Goal: Task Accomplishment & Management: Use online tool/utility

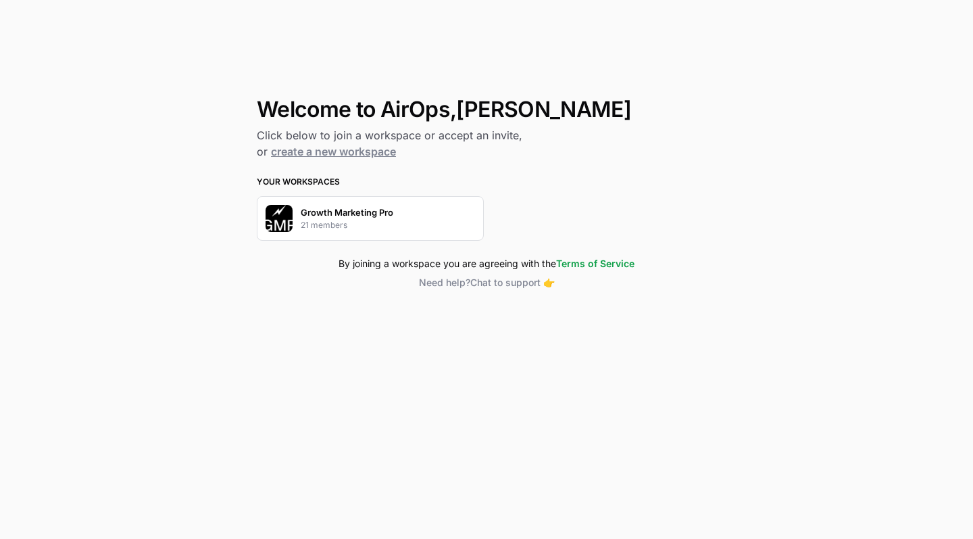
click at [374, 218] on p "Growth Marketing Pro" at bounding box center [347, 212] width 93 height 14
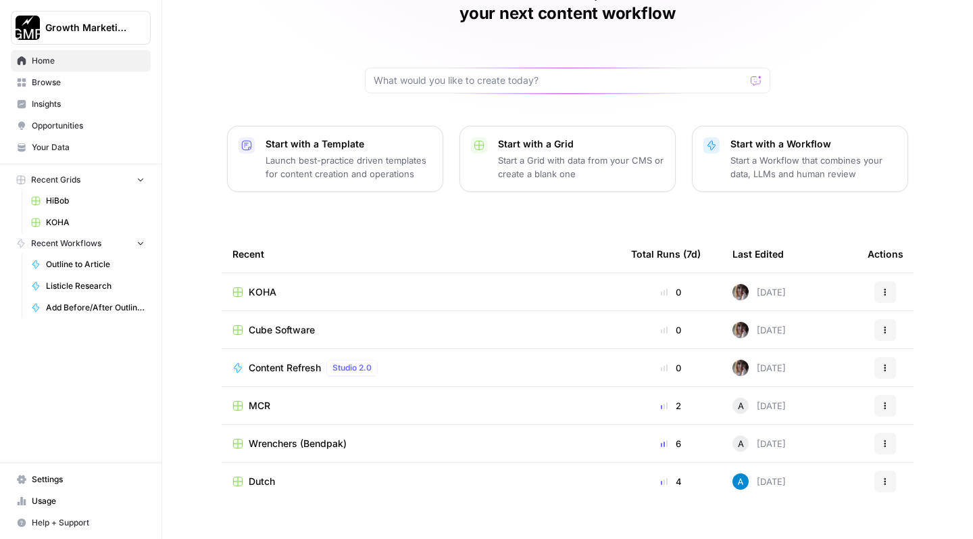
scroll to position [83, 0]
click at [97, 83] on span "Browse" at bounding box center [88, 82] width 113 height 12
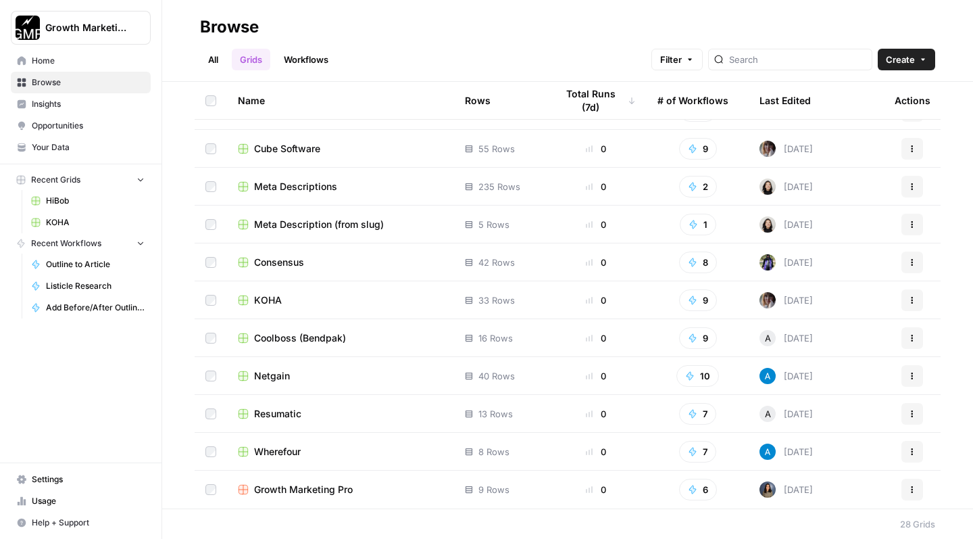
scroll to position [671, 0]
click at [310, 267] on div "Consensus" at bounding box center [340, 262] width 205 height 14
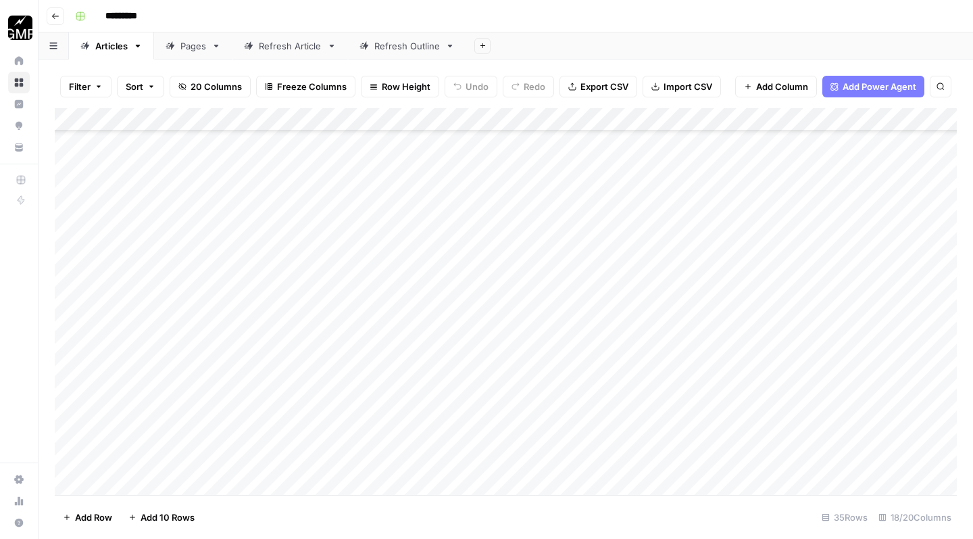
click at [185, 443] on div "Add Column" at bounding box center [506, 303] width 902 height 391
click at [433, 437] on div "Add Column" at bounding box center [506, 303] width 902 height 391
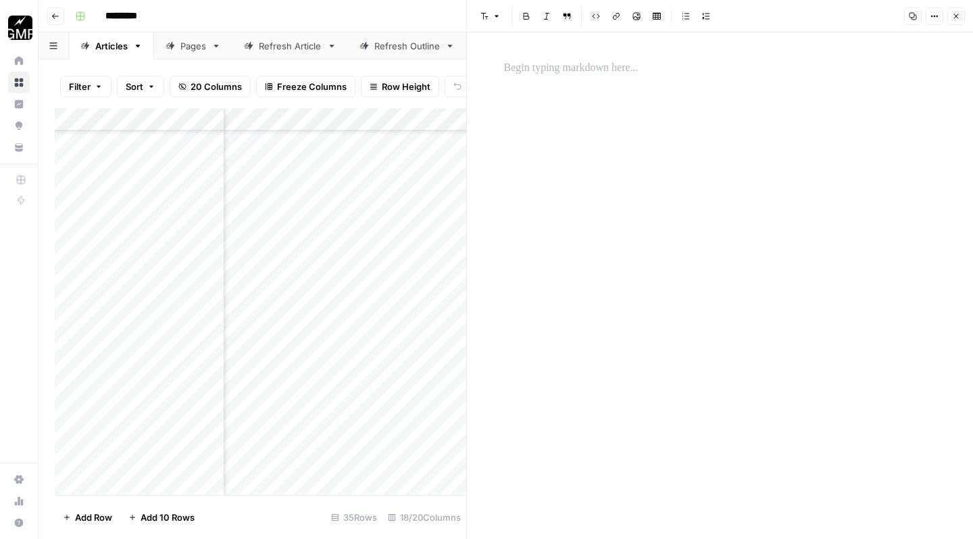
click at [591, 64] on p at bounding box center [720, 68] width 433 height 18
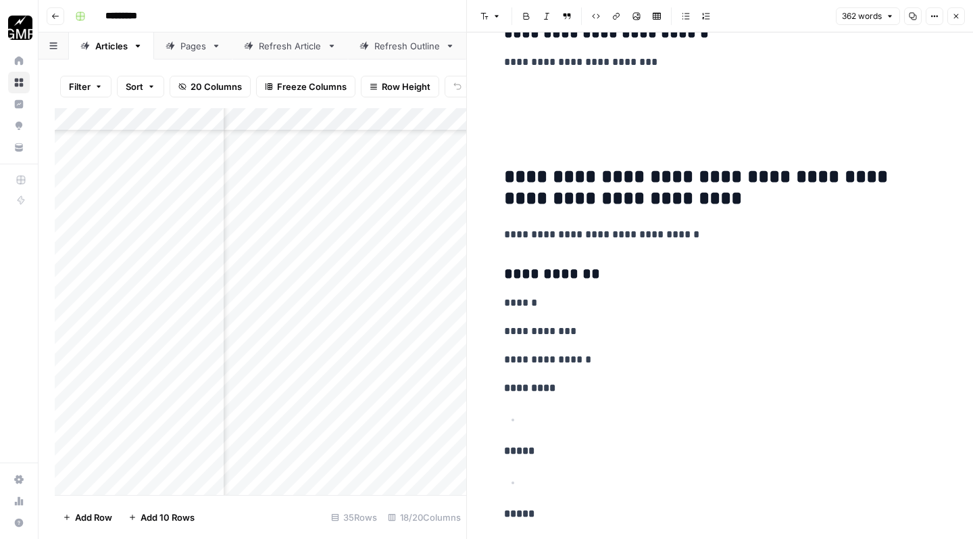
scroll to position [831, 0]
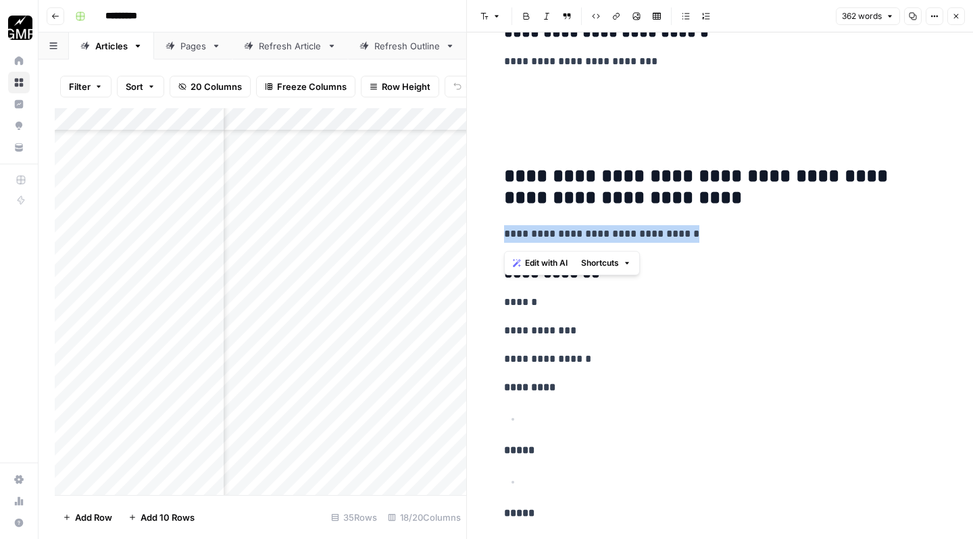
drag, startPoint x: 664, startPoint y: 242, endPoint x: 487, endPoint y: 240, distance: 177.1
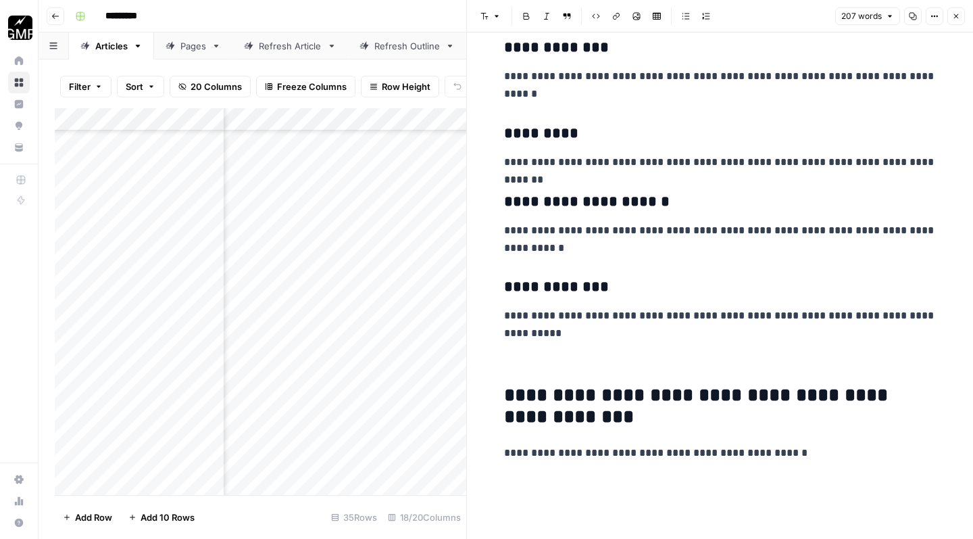
scroll to position [0, 0]
click at [682, 362] on p at bounding box center [720, 352] width 433 height 35
click at [958, 21] on button "Close" at bounding box center [957, 16] width 18 height 18
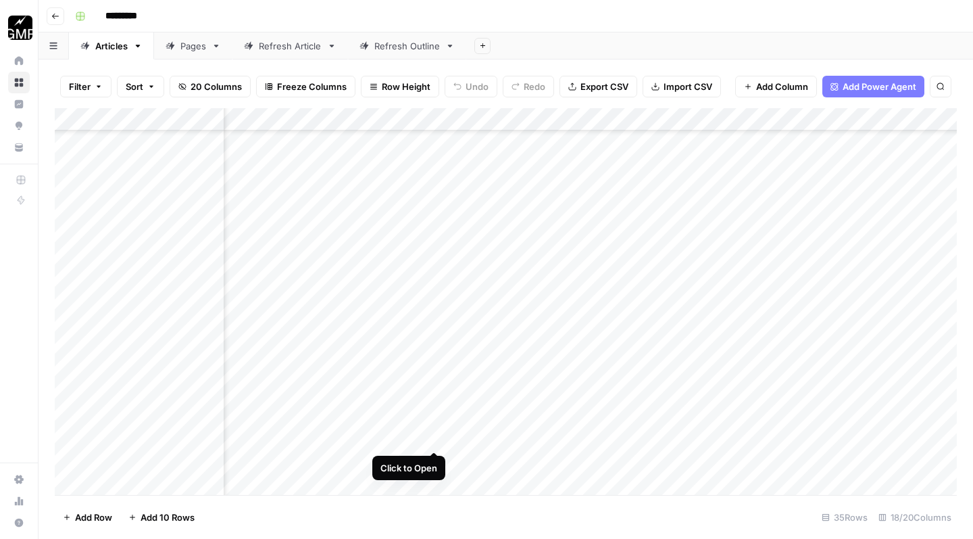
click at [435, 438] on div "Add Column" at bounding box center [506, 303] width 902 height 391
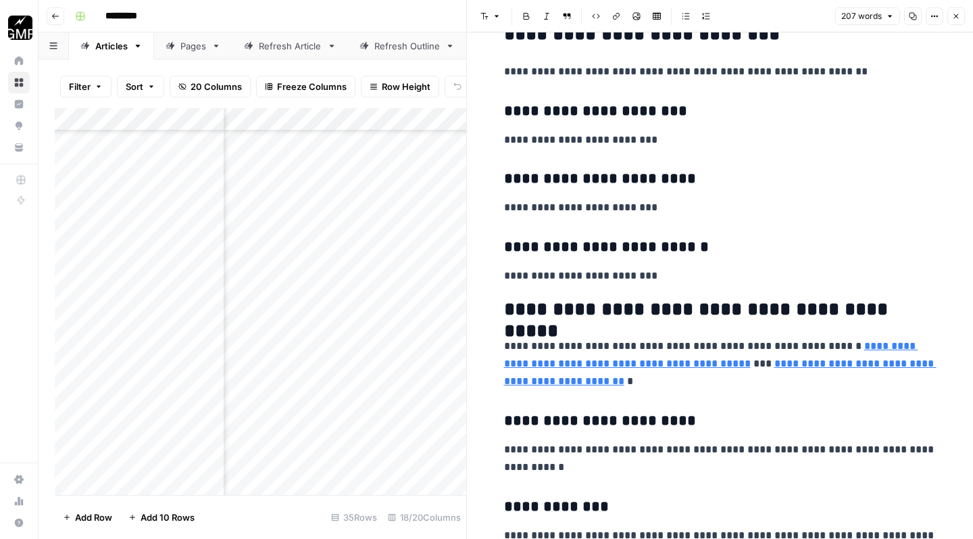
scroll to position [616, 0]
click at [671, 285] on p "**********" at bounding box center [720, 276] width 433 height 18
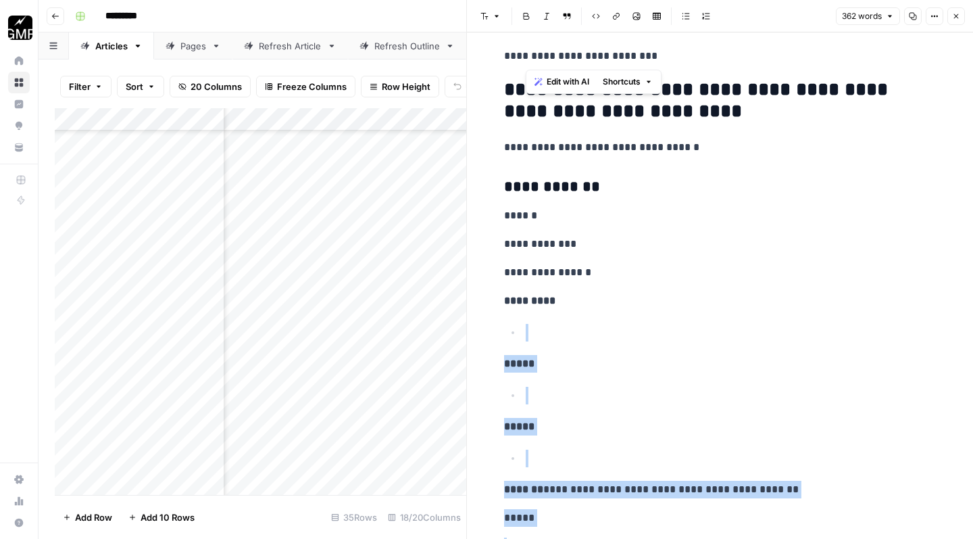
scroll to position [818, 0]
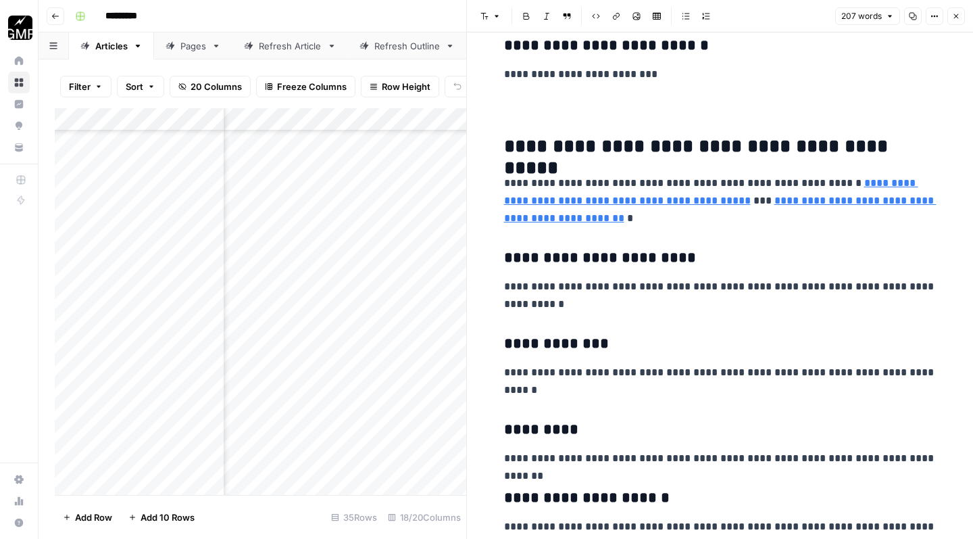
click at [958, 19] on icon "button" at bounding box center [956, 16] width 8 height 8
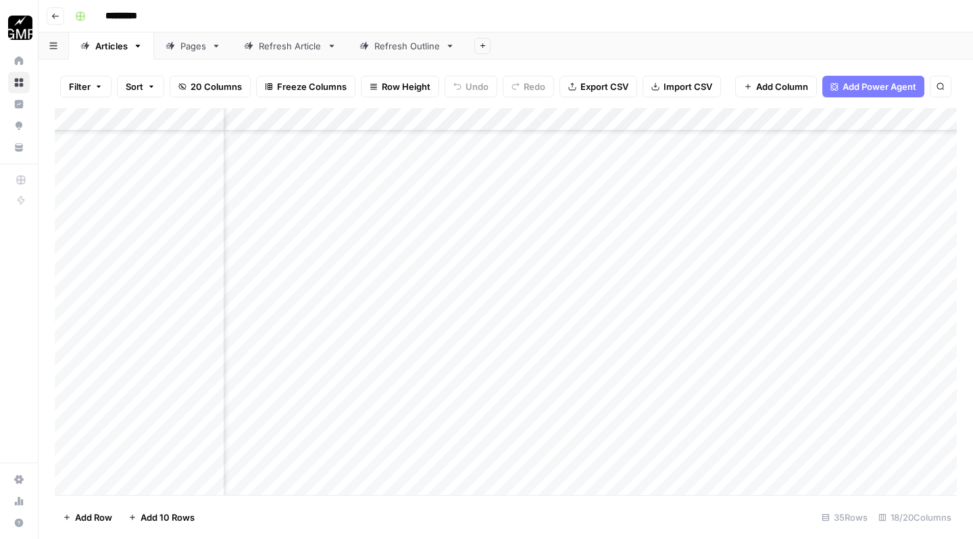
click at [508, 436] on div "Add Column" at bounding box center [506, 303] width 902 height 391
click at [437, 437] on div "Add Column" at bounding box center [506, 303] width 902 height 391
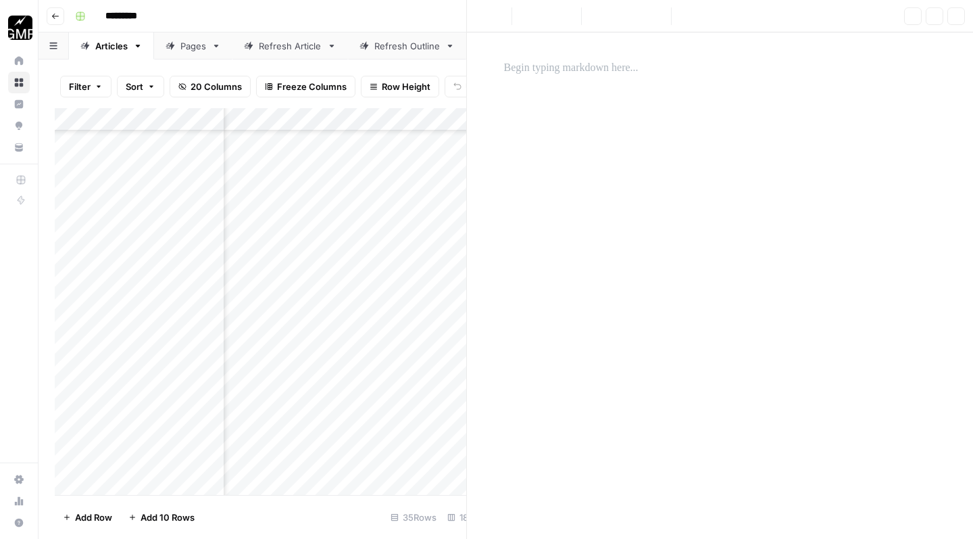
scroll to position [525, 0]
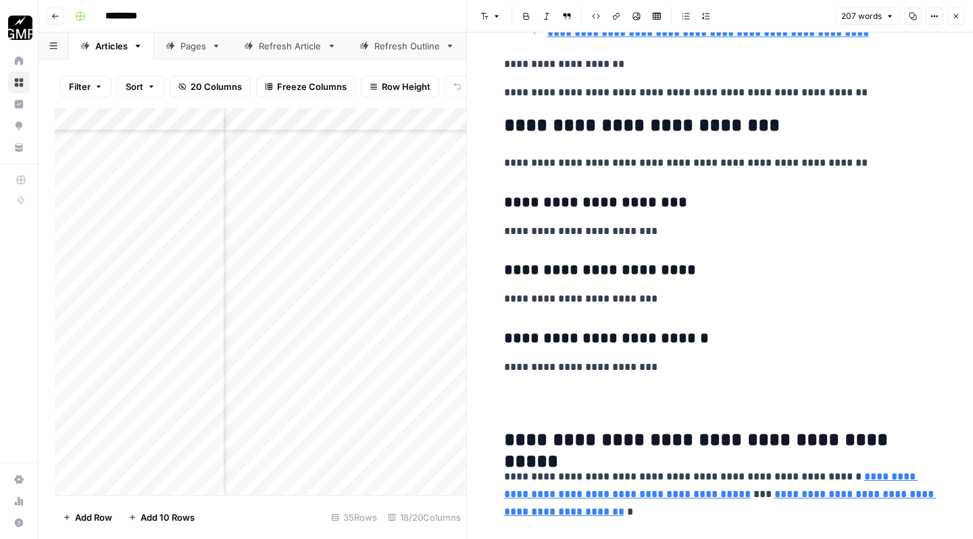
click at [583, 412] on h2 at bounding box center [720, 401] width 433 height 22
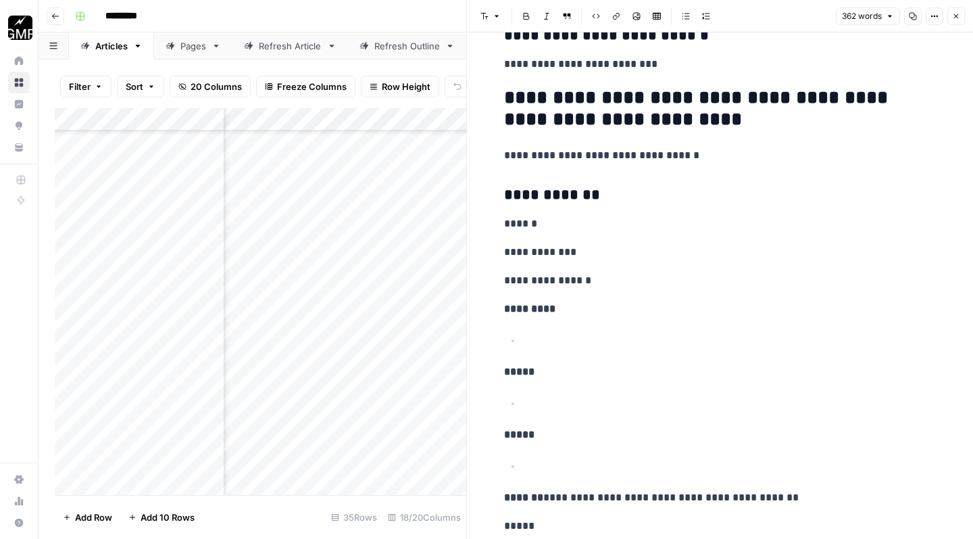
scroll to position [712, 0]
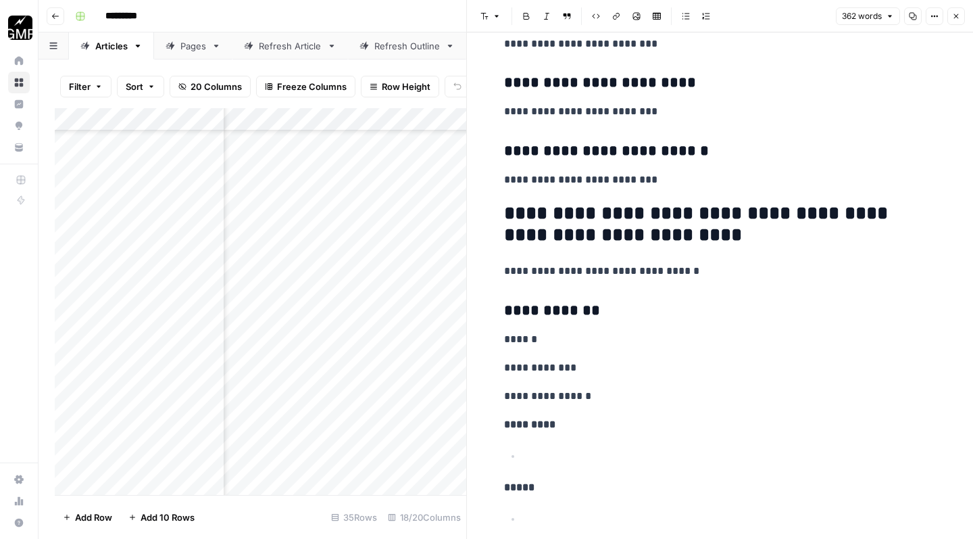
click at [641, 187] on p "**********" at bounding box center [720, 180] width 433 height 18
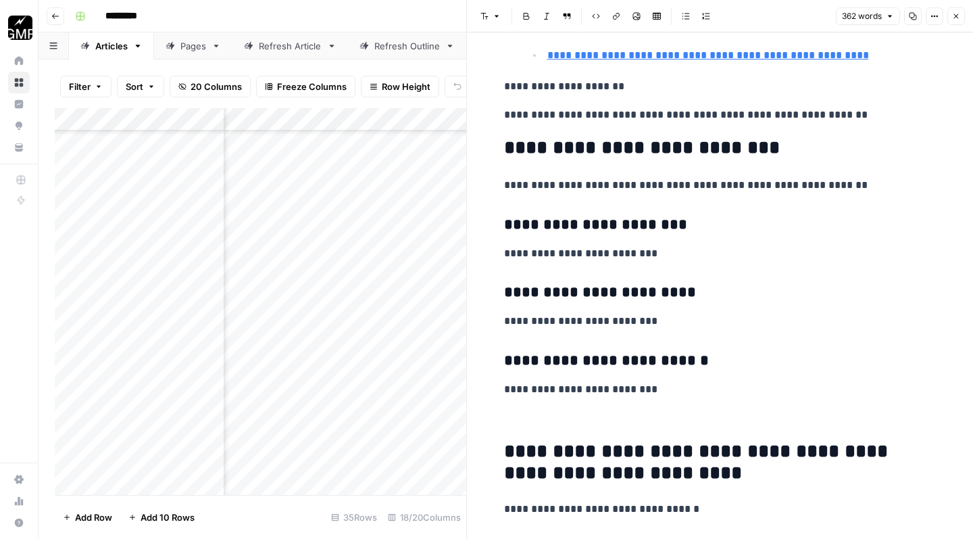
scroll to position [500, 0]
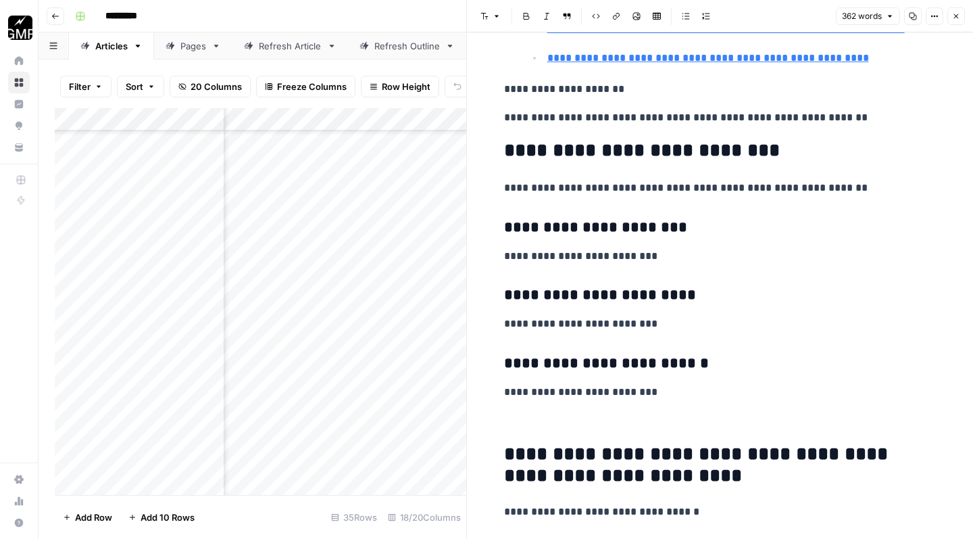
click at [819, 118] on p "**********" at bounding box center [720, 118] width 433 height 18
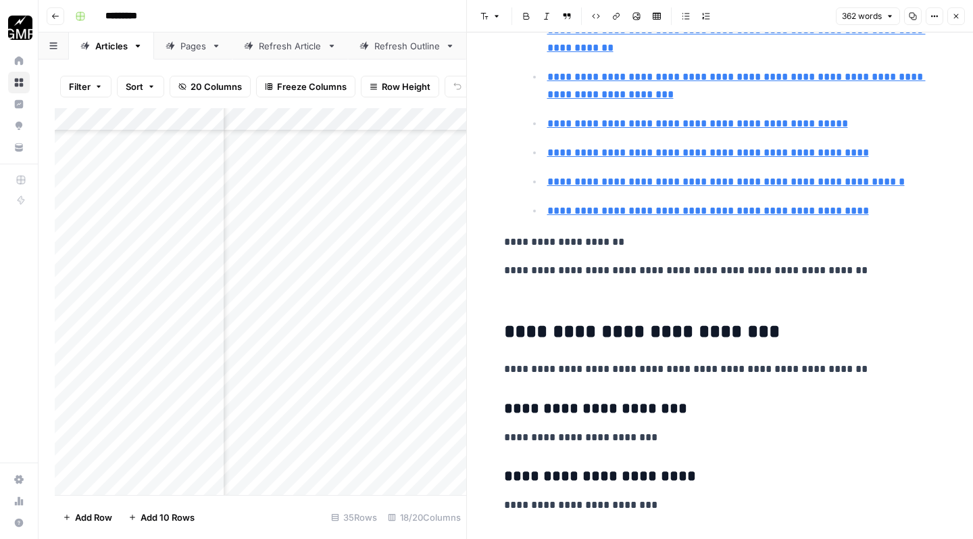
scroll to position [367, 0]
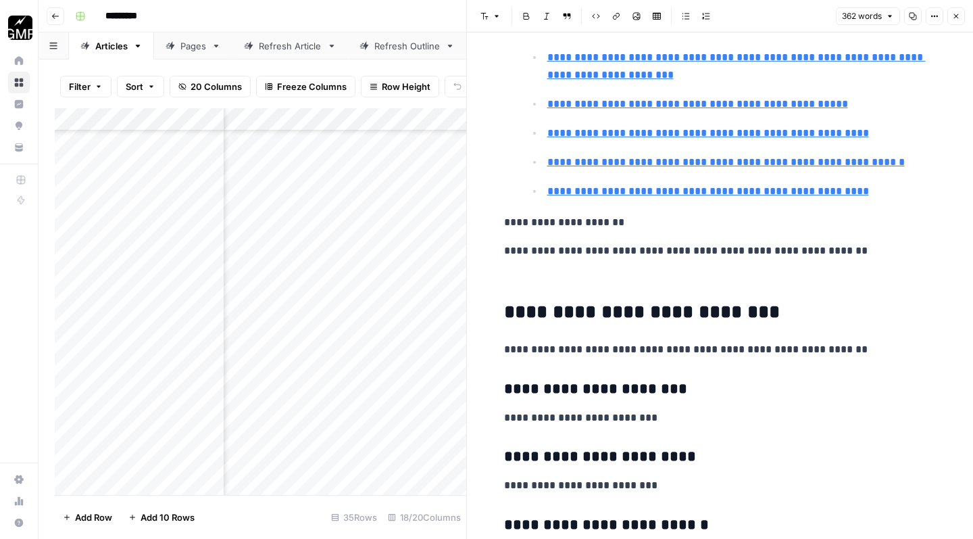
click at [504, 228] on p "**********" at bounding box center [720, 223] width 433 height 18
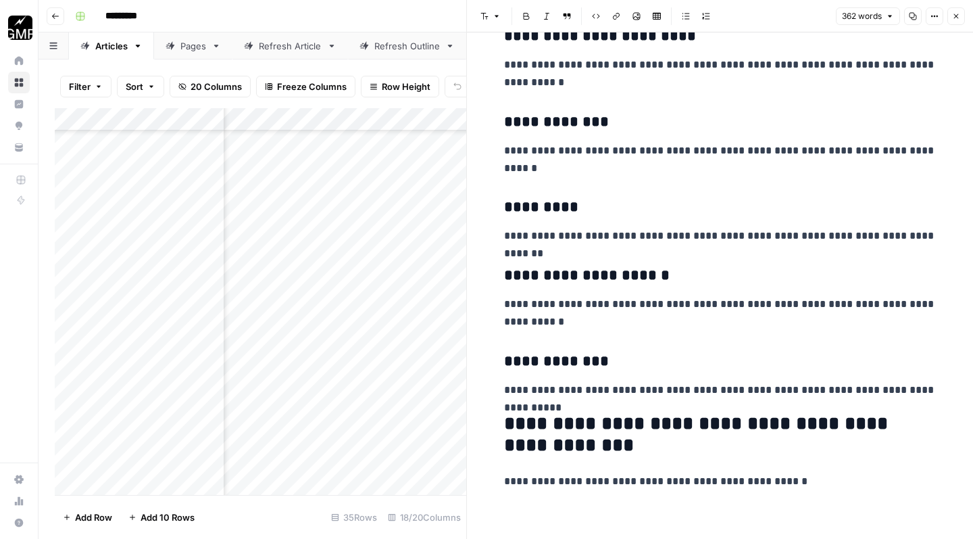
scroll to position [3990, 0]
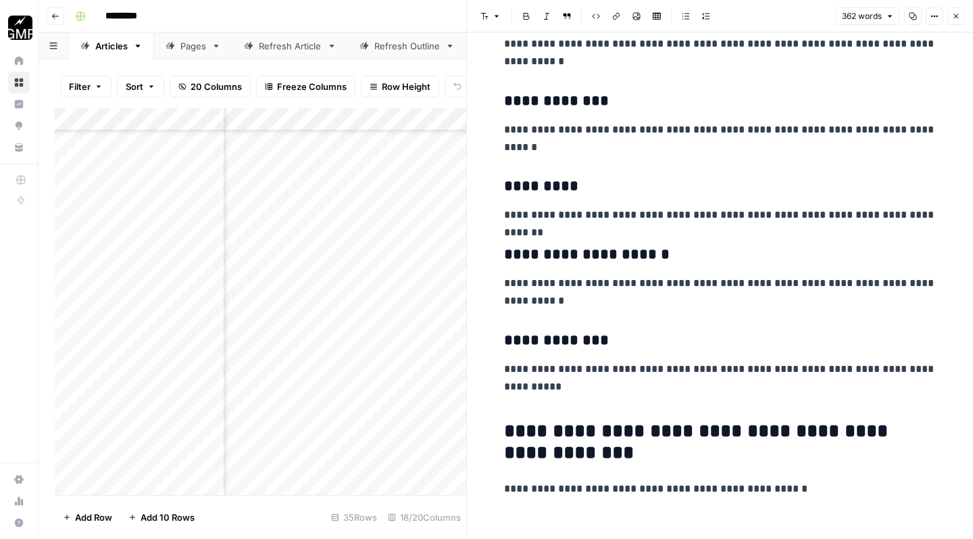
click at [960, 14] on icon "button" at bounding box center [956, 16] width 8 height 8
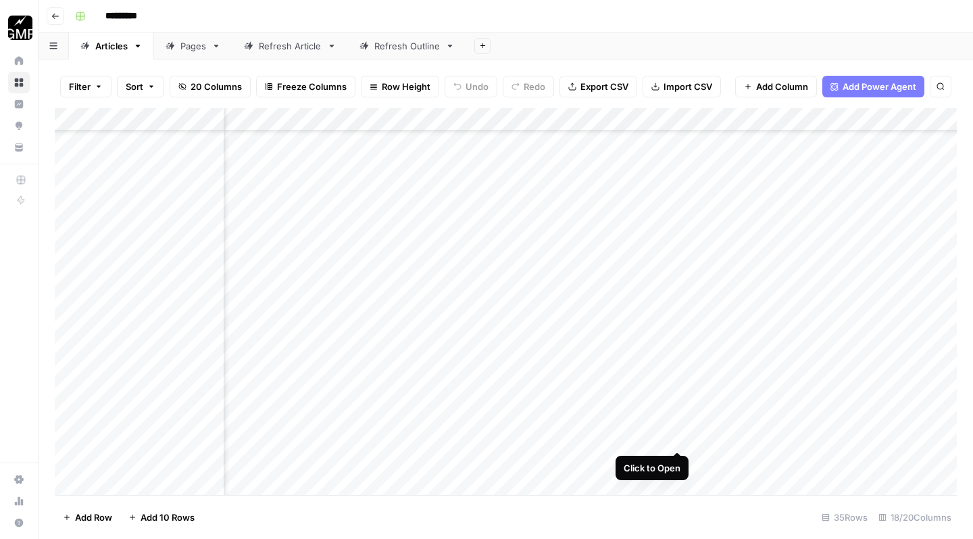
click at [677, 439] on div "Add Column" at bounding box center [506, 303] width 902 height 391
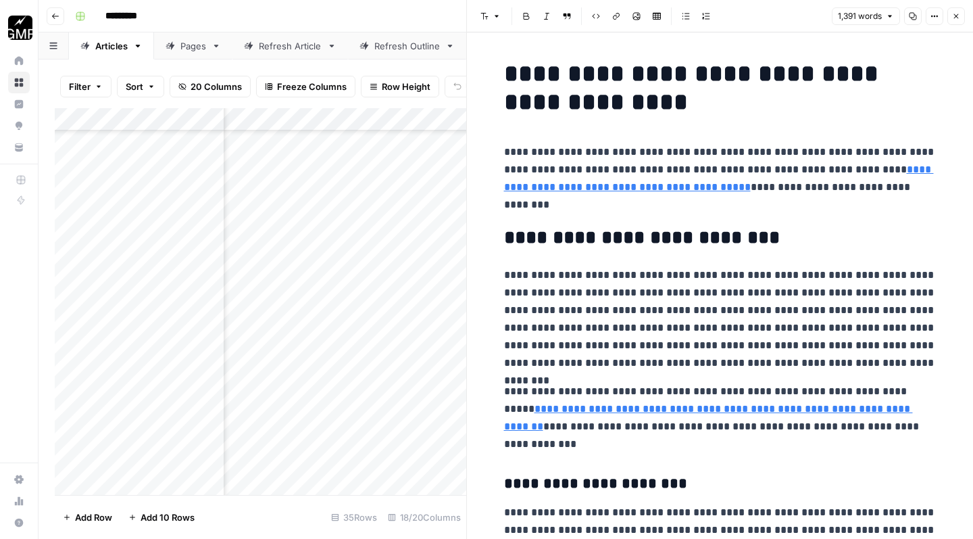
click at [540, 204] on p "**********" at bounding box center [720, 178] width 433 height 70
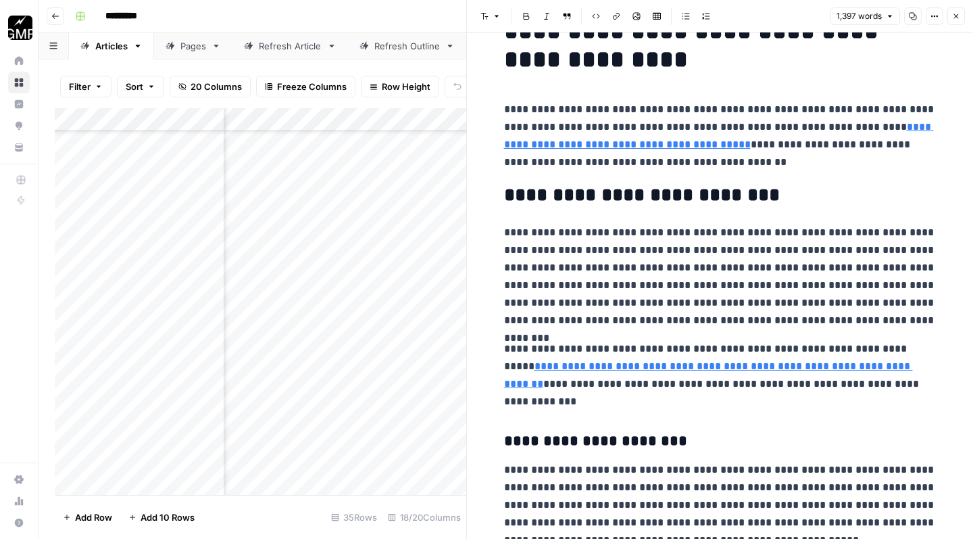
scroll to position [3, 0]
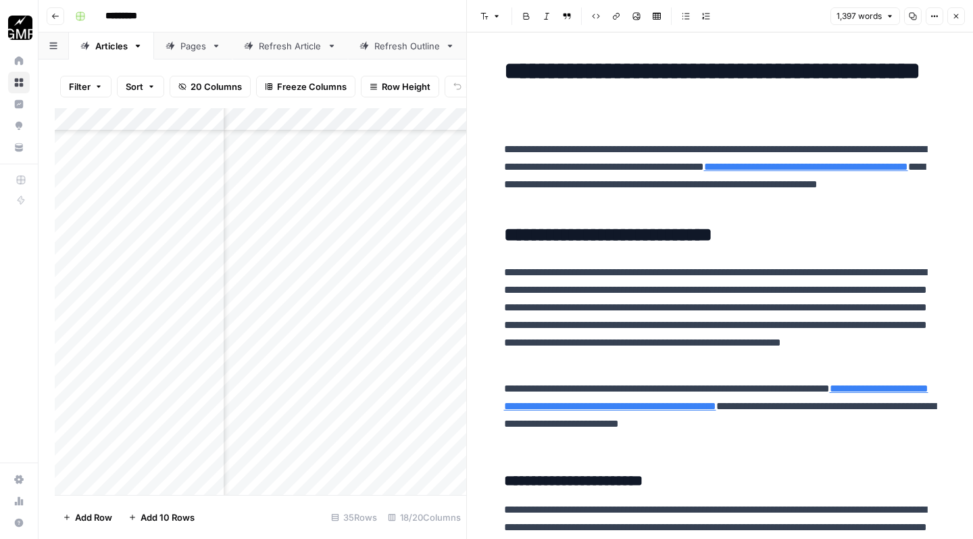
click at [638, 150] on p "**********" at bounding box center [720, 176] width 433 height 70
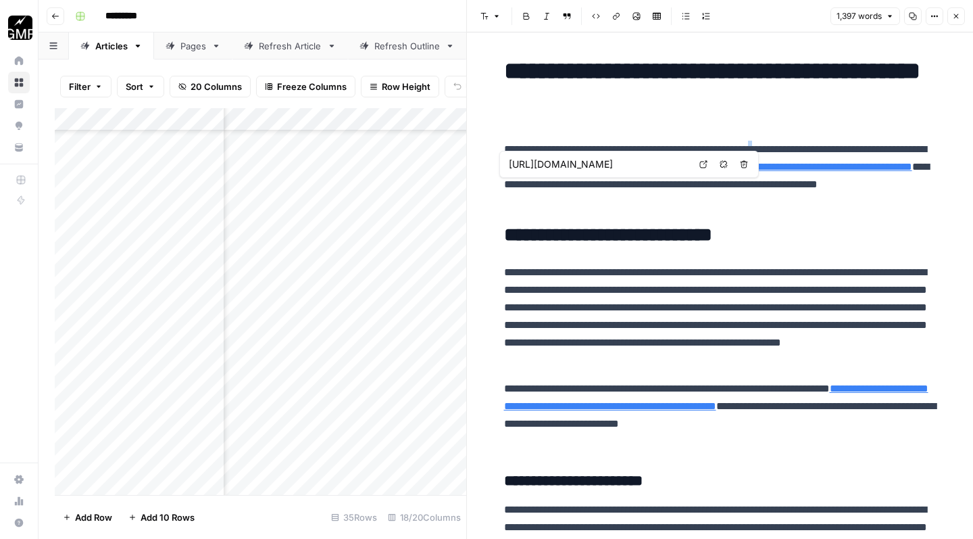
click at [807, 145] on p "**********" at bounding box center [720, 176] width 433 height 70
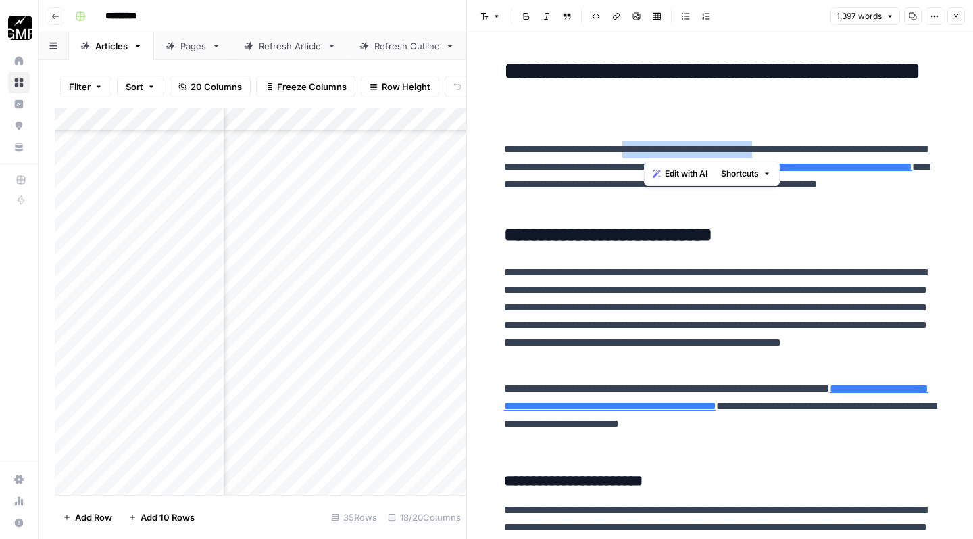
drag, startPoint x: 809, startPoint y: 150, endPoint x: 645, endPoint y: 154, distance: 163.6
click at [645, 155] on p "**********" at bounding box center [720, 176] width 433 height 70
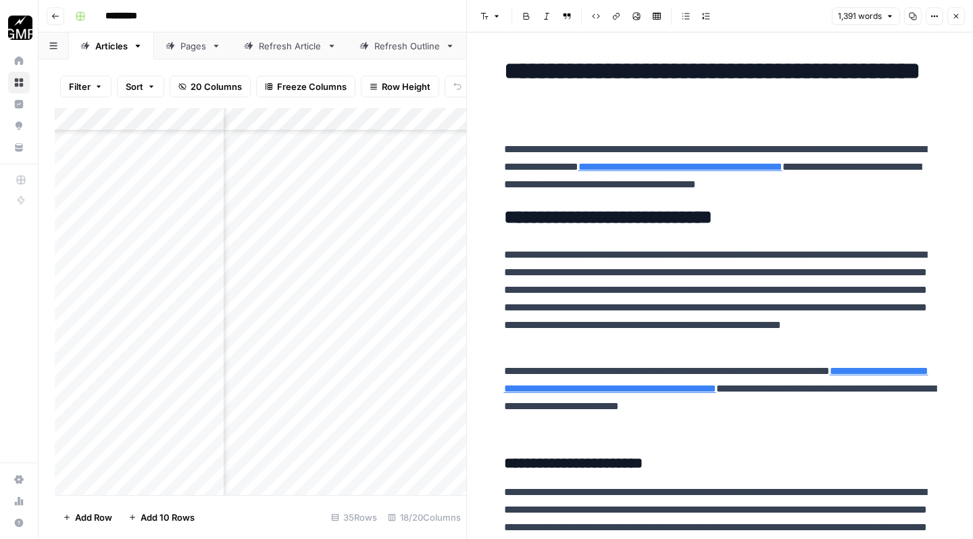
click at [681, 151] on p "**********" at bounding box center [720, 167] width 433 height 53
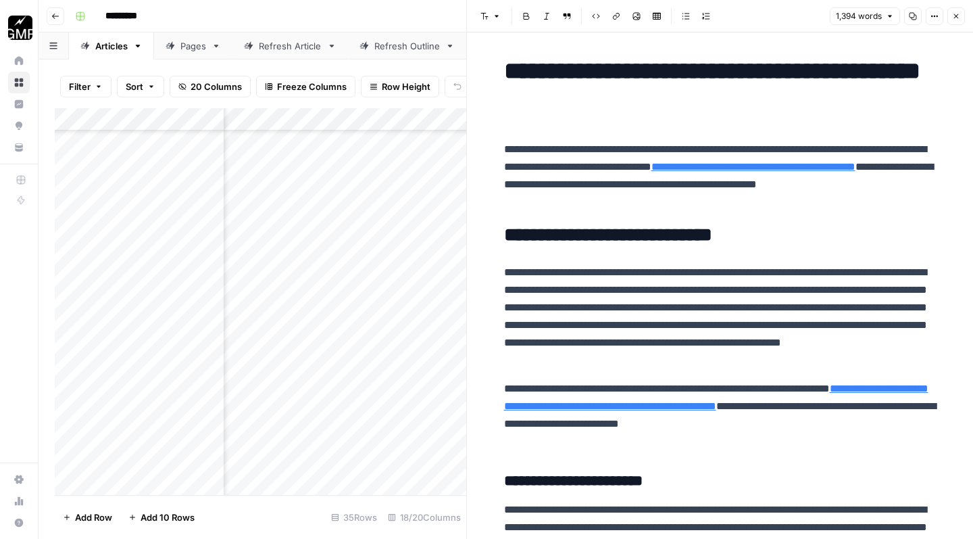
click at [533, 168] on p "**********" at bounding box center [720, 176] width 433 height 70
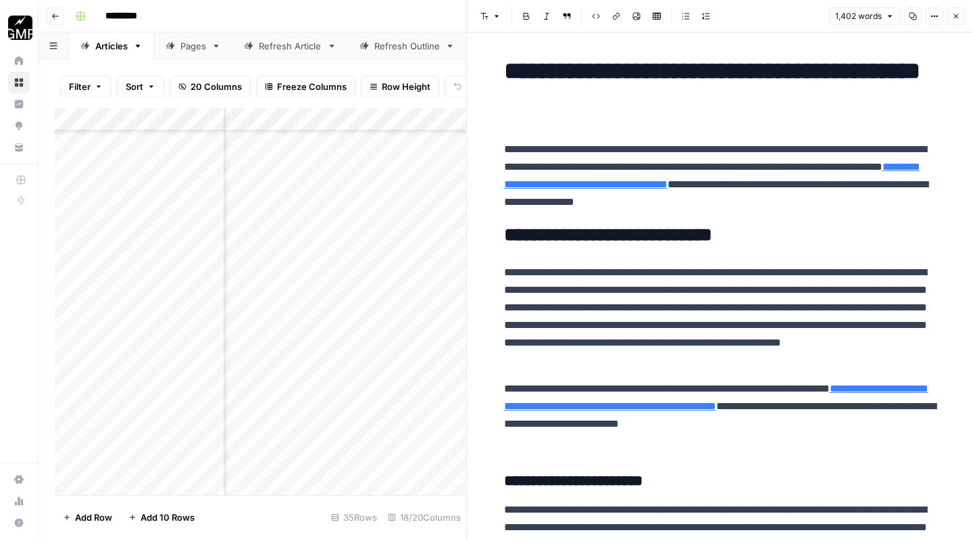
click at [591, 168] on p "**********" at bounding box center [720, 176] width 433 height 70
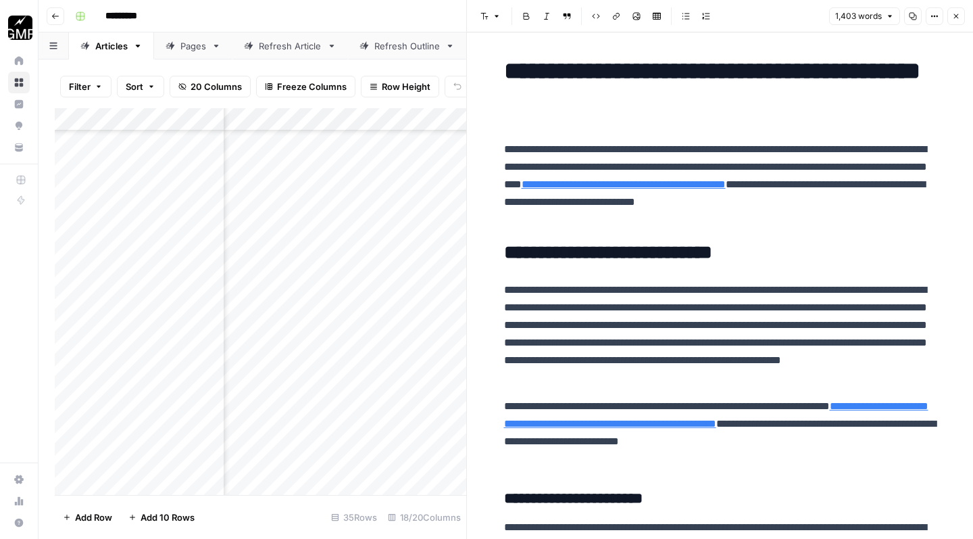
click at [594, 218] on p "**********" at bounding box center [720, 185] width 433 height 88
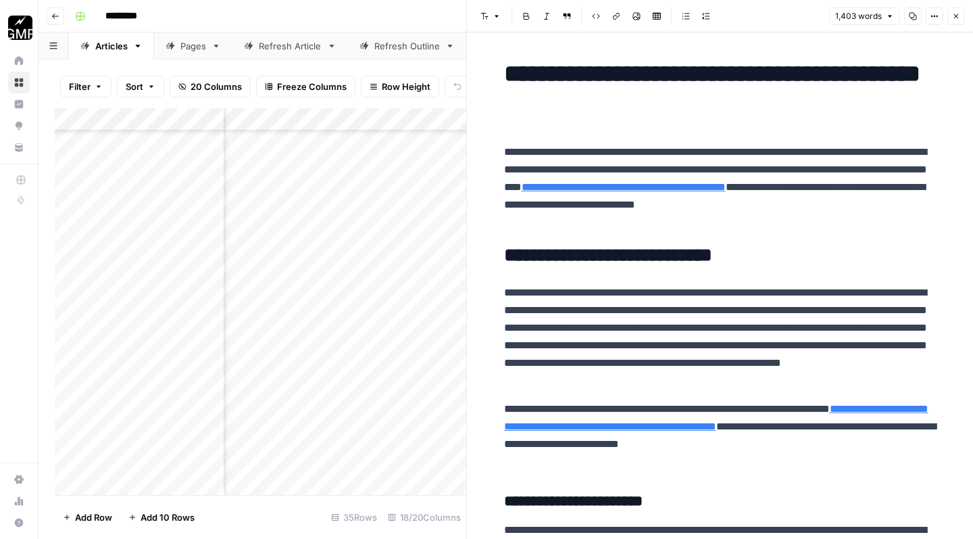
scroll to position [0, 0]
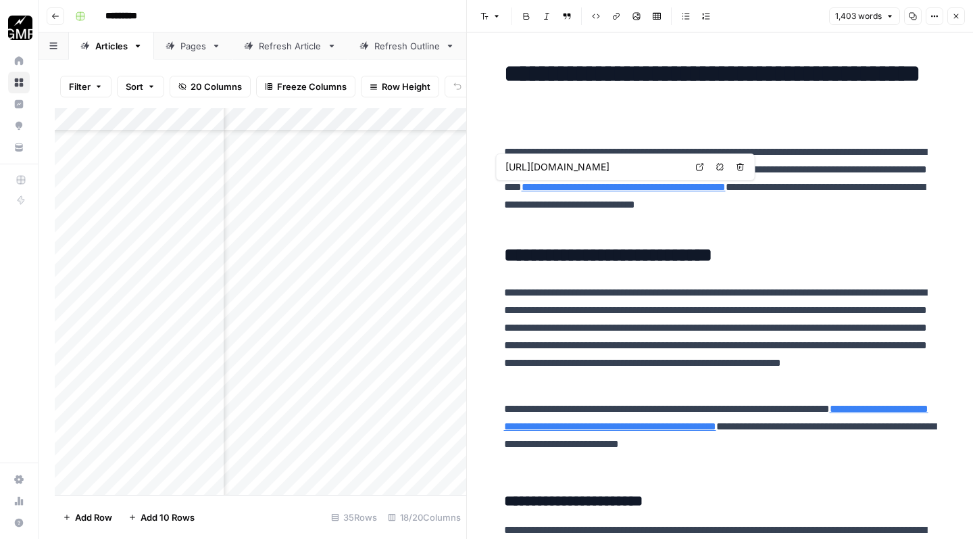
scroll to position [8, 0]
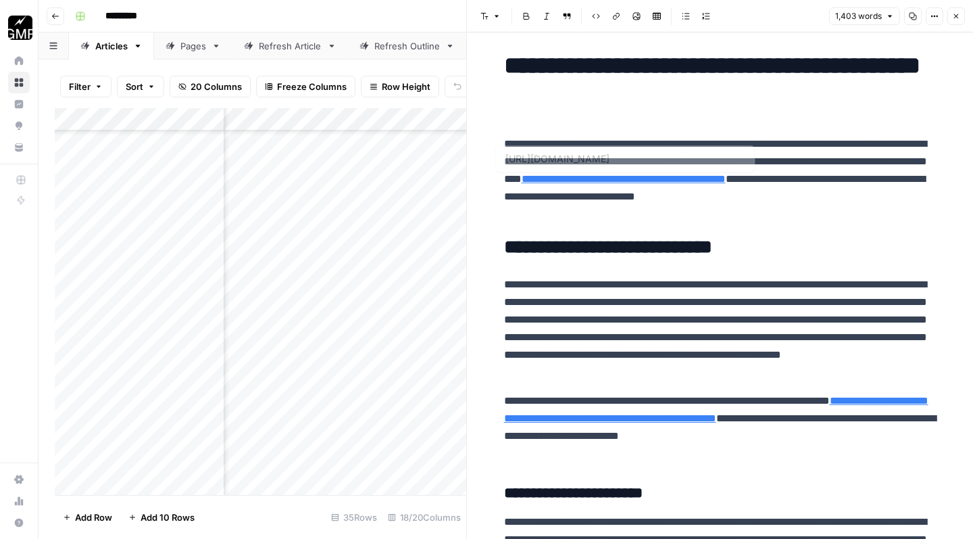
click at [592, 213] on p "**********" at bounding box center [720, 179] width 433 height 88
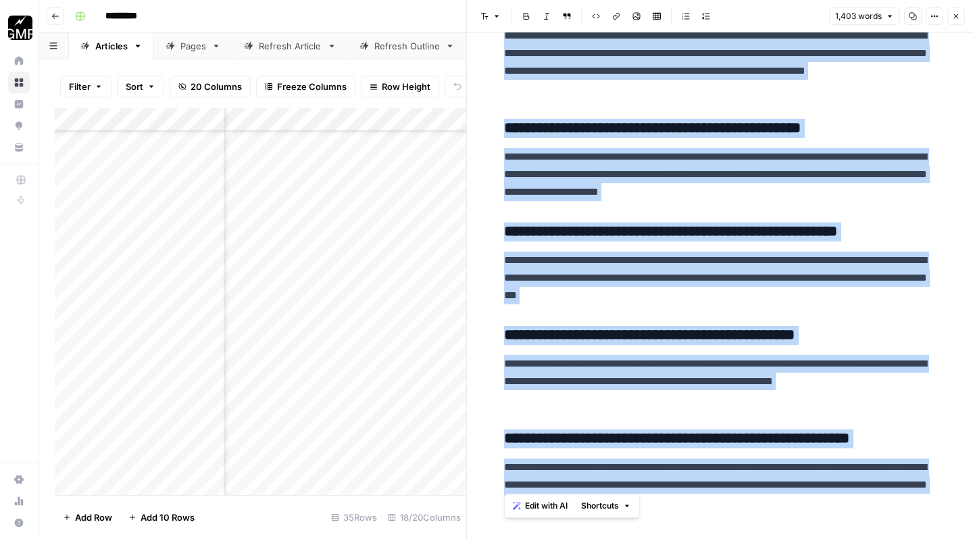
scroll to position [3803, 0]
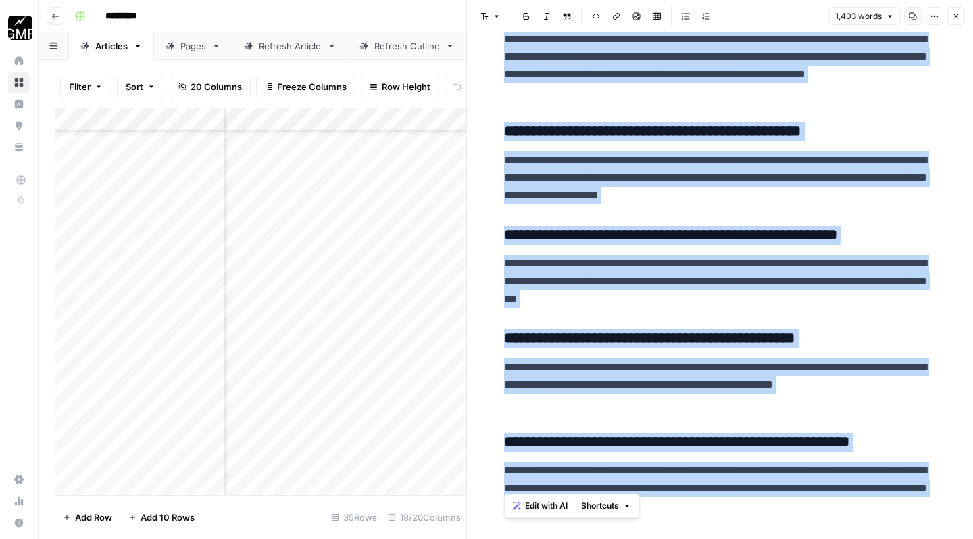
drag, startPoint x: 504, startPoint y: 178, endPoint x: 875, endPoint y: 506, distance: 494.6
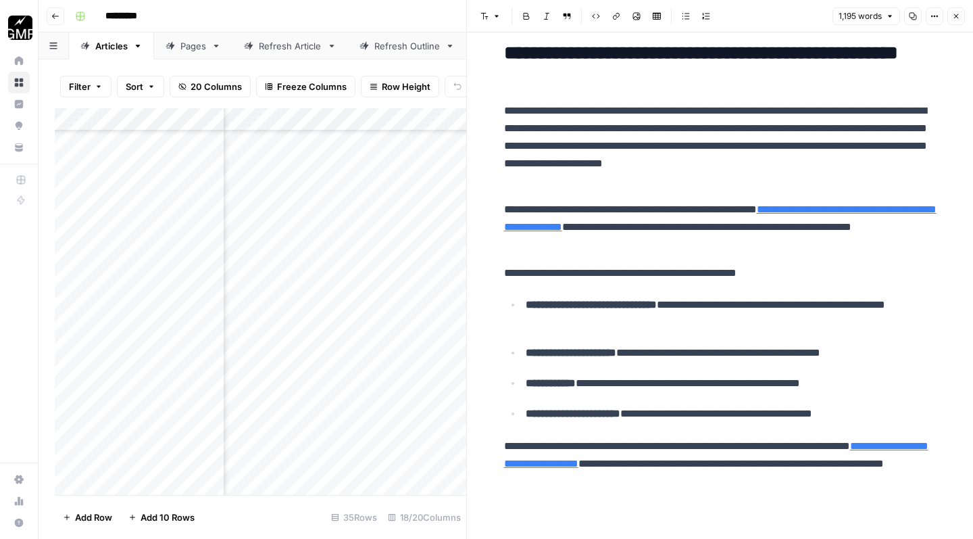
scroll to position [3216, 0]
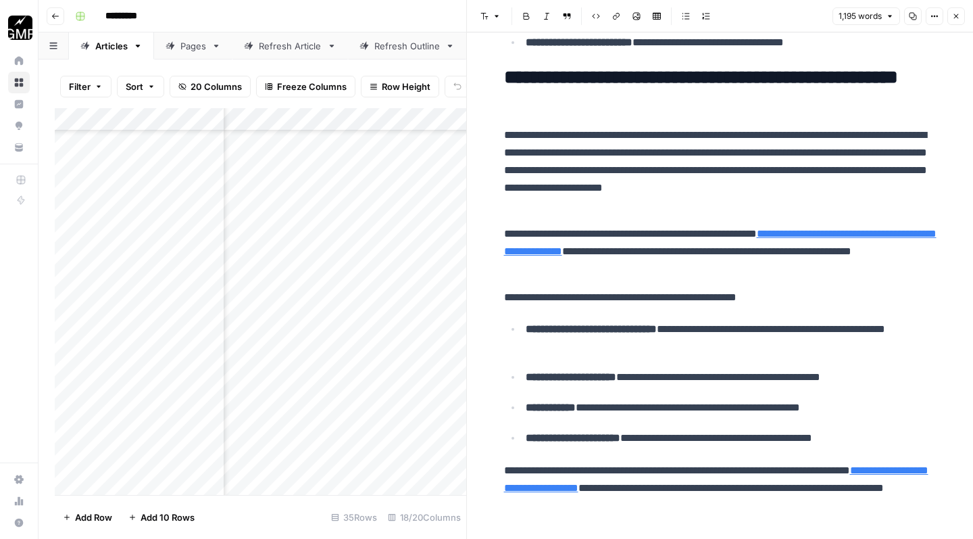
click at [958, 14] on icon "button" at bounding box center [956, 16] width 8 height 8
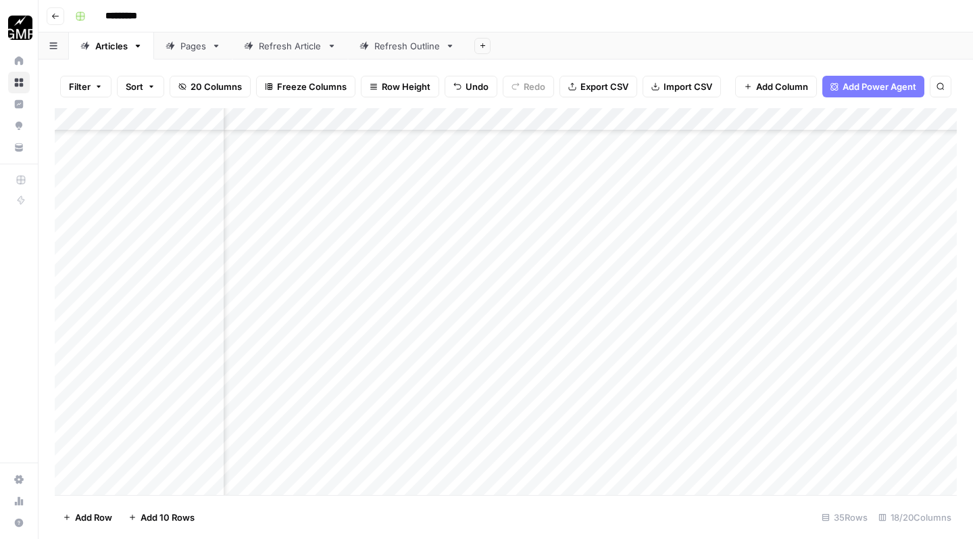
click at [748, 435] on div "Add Column" at bounding box center [506, 303] width 902 height 391
click at [401, 436] on div "Add Column" at bounding box center [506, 303] width 902 height 391
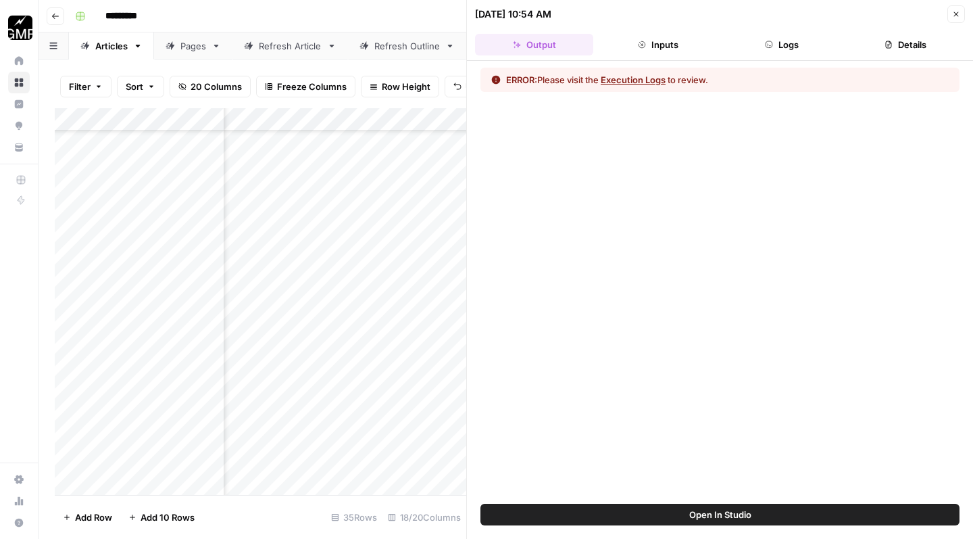
click at [658, 43] on button "Inputs" at bounding box center [658, 45] width 118 height 22
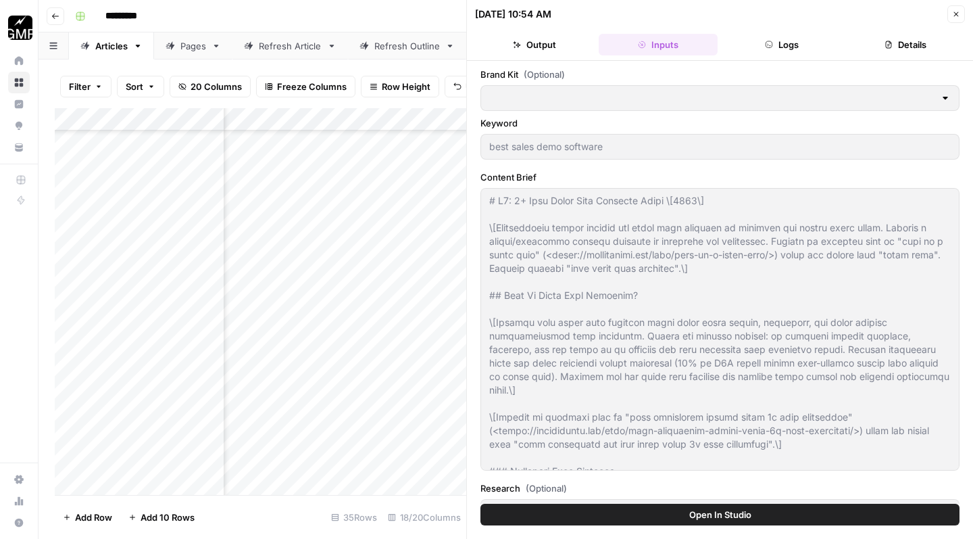
type input "Consensus Sitemap"
type input "Consensus"
click at [530, 49] on button "Output" at bounding box center [534, 45] width 118 height 22
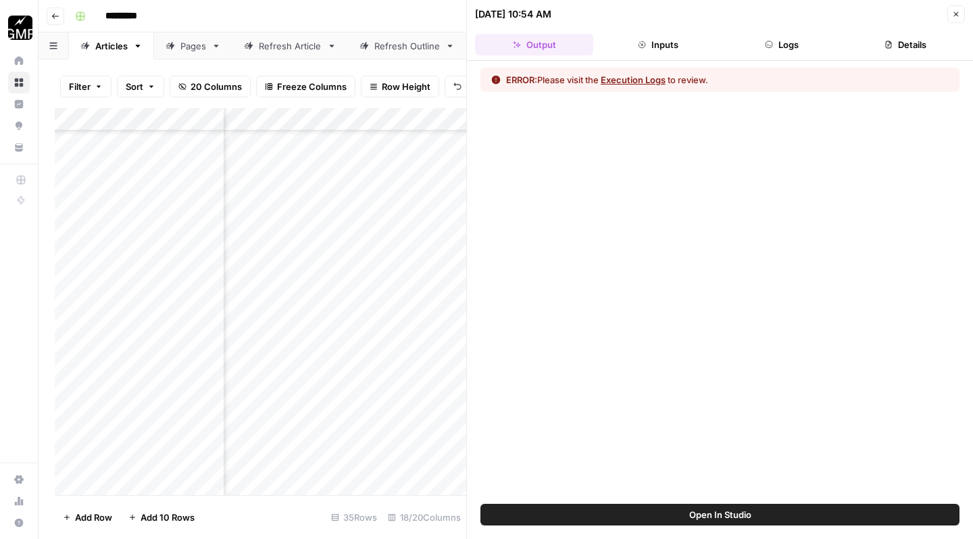
click at [659, 80] on button "Execution Logs" at bounding box center [633, 80] width 65 height 14
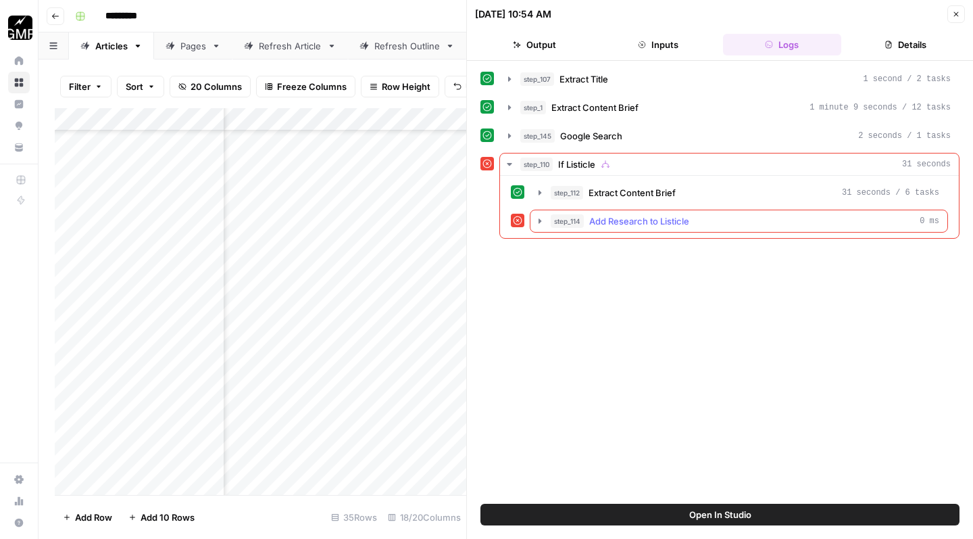
click at [542, 220] on icon "button" at bounding box center [540, 221] width 11 height 11
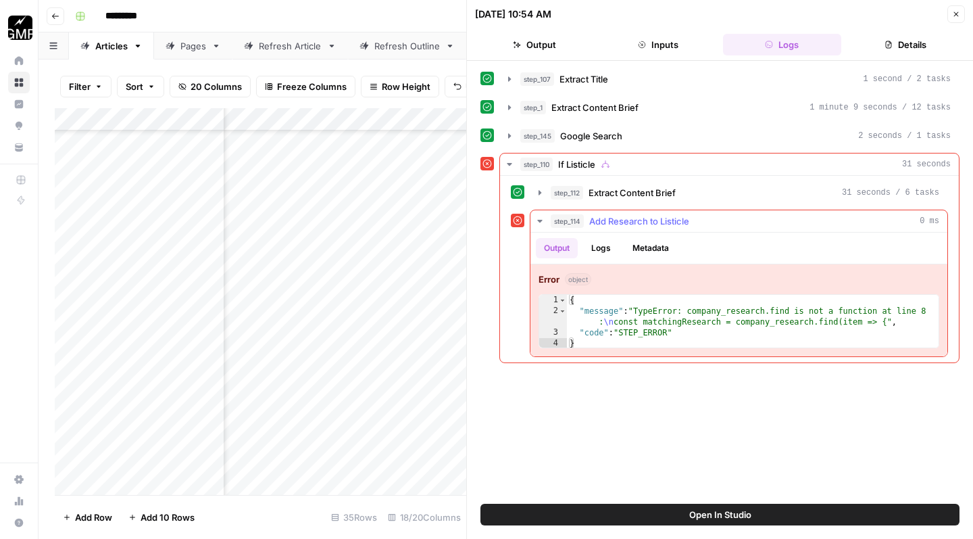
click at [539, 220] on icon "button" at bounding box center [539, 221] width 5 height 3
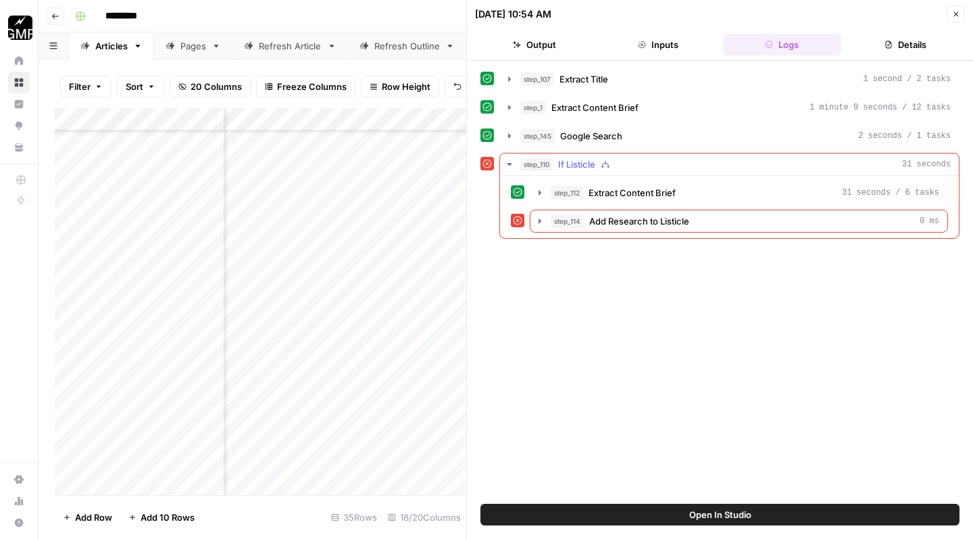
click at [510, 164] on icon "button" at bounding box center [509, 164] width 5 height 3
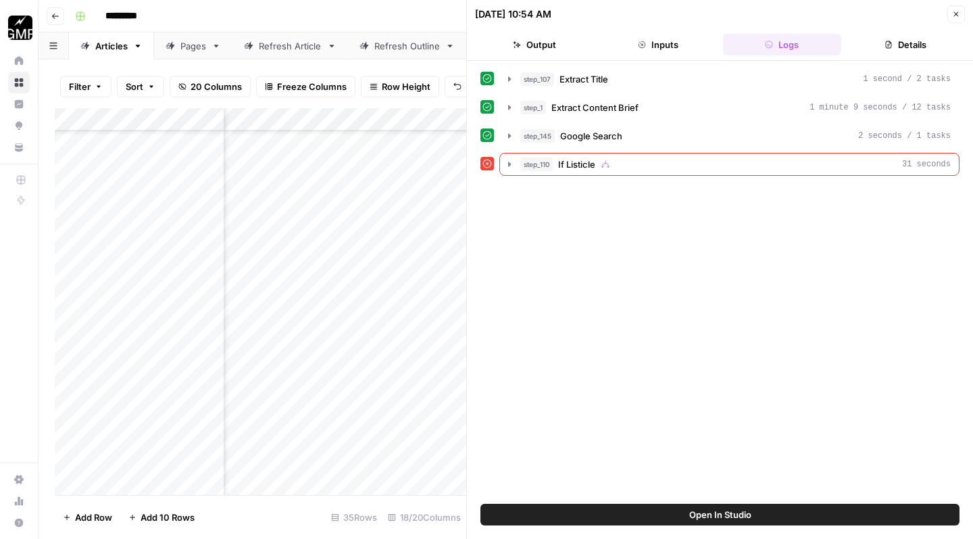
click at [959, 16] on icon "button" at bounding box center [956, 14] width 8 height 8
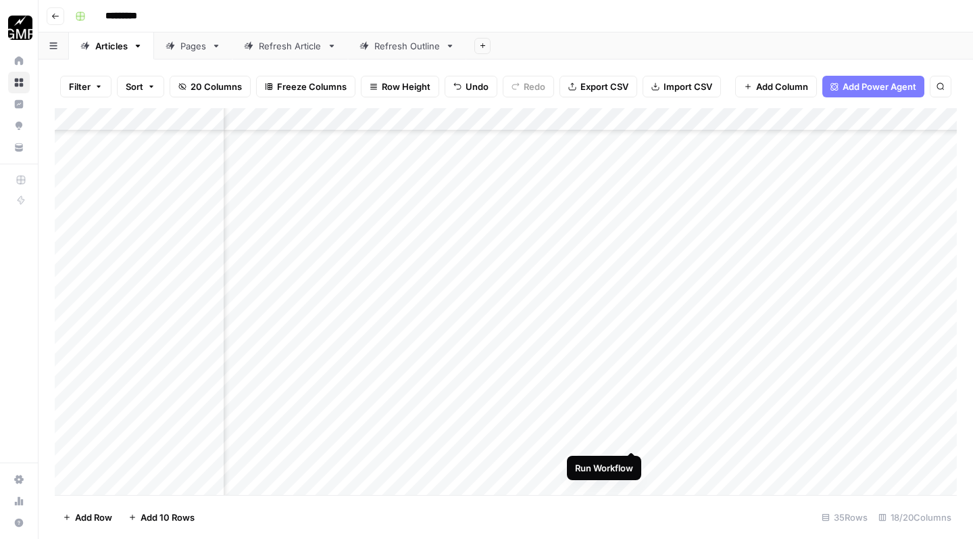
click at [633, 437] on div "Add Column" at bounding box center [506, 303] width 902 height 391
click at [617, 439] on div "Add Column" at bounding box center [506, 303] width 902 height 391
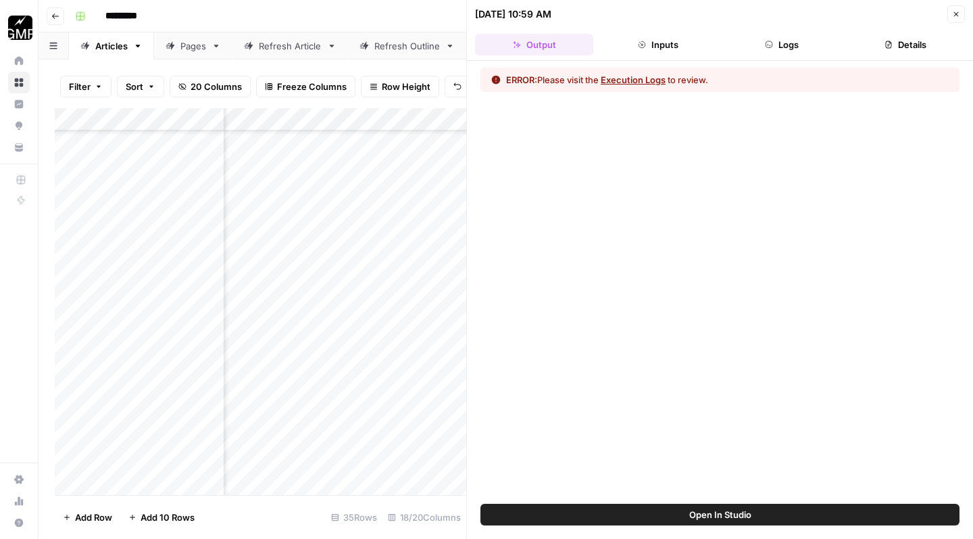
click at [954, 16] on icon "button" at bounding box center [956, 14] width 5 height 5
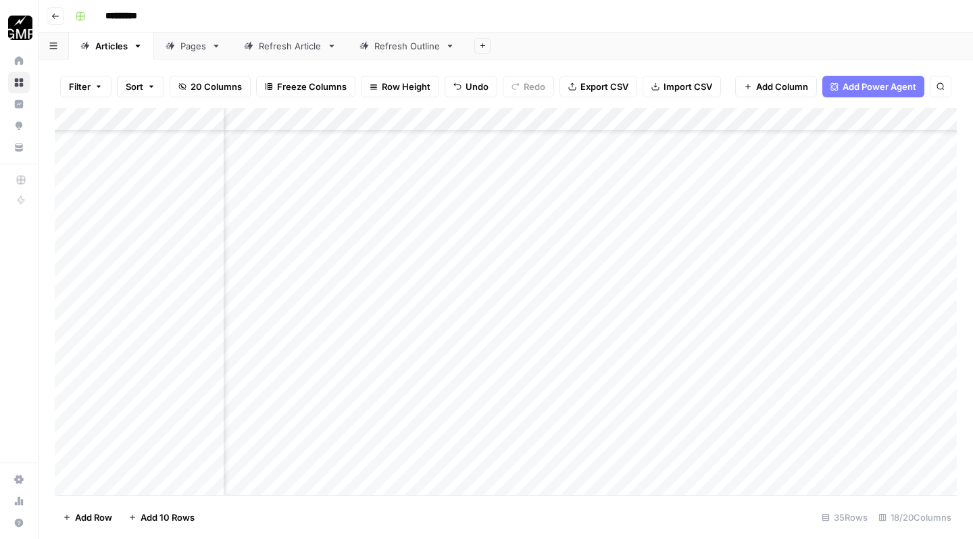
scroll to position [458, 648]
click at [414, 437] on div "Add Column" at bounding box center [506, 303] width 902 height 391
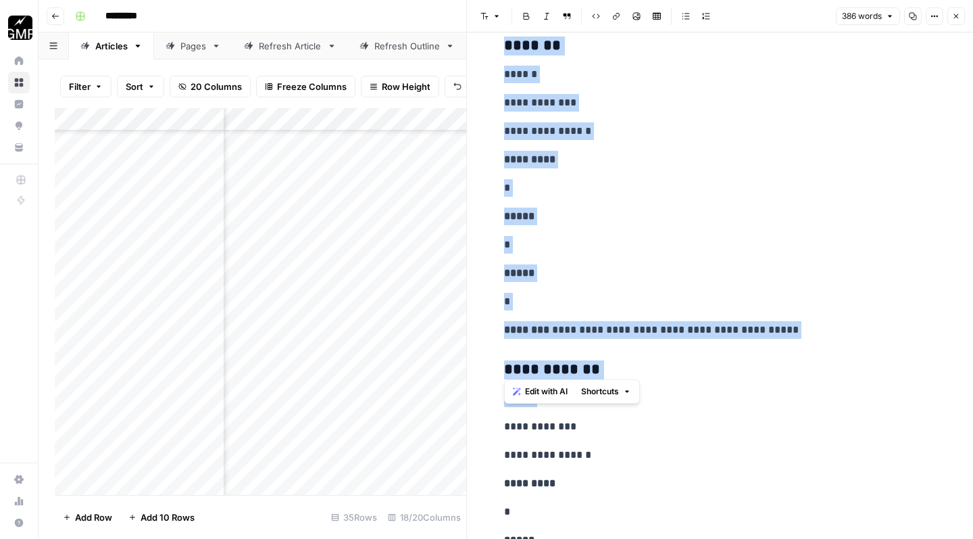
scroll to position [3209, 0]
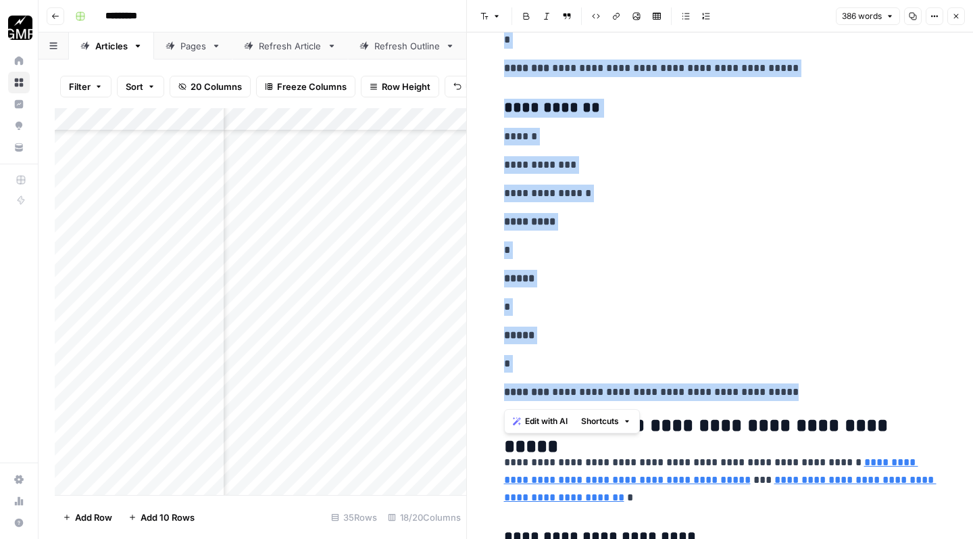
drag, startPoint x: 504, startPoint y: 112, endPoint x: 775, endPoint y: 395, distance: 392.5
copy div "**********"
click at [796, 398] on p "**********" at bounding box center [720, 392] width 433 height 18
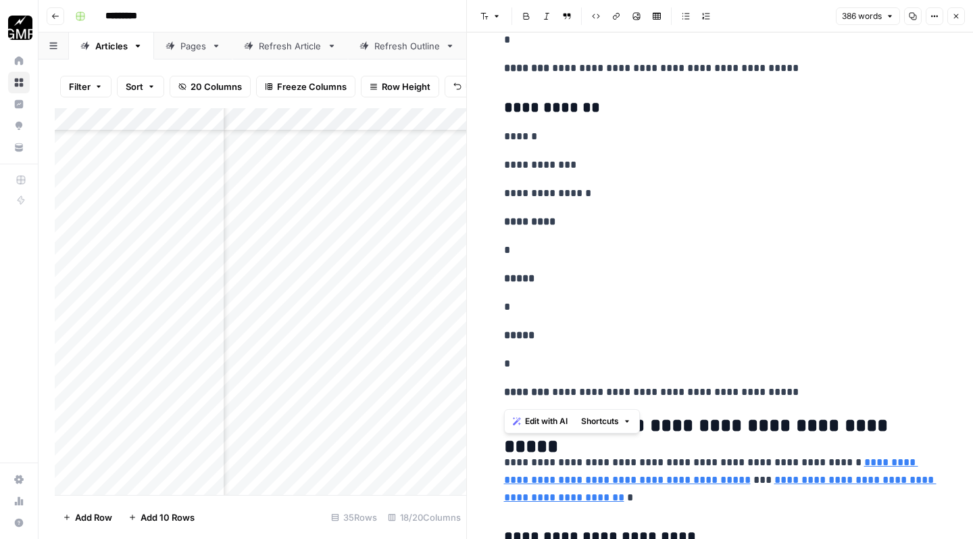
click at [956, 17] on icon "button" at bounding box center [956, 16] width 8 height 8
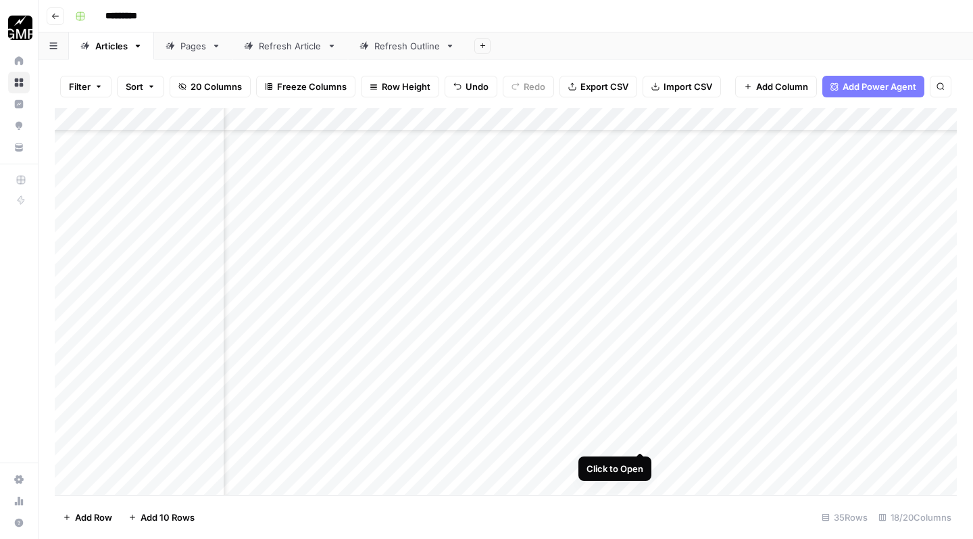
click at [639, 439] on div "Add Column" at bounding box center [506, 303] width 902 height 391
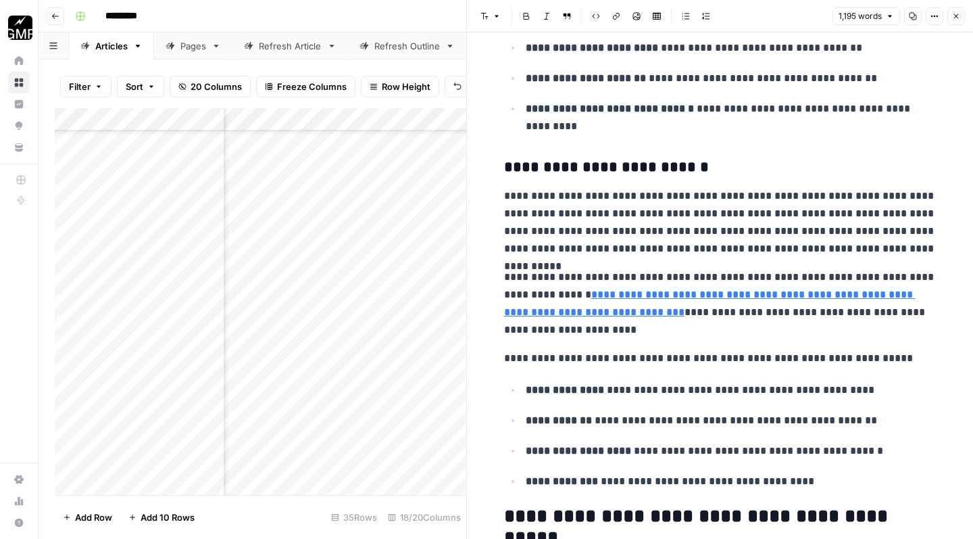
scroll to position [1198, 0]
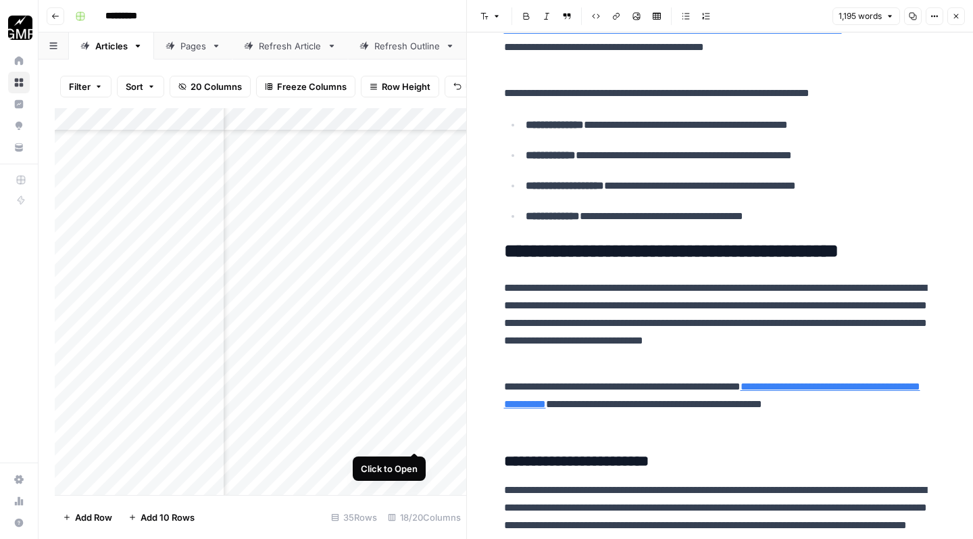
click at [414, 436] on div "Add Column" at bounding box center [261, 303] width 412 height 391
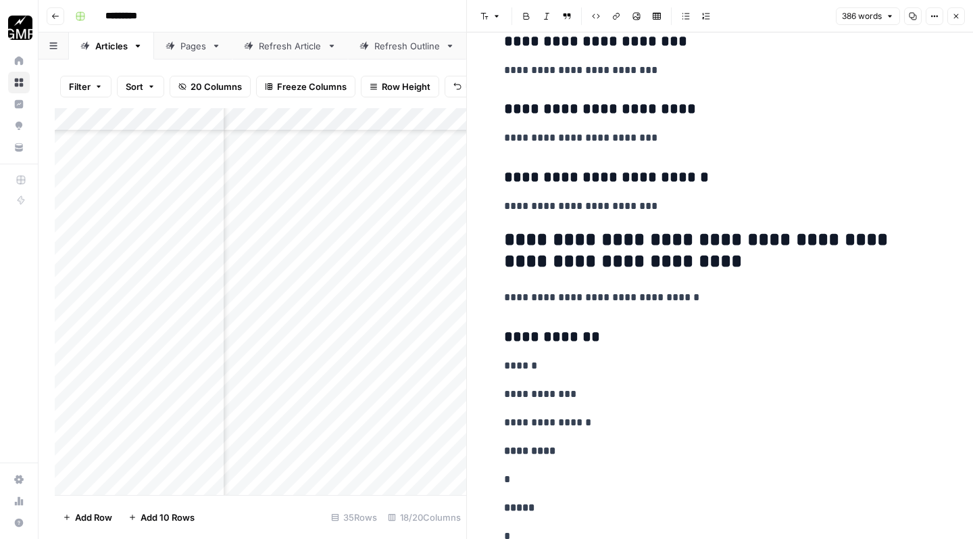
scroll to position [685, 0]
click at [957, 17] on icon "button" at bounding box center [956, 16] width 5 height 5
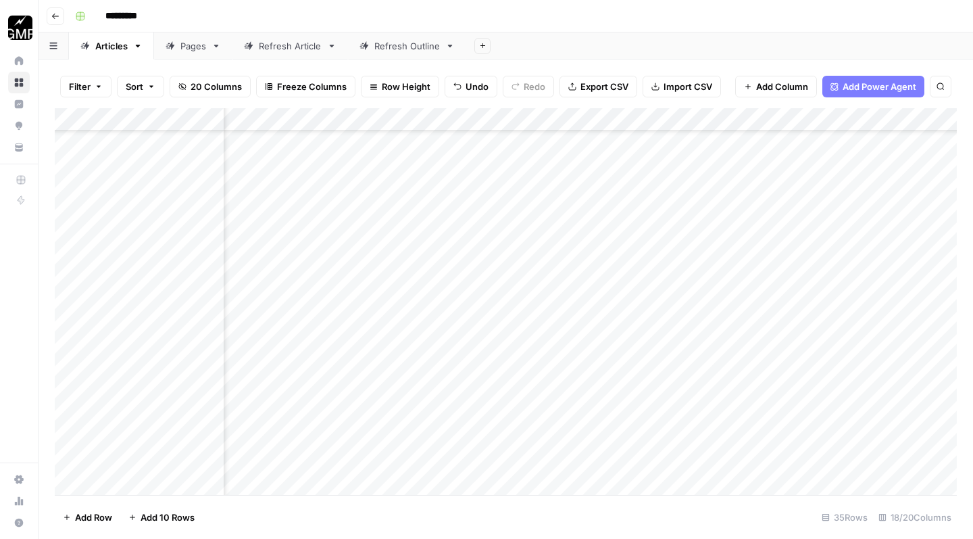
click at [641, 437] on div "Add Column" at bounding box center [506, 303] width 902 height 391
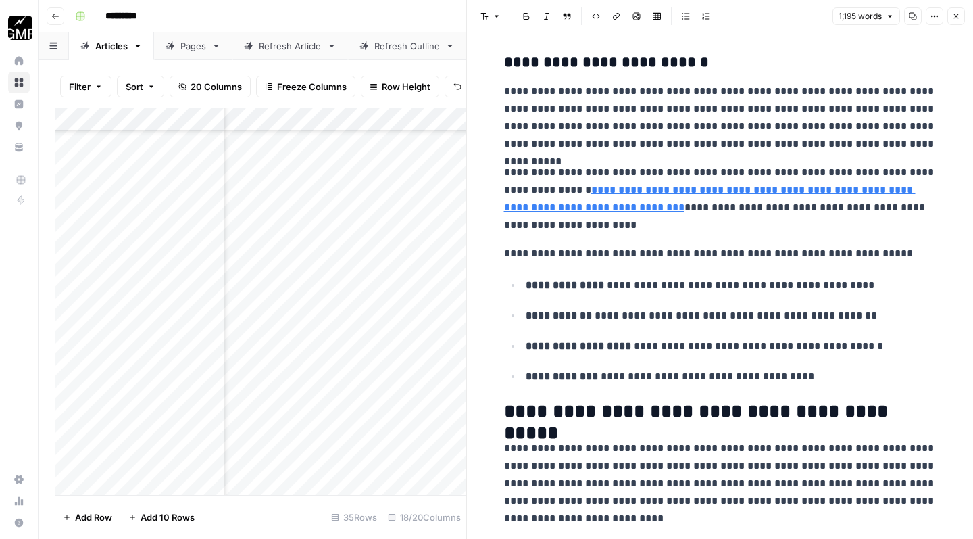
scroll to position [1042, 0]
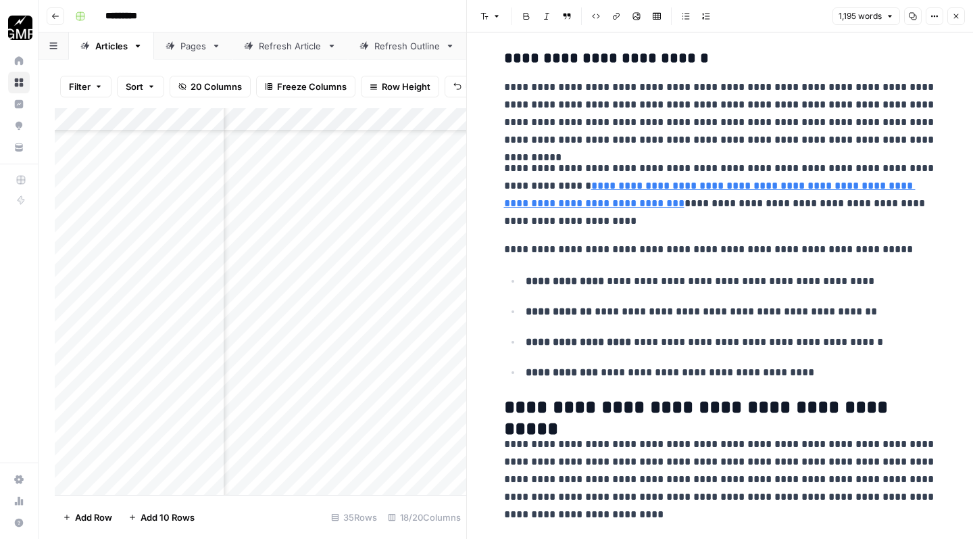
click at [506, 401] on h2 "**********" at bounding box center [720, 407] width 433 height 21
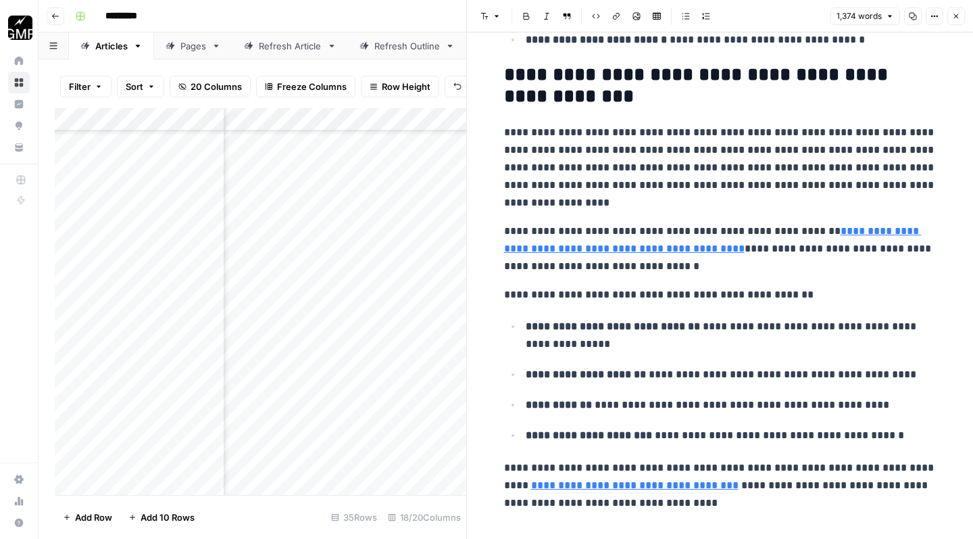
scroll to position [5925, 0]
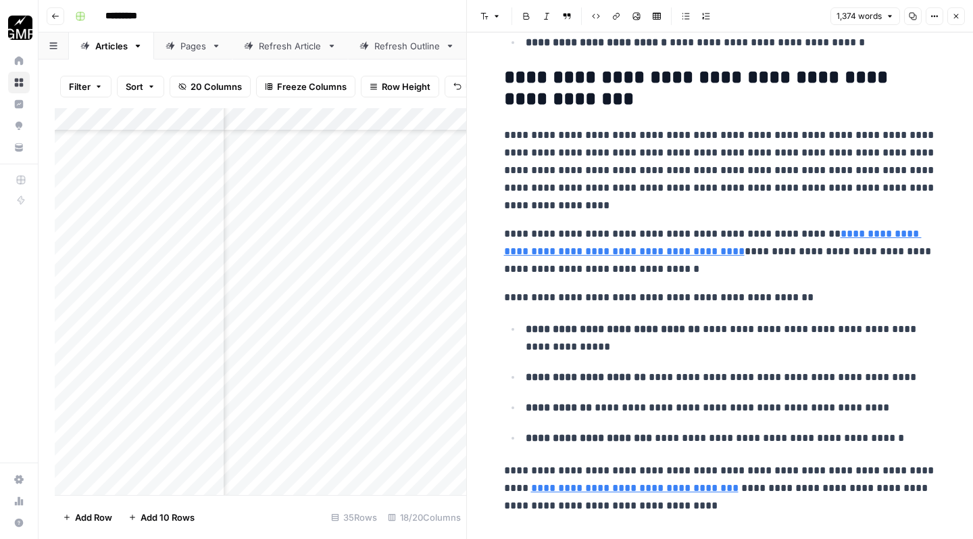
click at [705, 485] on p "**********" at bounding box center [720, 488] width 433 height 53
click at [954, 19] on icon "button" at bounding box center [956, 16] width 8 height 8
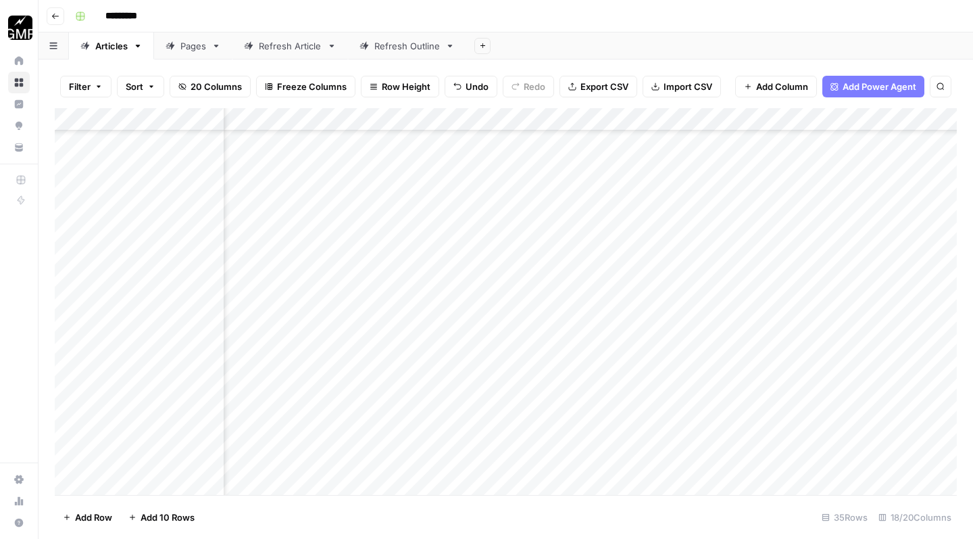
scroll to position [458, 990]
click at [776, 439] on div "Add Column" at bounding box center [506, 303] width 902 height 391
click at [363, 439] on div "Add Column" at bounding box center [506, 303] width 902 height 391
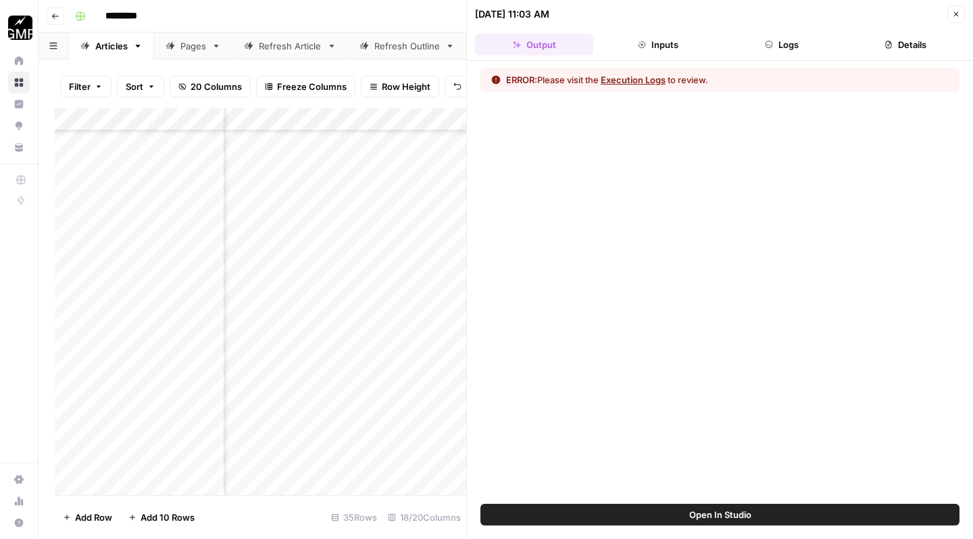
click at [647, 78] on button "Execution Logs" at bounding box center [633, 80] width 65 height 14
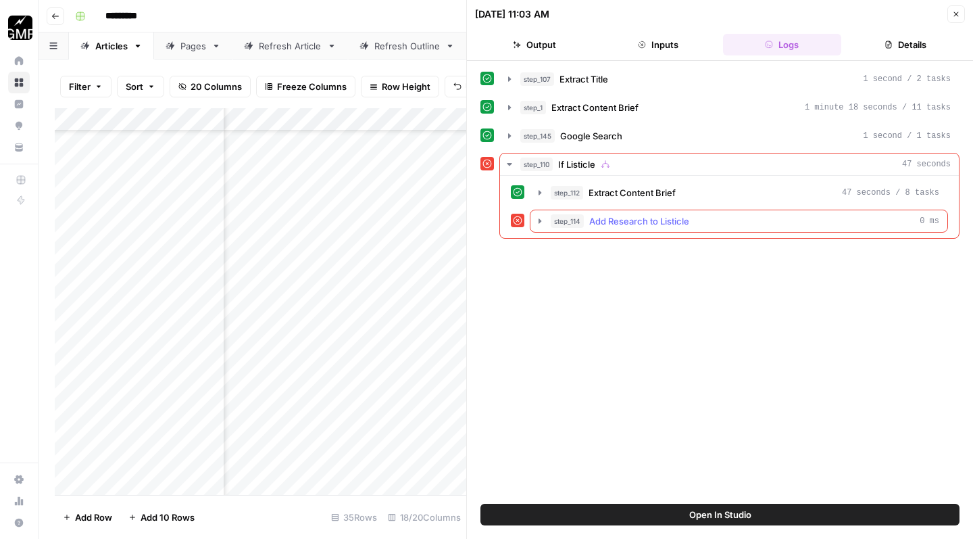
click at [537, 219] on icon "button" at bounding box center [540, 221] width 11 height 11
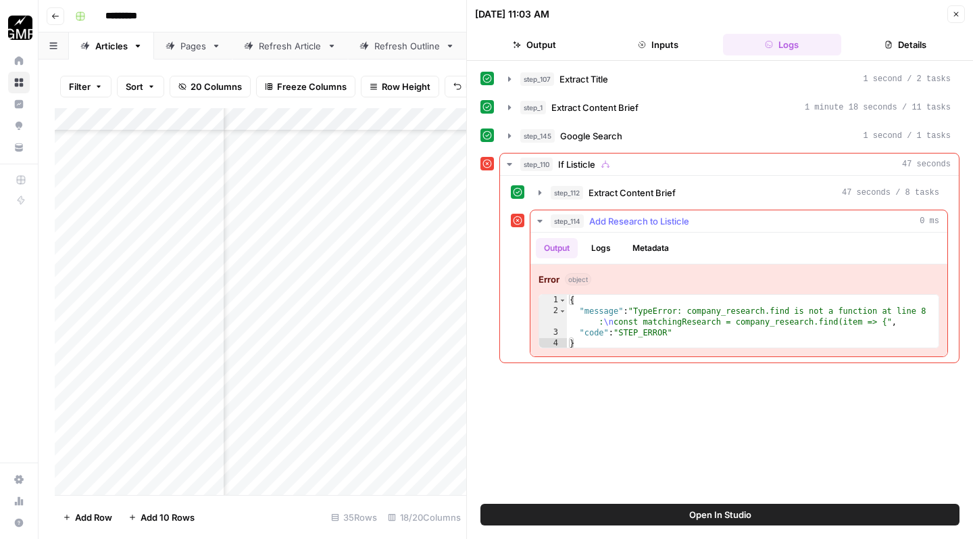
click at [541, 224] on icon "button" at bounding box center [540, 221] width 11 height 11
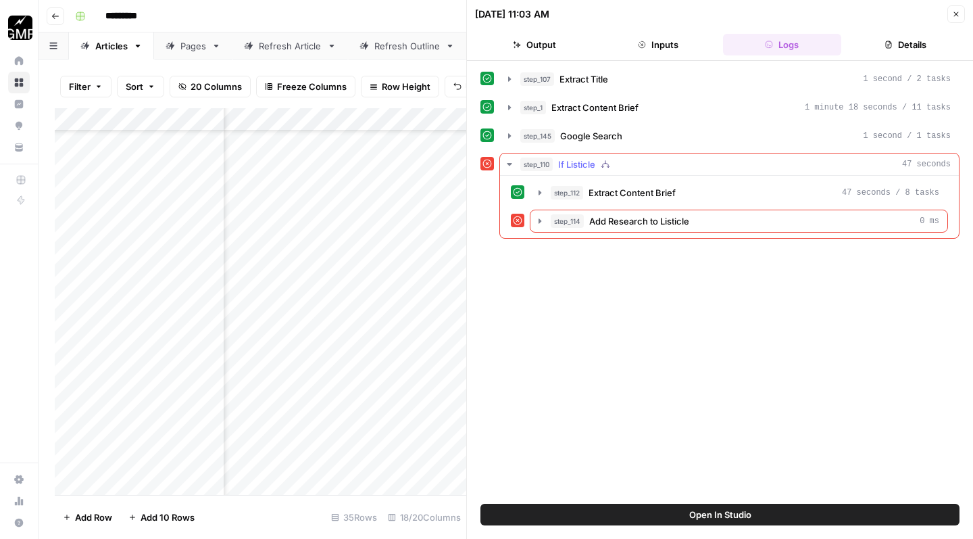
click at [510, 163] on icon "button" at bounding box center [509, 164] width 5 height 3
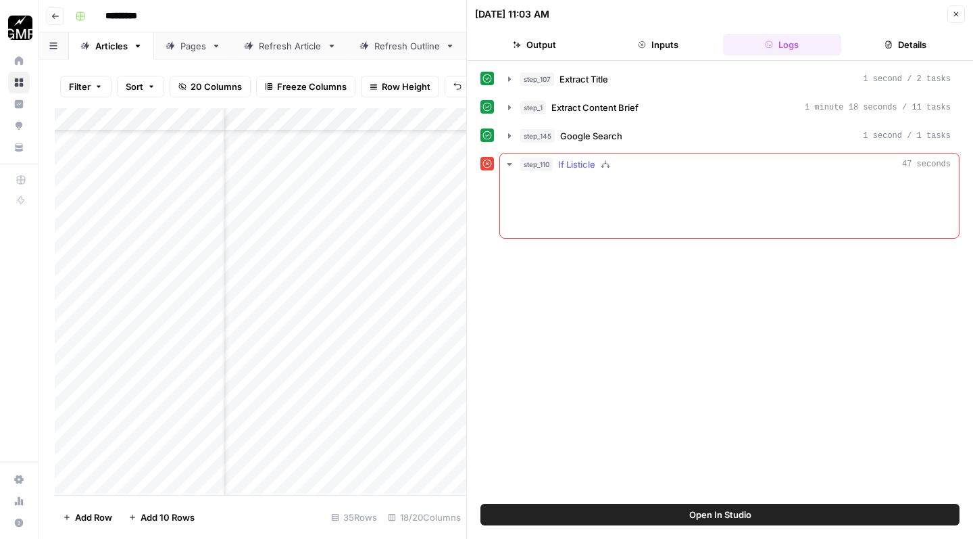
click at [510, 163] on icon "button" at bounding box center [509, 164] width 5 height 3
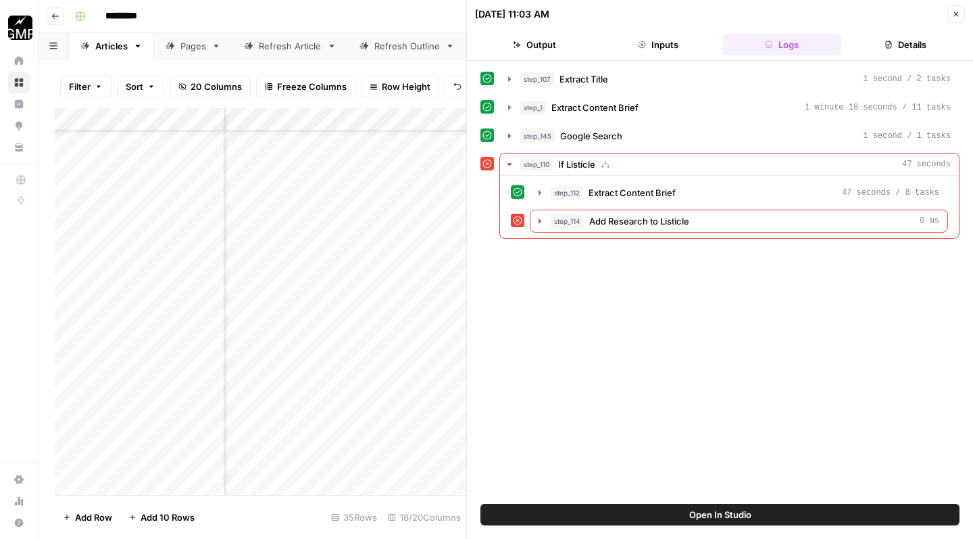
click at [548, 47] on button "Output" at bounding box center [534, 45] width 118 height 22
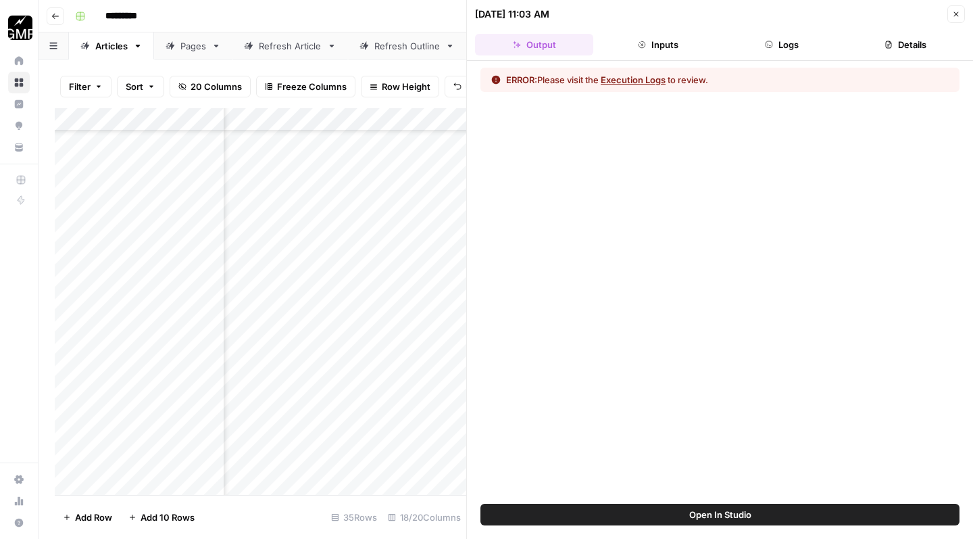
click at [955, 14] on icon "button" at bounding box center [956, 14] width 8 height 8
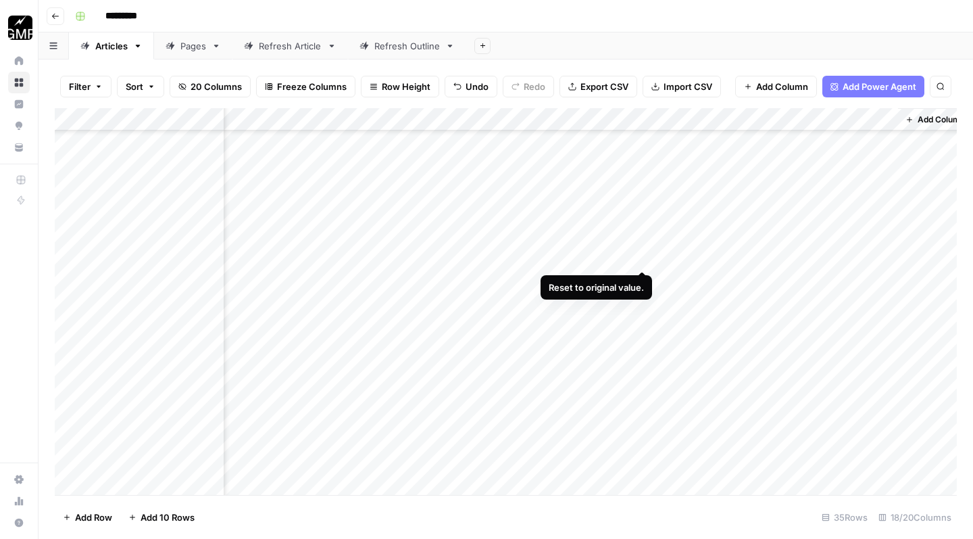
scroll to position [3, 0]
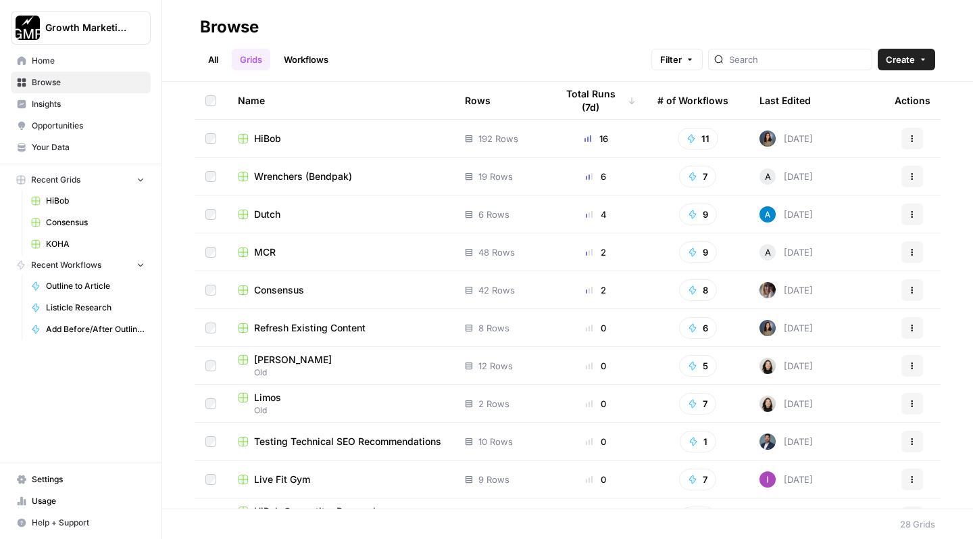
click at [283, 291] on span "Consensus" at bounding box center [279, 290] width 50 height 14
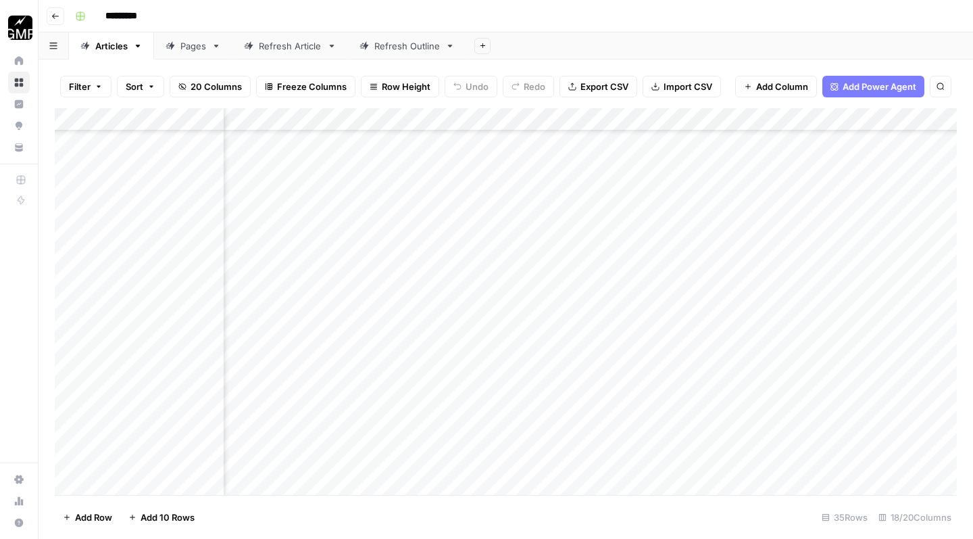
scroll to position [458, 505]
click at [559, 435] on div "Add Column" at bounding box center [506, 303] width 902 height 391
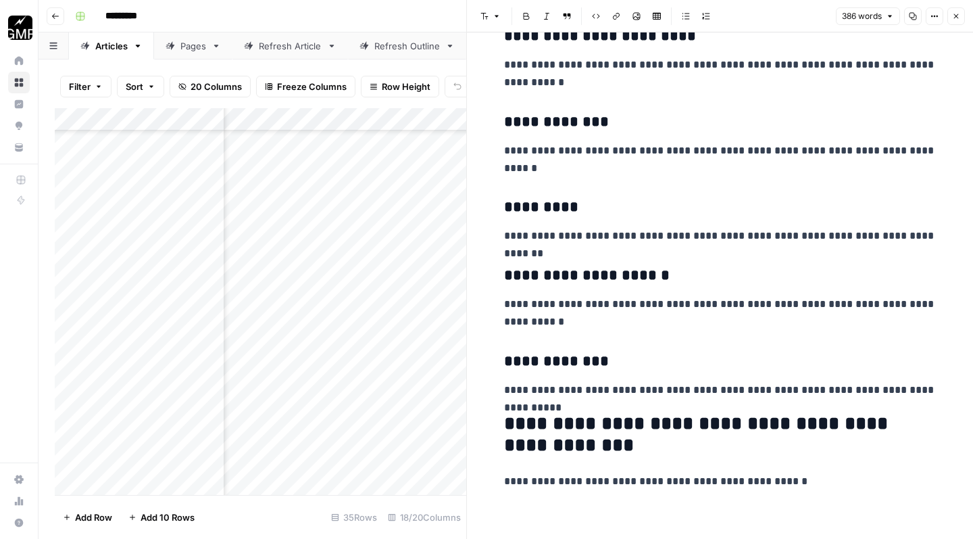
scroll to position [3715, 0]
click at [808, 485] on p "**********" at bounding box center [720, 481] width 433 height 18
click at [961, 16] on button "Close" at bounding box center [957, 16] width 18 height 18
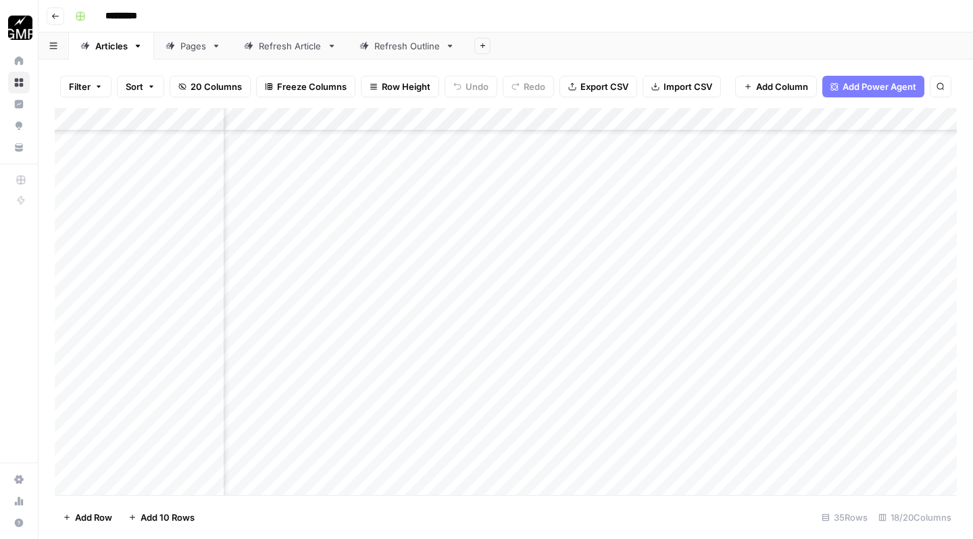
scroll to position [458, 689]
click at [601, 437] on div "Add Column" at bounding box center [506, 303] width 902 height 391
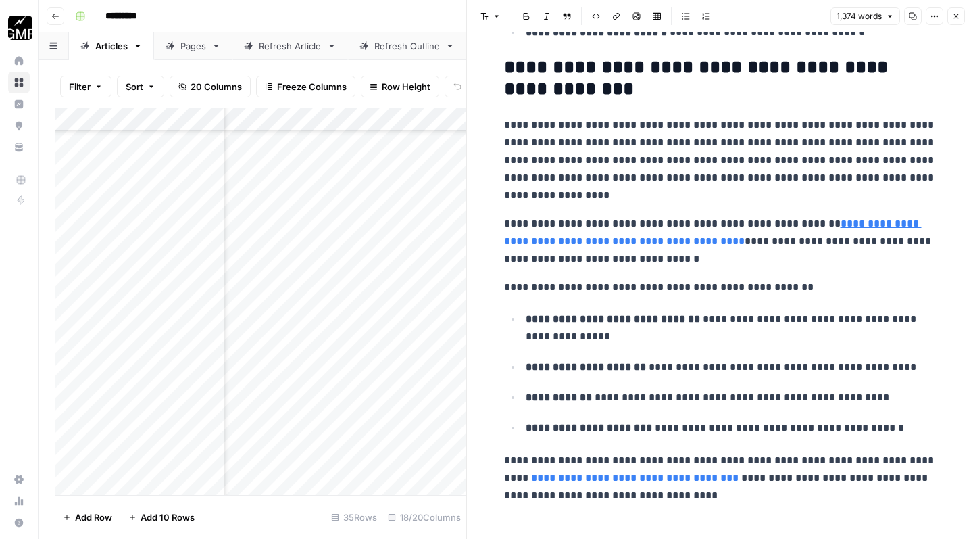
scroll to position [5925, 0]
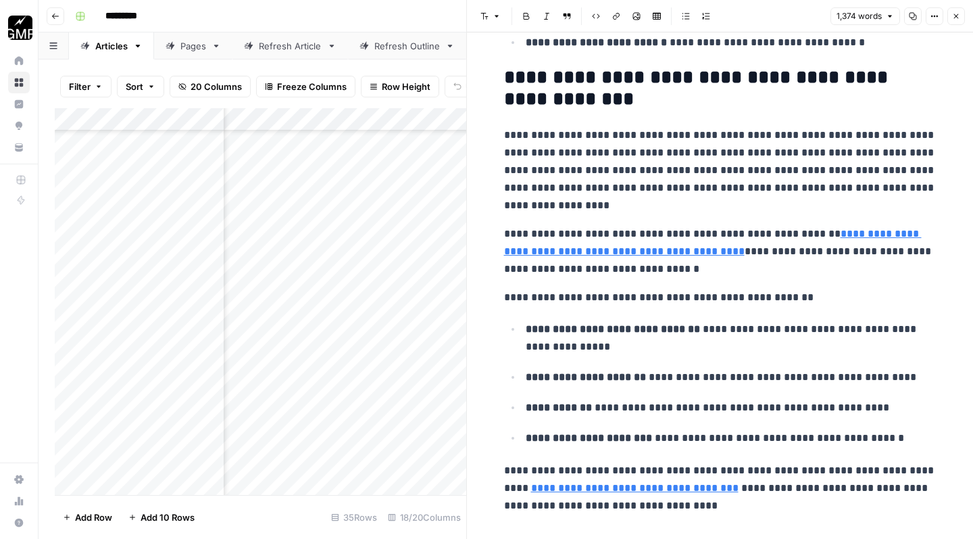
click at [737, 489] on p "**********" at bounding box center [720, 488] width 433 height 53
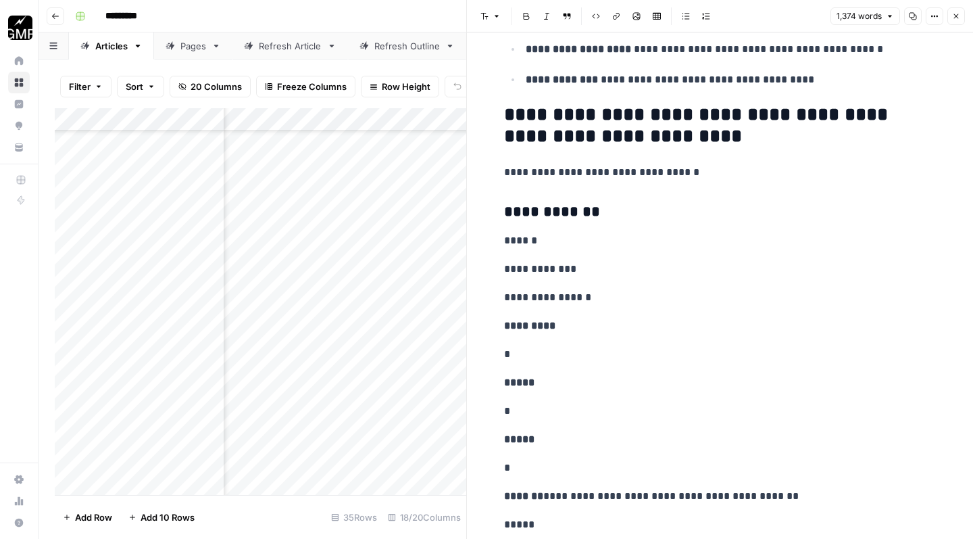
scroll to position [1370, 0]
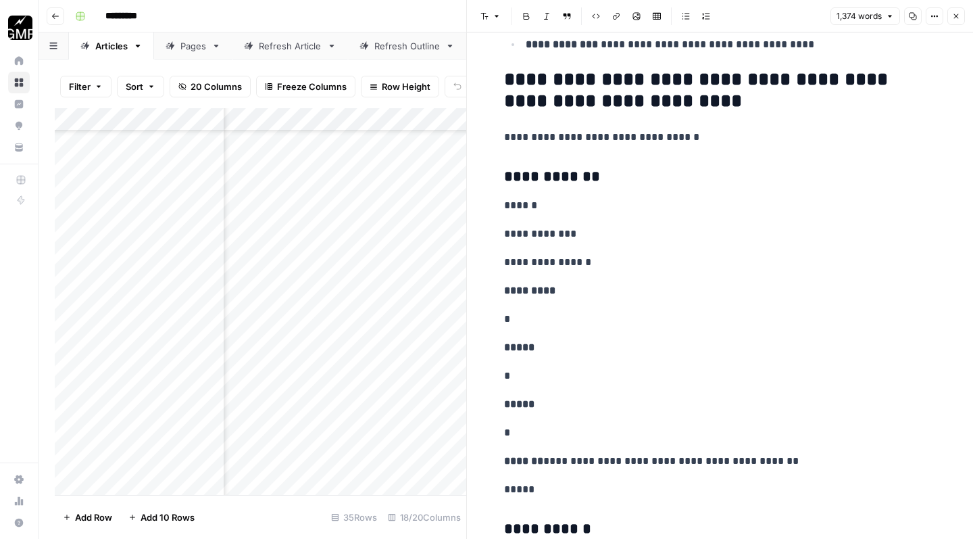
click at [633, 317] on p "*" at bounding box center [720, 319] width 433 height 18
click at [689, 20] on icon "button" at bounding box center [686, 16] width 8 height 8
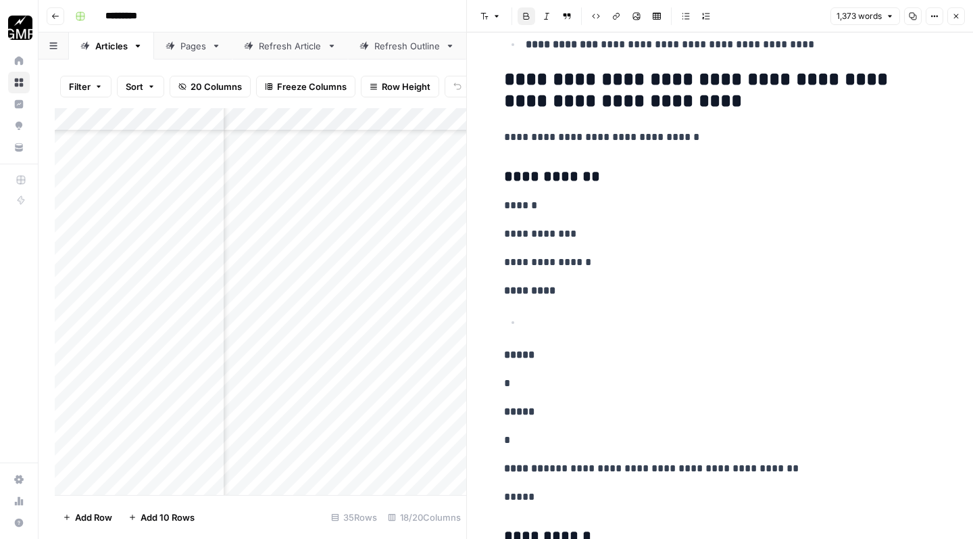
click at [620, 374] on p "*" at bounding box center [720, 383] width 433 height 18
click at [681, 17] on button "Bulleted list" at bounding box center [686, 16] width 18 height 18
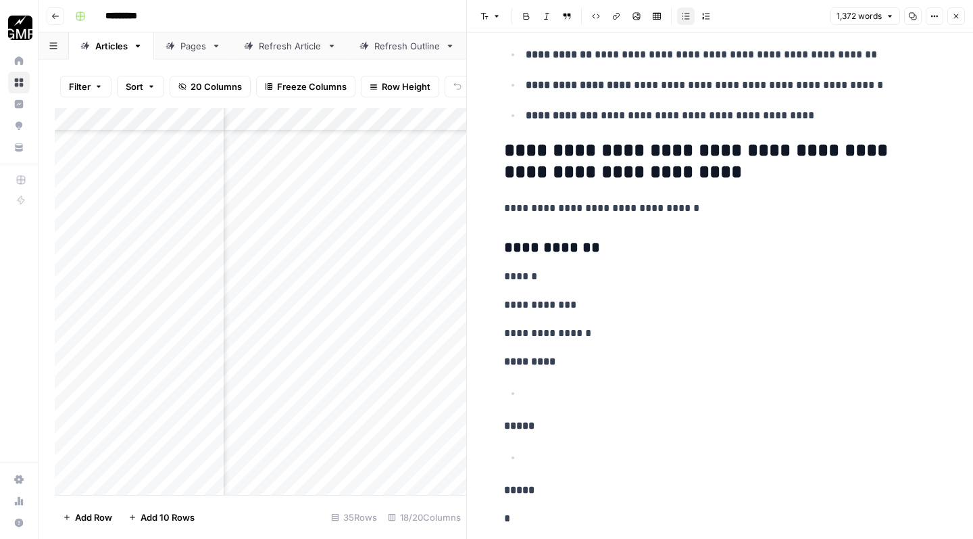
scroll to position [1588, 0]
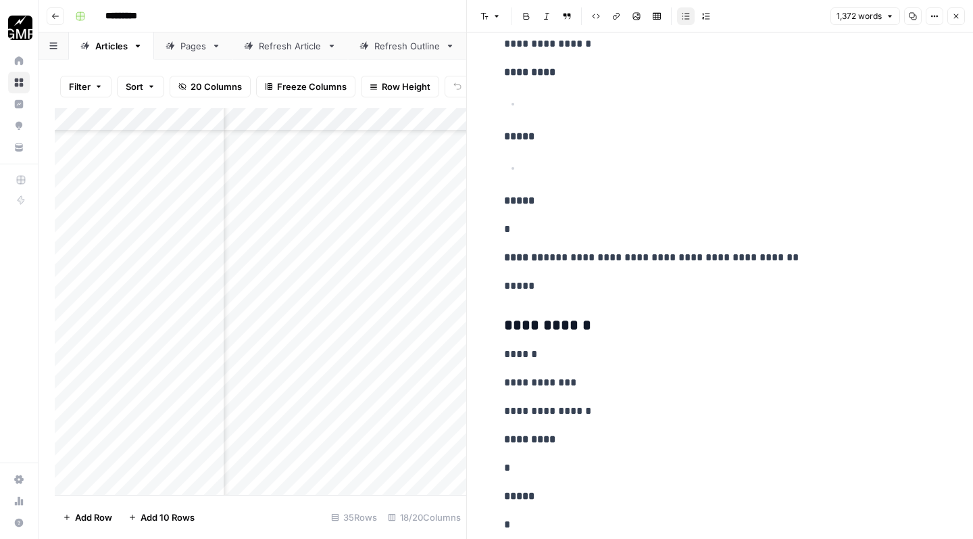
click at [580, 220] on p "*" at bounding box center [720, 229] width 433 height 18
click at [687, 20] on icon "button" at bounding box center [686, 16] width 8 height 8
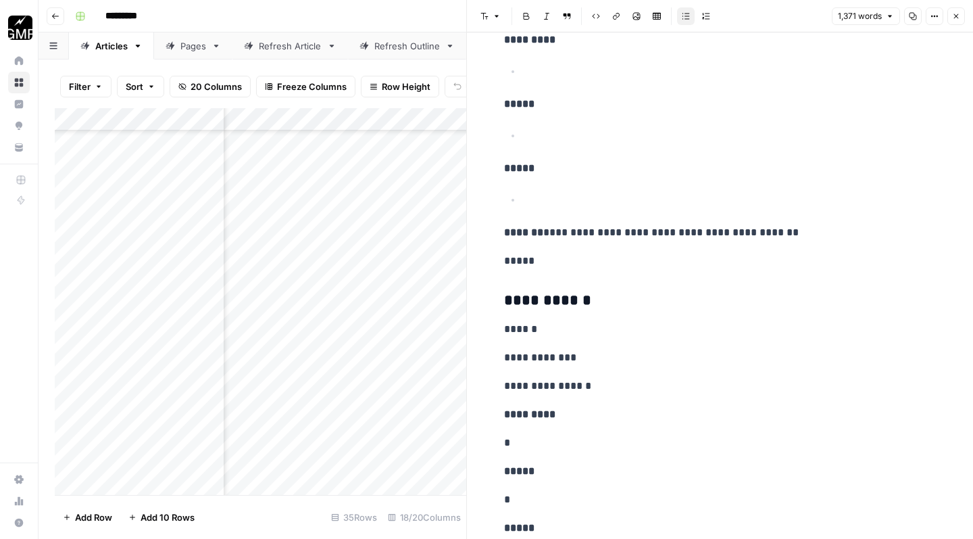
scroll to position [1895, 0]
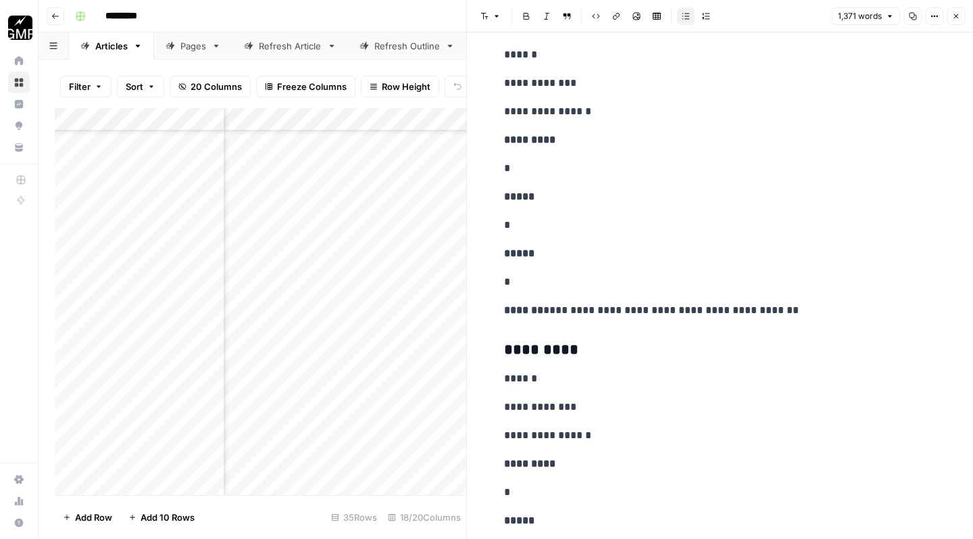
click at [572, 160] on p "*" at bounding box center [720, 169] width 433 height 18
click at [682, 18] on icon "button" at bounding box center [686, 16] width 8 height 8
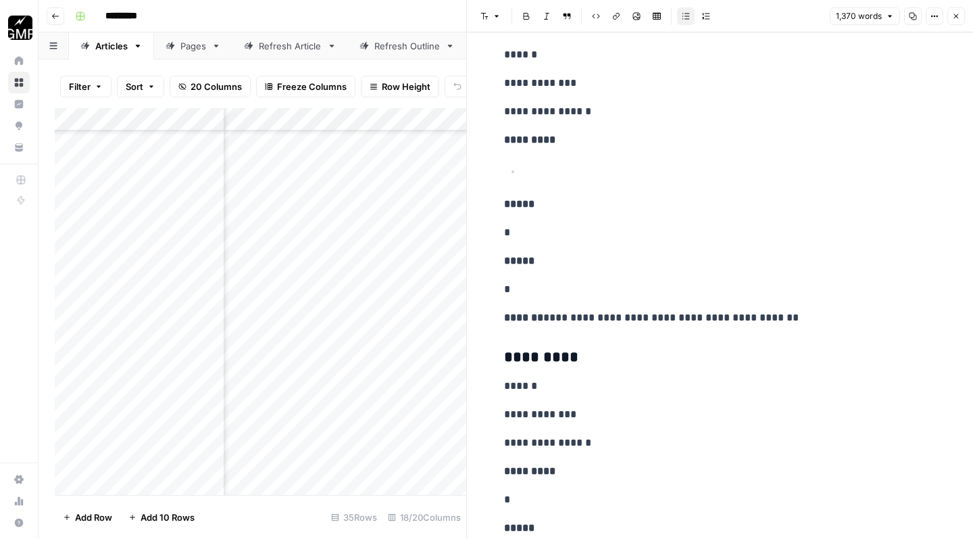
click at [625, 224] on p "*" at bounding box center [720, 233] width 433 height 18
click at [600, 224] on p "*" at bounding box center [720, 233] width 433 height 18
click at [686, 21] on button "Bulleted list" at bounding box center [686, 16] width 18 height 18
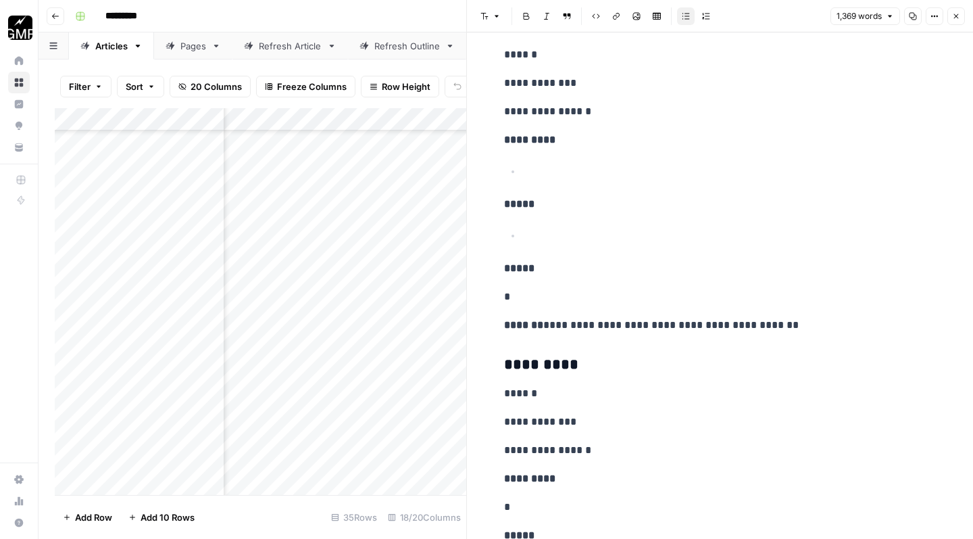
click at [594, 290] on p "*" at bounding box center [720, 297] width 433 height 18
click at [687, 20] on button "Bulleted list" at bounding box center [686, 16] width 18 height 18
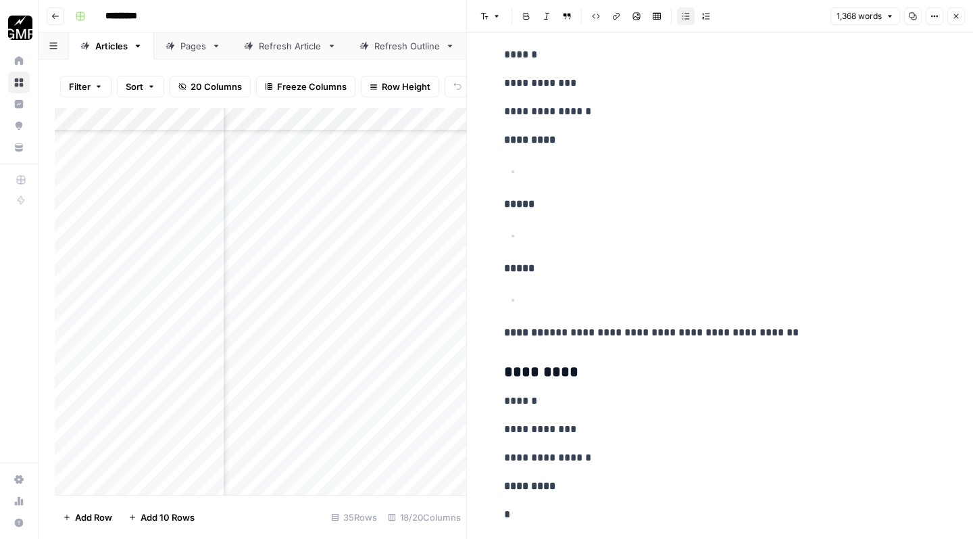
click at [560, 363] on h3 "*********" at bounding box center [720, 372] width 433 height 18
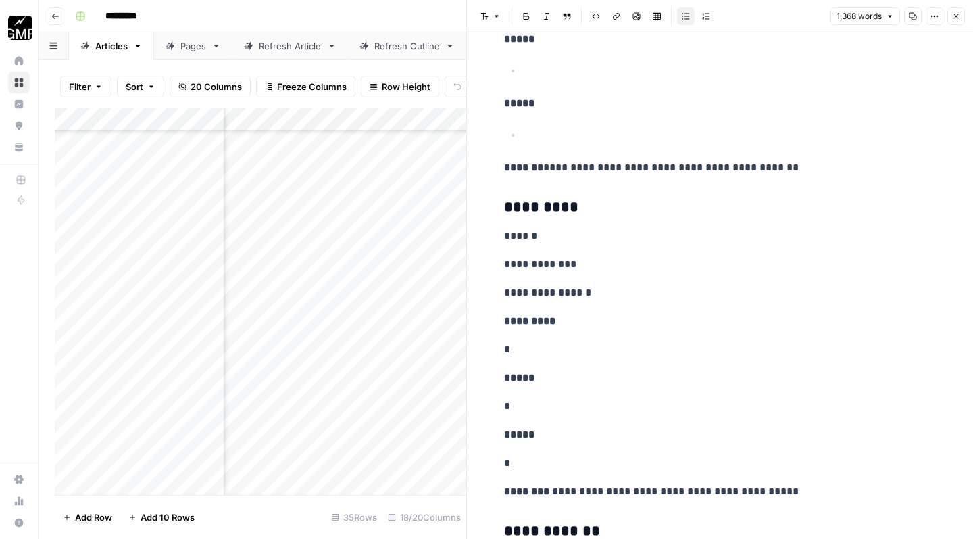
scroll to position [2131, 0]
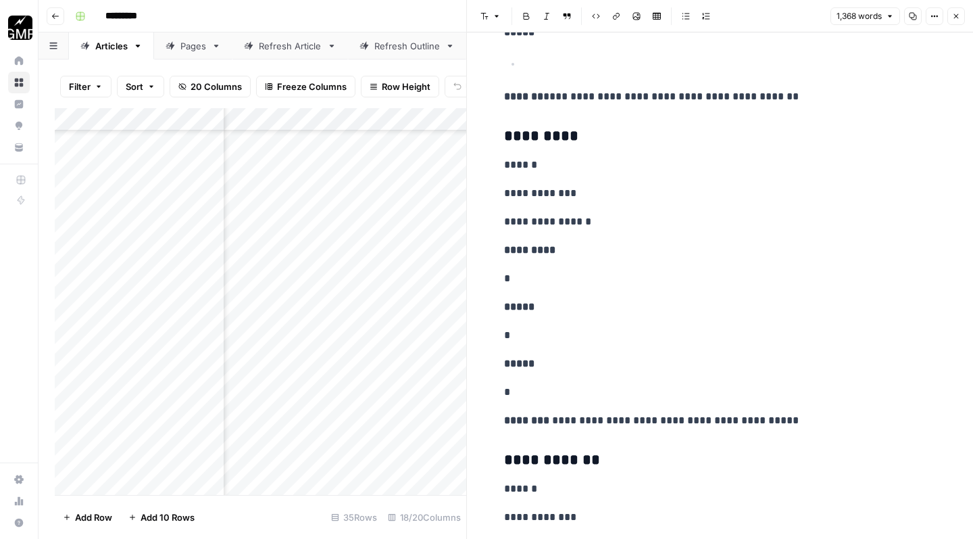
click at [548, 270] on p "*" at bounding box center [720, 279] width 433 height 18
click at [689, 20] on icon "button" at bounding box center [686, 16] width 8 height 8
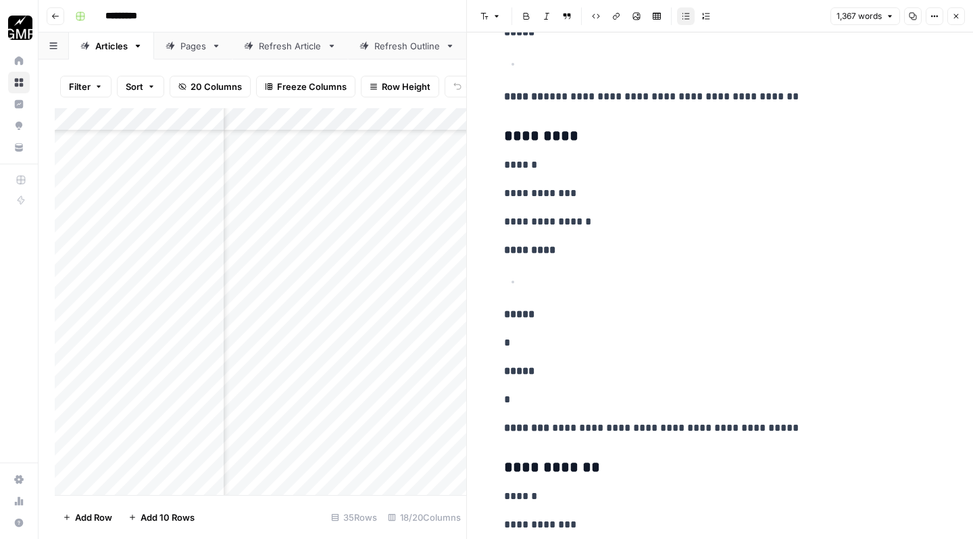
click at [589, 334] on p "*" at bounding box center [720, 343] width 433 height 18
click at [683, 20] on button "Bulleted list" at bounding box center [686, 16] width 18 height 18
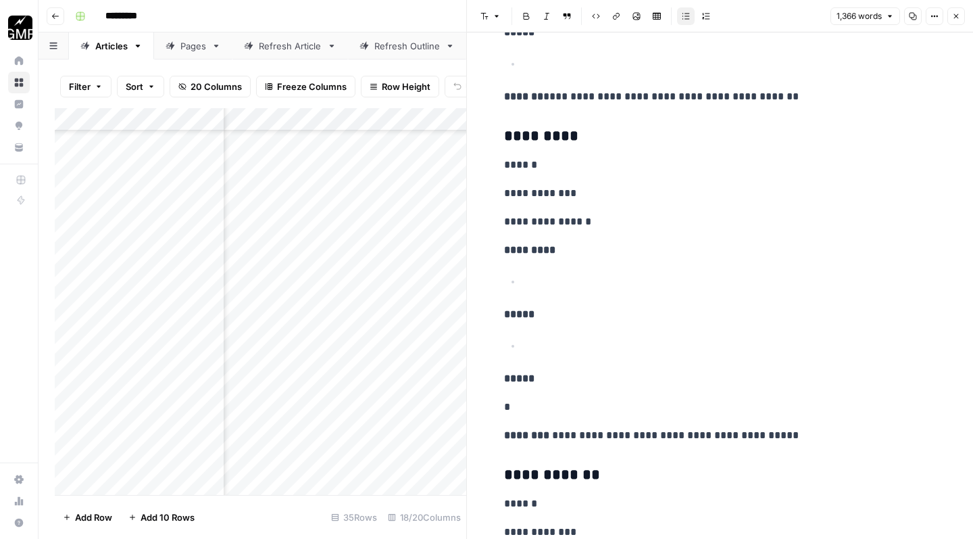
click at [588, 398] on p "*" at bounding box center [720, 407] width 433 height 18
click at [685, 24] on button "Bulleted list" at bounding box center [686, 16] width 18 height 18
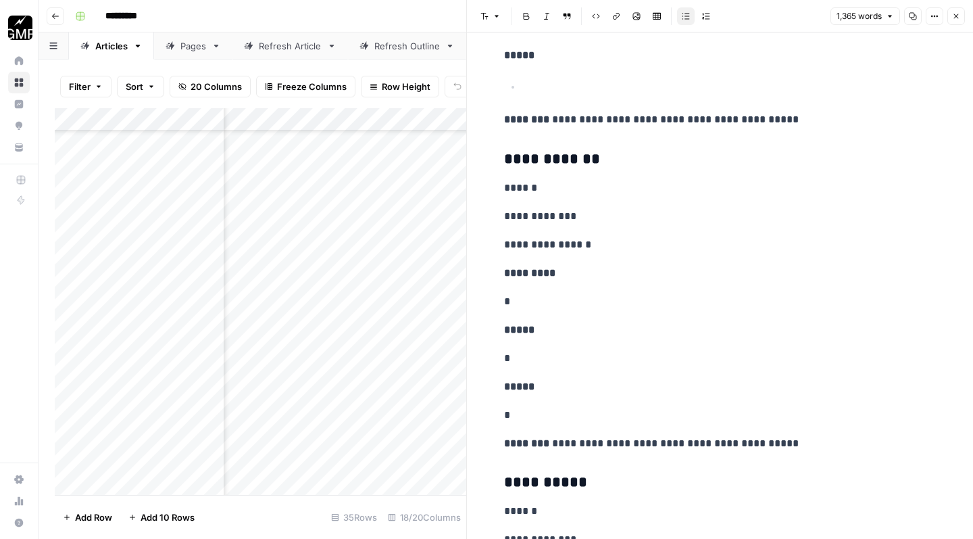
scroll to position [2476, 0]
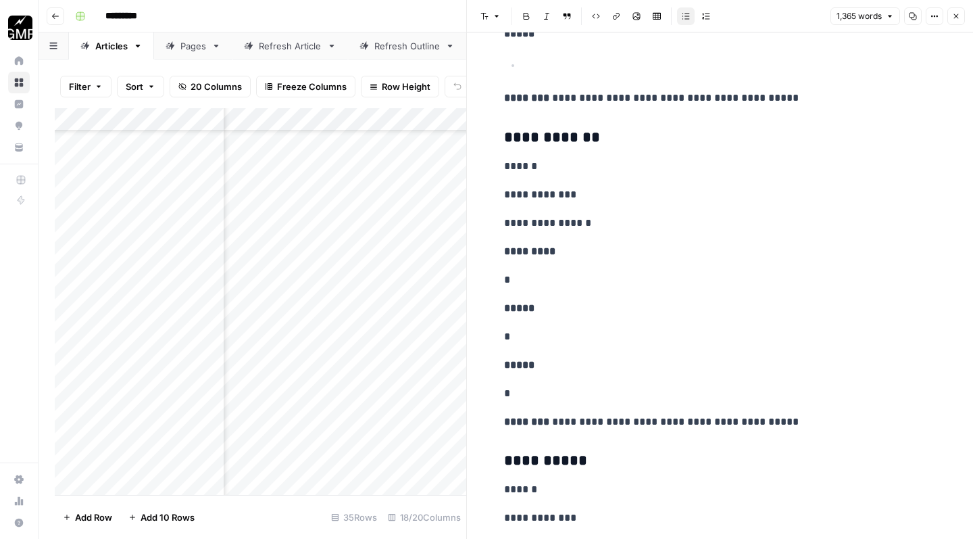
click at [585, 271] on p "*" at bounding box center [720, 280] width 433 height 18
click at [689, 16] on icon "button" at bounding box center [686, 16] width 8 height 8
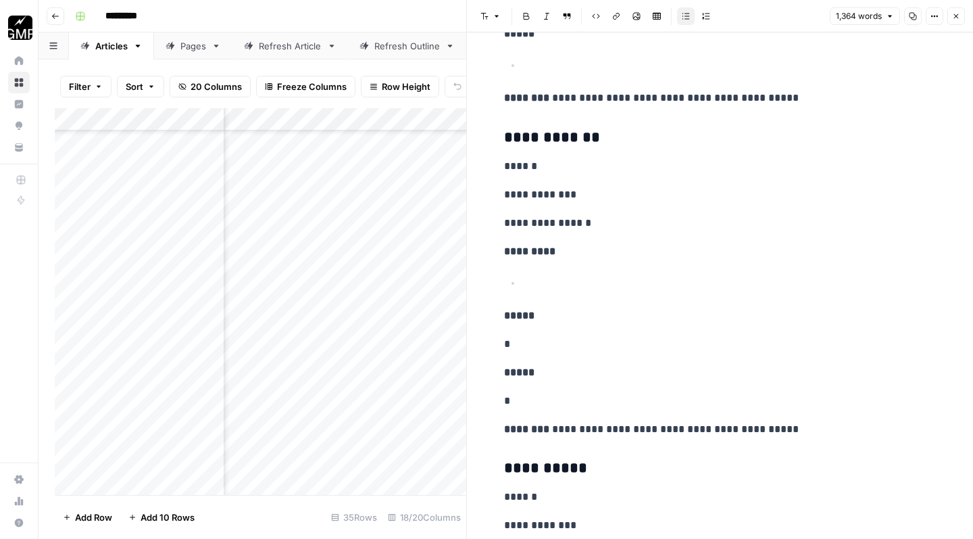
click at [567, 335] on p "*" at bounding box center [720, 344] width 433 height 18
click at [687, 18] on icon "button" at bounding box center [686, 16] width 8 height 8
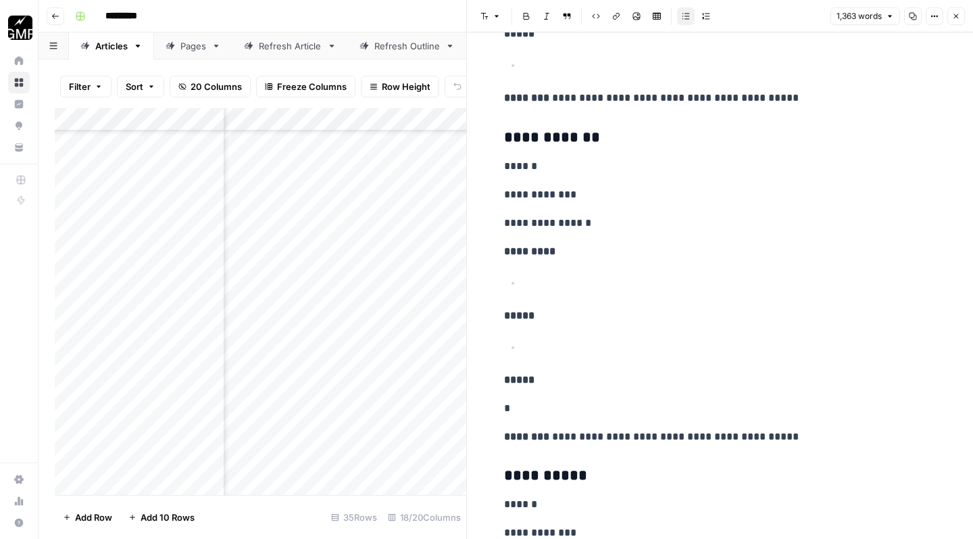
click at [587, 399] on p "*" at bounding box center [720, 408] width 433 height 18
click at [684, 20] on icon "button" at bounding box center [686, 16] width 8 height 8
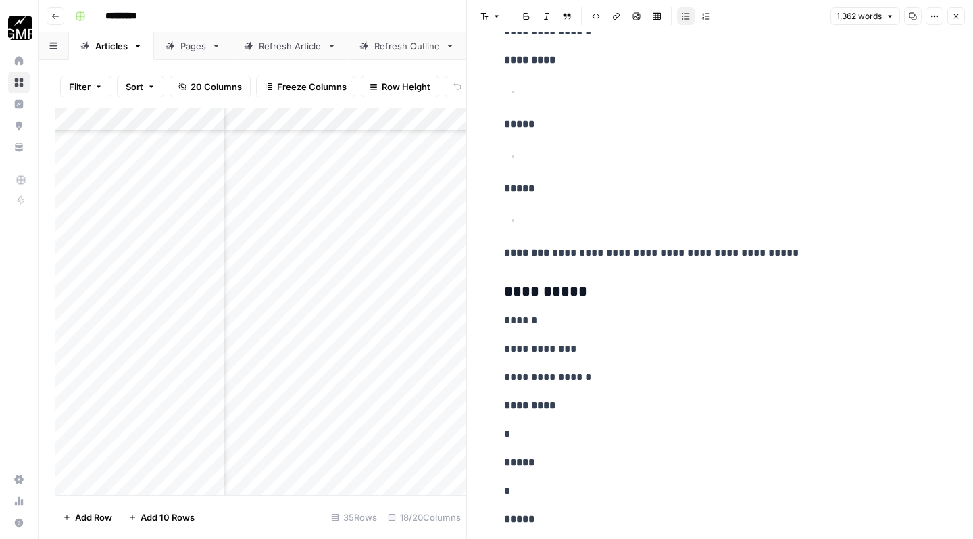
scroll to position [2818, 0]
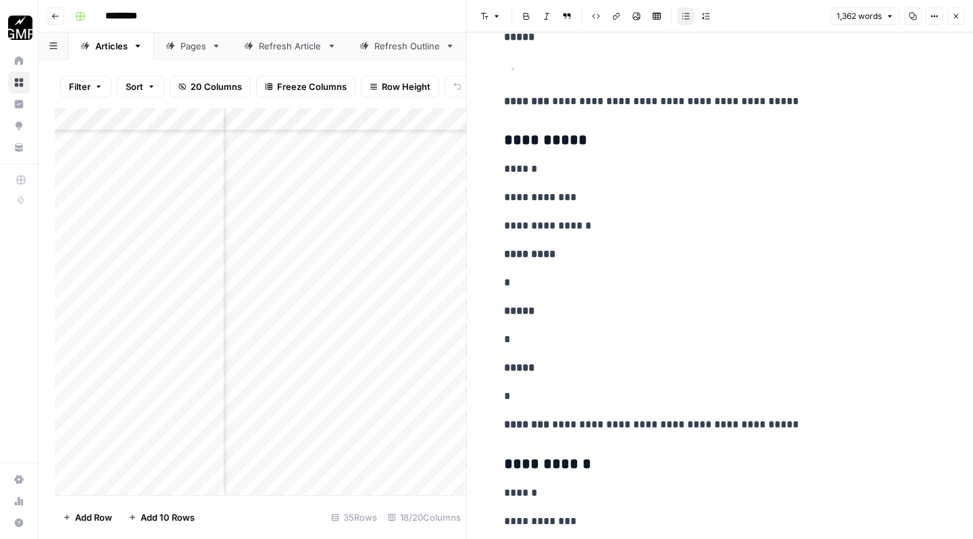
click at [573, 274] on p "*" at bounding box center [720, 283] width 433 height 18
click at [689, 18] on icon "button" at bounding box center [686, 16] width 8 height 8
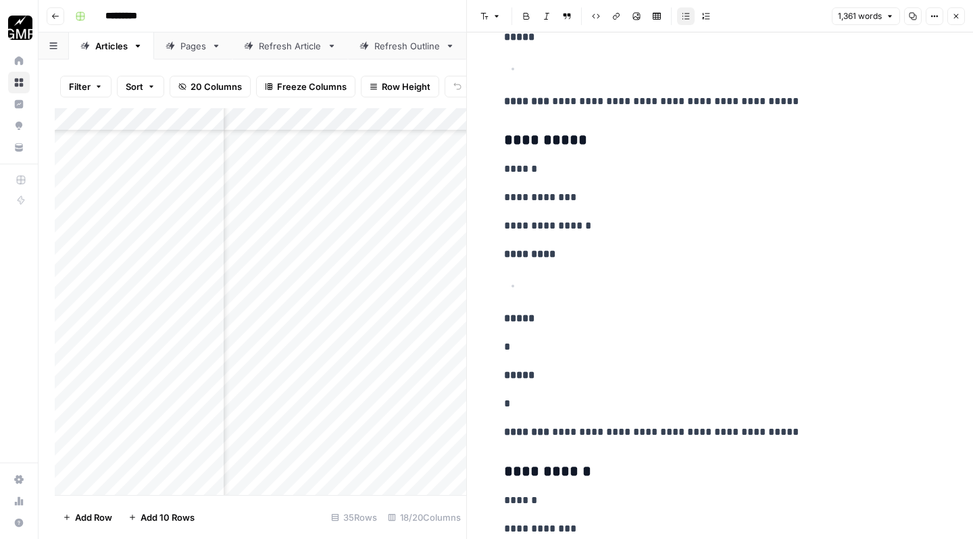
click at [589, 338] on p "*" at bounding box center [720, 347] width 433 height 18
click at [693, 16] on button "Bulleted list" at bounding box center [686, 16] width 18 height 18
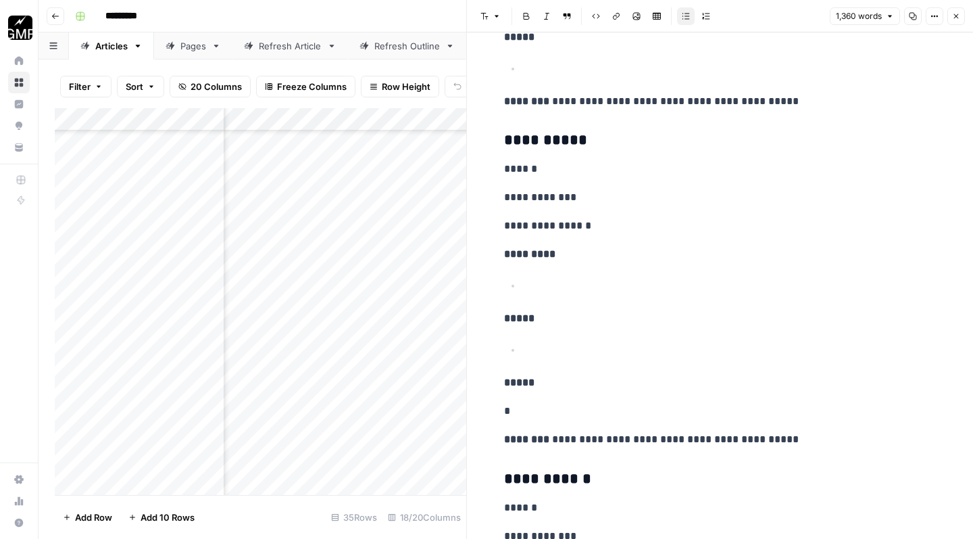
click at [581, 402] on p "*" at bounding box center [720, 411] width 433 height 18
click at [683, 22] on button "Bulleted list" at bounding box center [686, 16] width 18 height 18
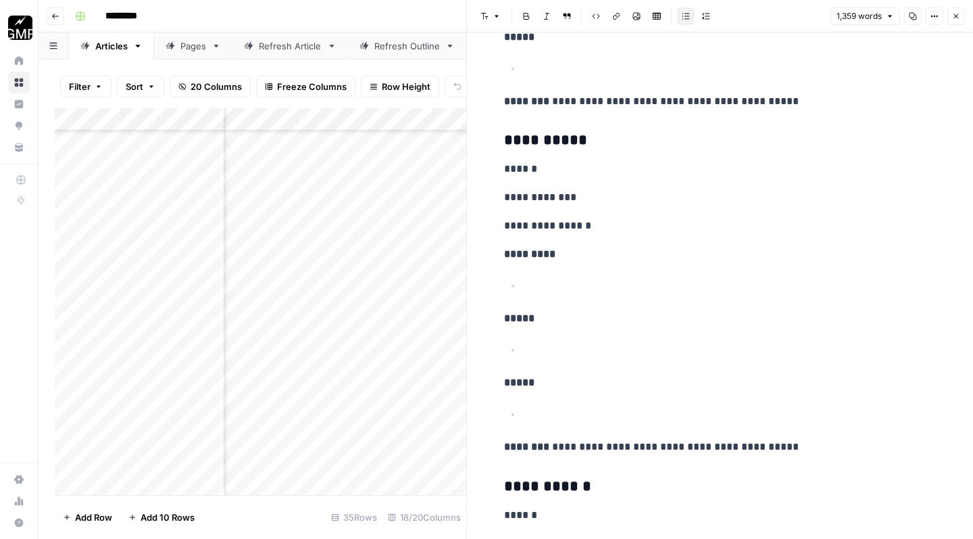
scroll to position [3196, 0]
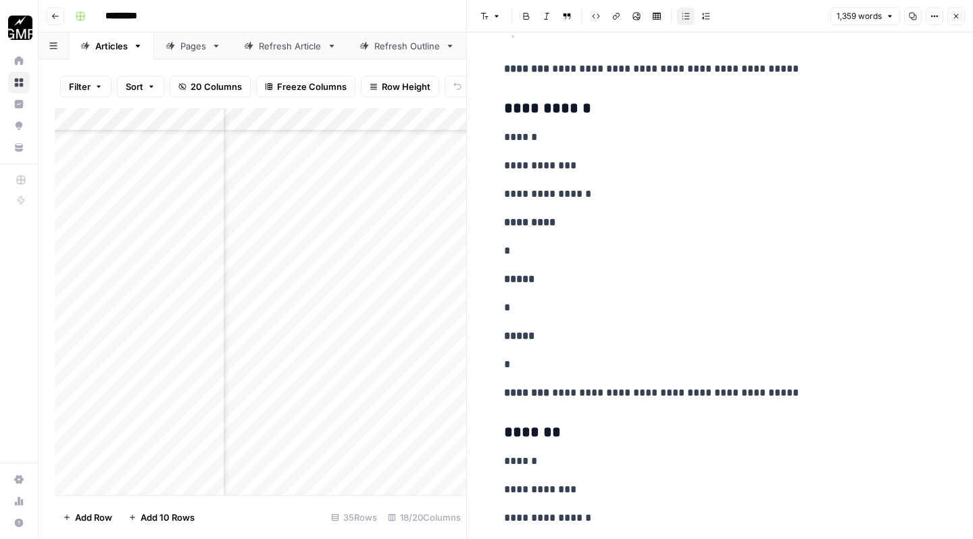
click at [581, 242] on p "*" at bounding box center [720, 251] width 433 height 18
click at [685, 19] on icon "button" at bounding box center [686, 16] width 8 height 8
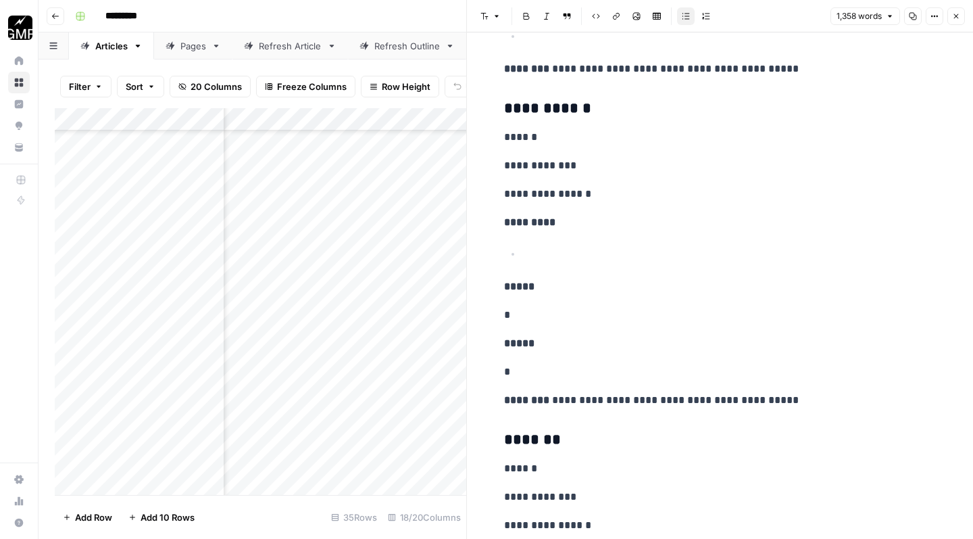
click at [558, 306] on p "*" at bounding box center [720, 315] width 433 height 18
click at [683, 17] on icon "button" at bounding box center [686, 16] width 8 height 8
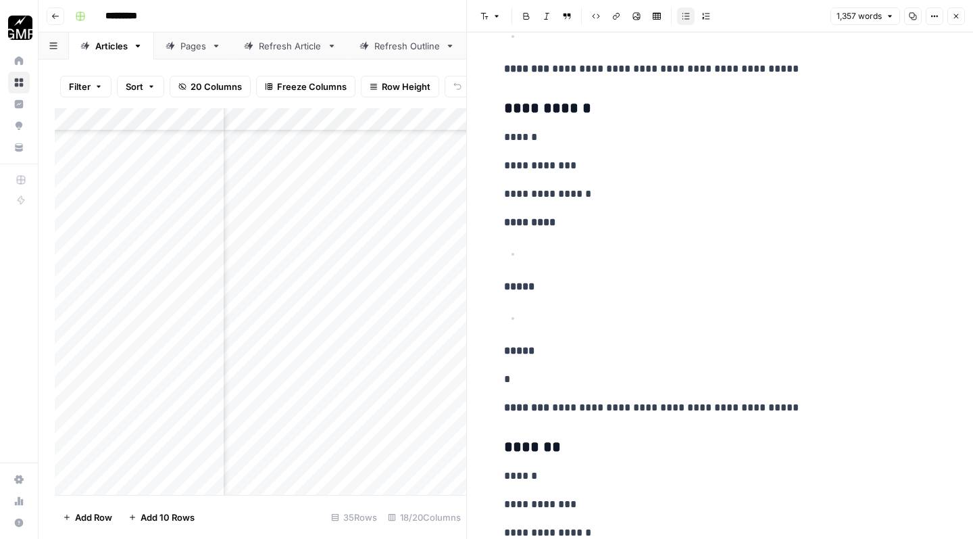
click at [577, 370] on p "*" at bounding box center [720, 379] width 433 height 18
click at [686, 15] on icon "button" at bounding box center [686, 16] width 8 height 8
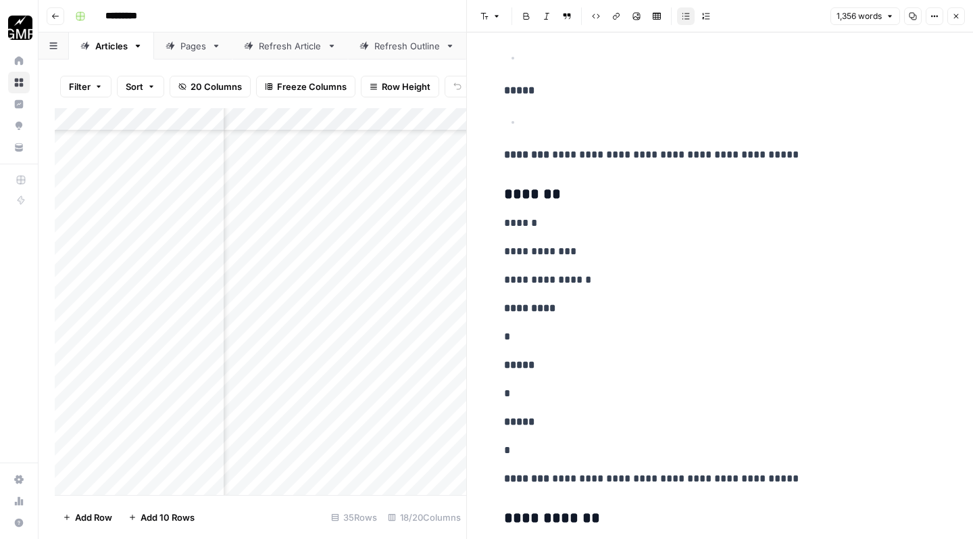
scroll to position [3477, 0]
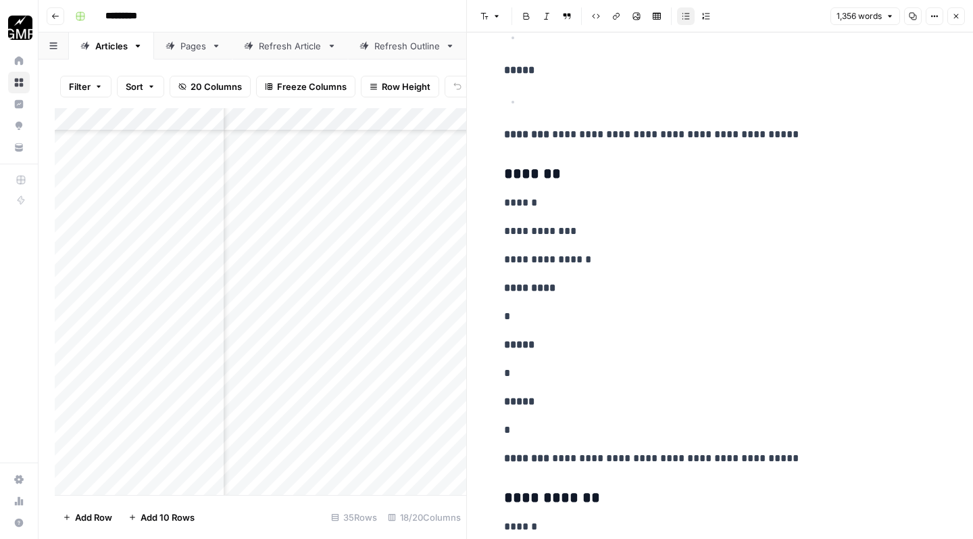
click at [569, 308] on p "*" at bounding box center [720, 317] width 433 height 18
click at [683, 18] on icon "button" at bounding box center [686, 16] width 8 height 8
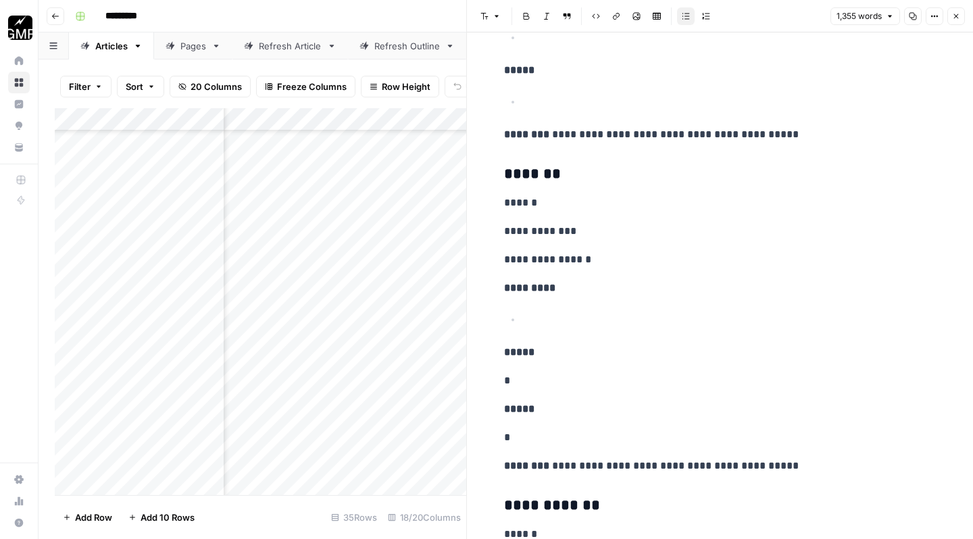
click at [595, 372] on p "*" at bounding box center [720, 381] width 433 height 18
click at [687, 21] on button "Bulleted list" at bounding box center [686, 16] width 18 height 18
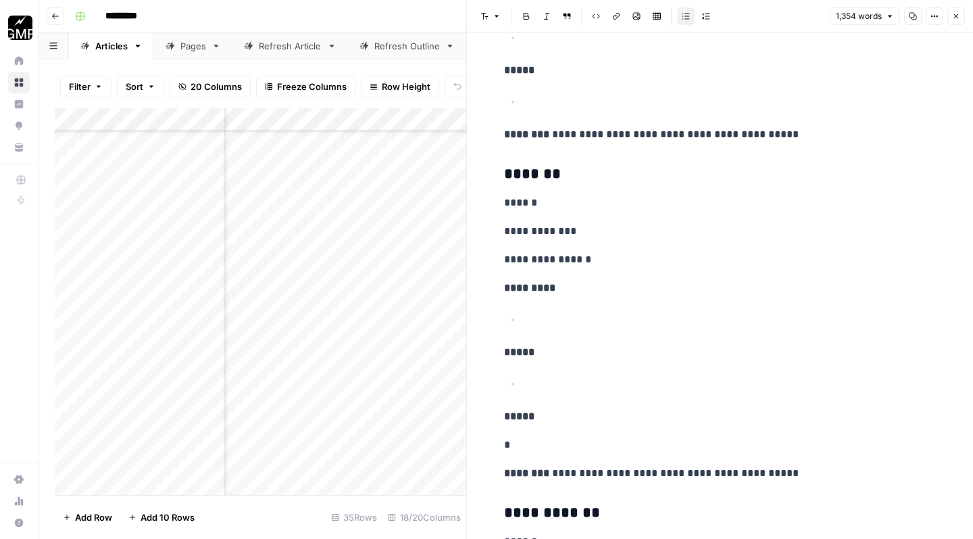
click at [608, 436] on p "*" at bounding box center [720, 445] width 433 height 18
click at [686, 24] on button "Bulleted list" at bounding box center [686, 16] width 18 height 18
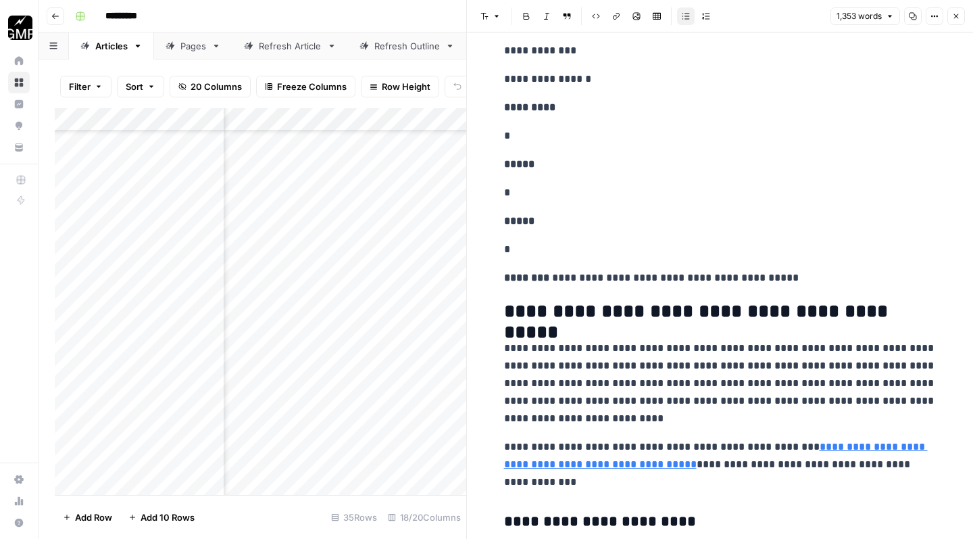
scroll to position [3977, 0]
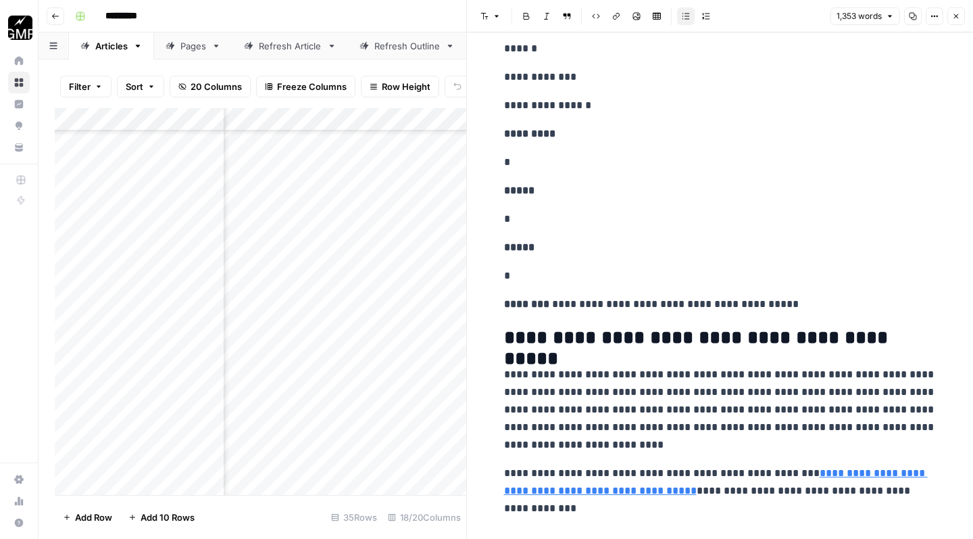
click at [552, 153] on p "*" at bounding box center [720, 162] width 433 height 18
click at [686, 13] on icon "button" at bounding box center [686, 16] width 8 height 8
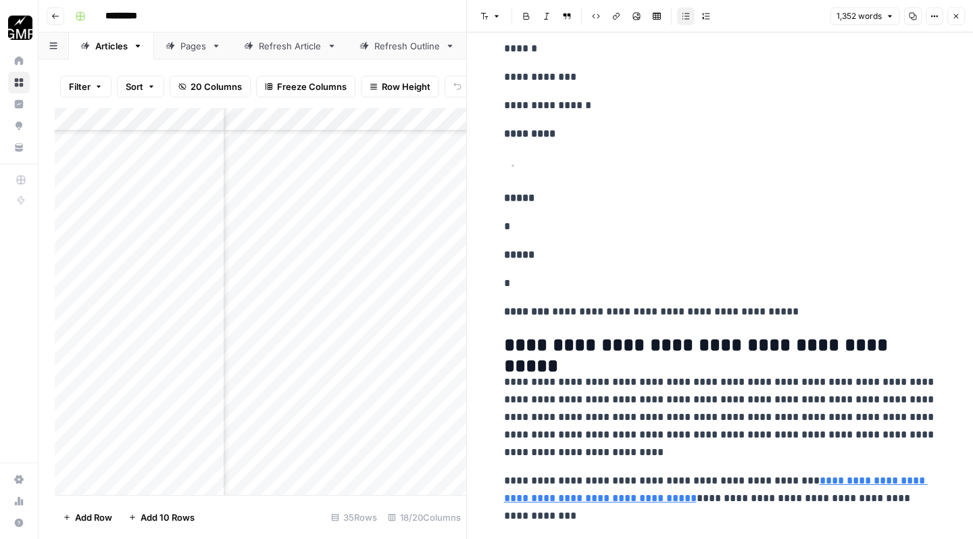
click at [614, 218] on p "*" at bounding box center [720, 227] width 433 height 18
click at [686, 22] on button "Bulleted list" at bounding box center [686, 16] width 18 height 18
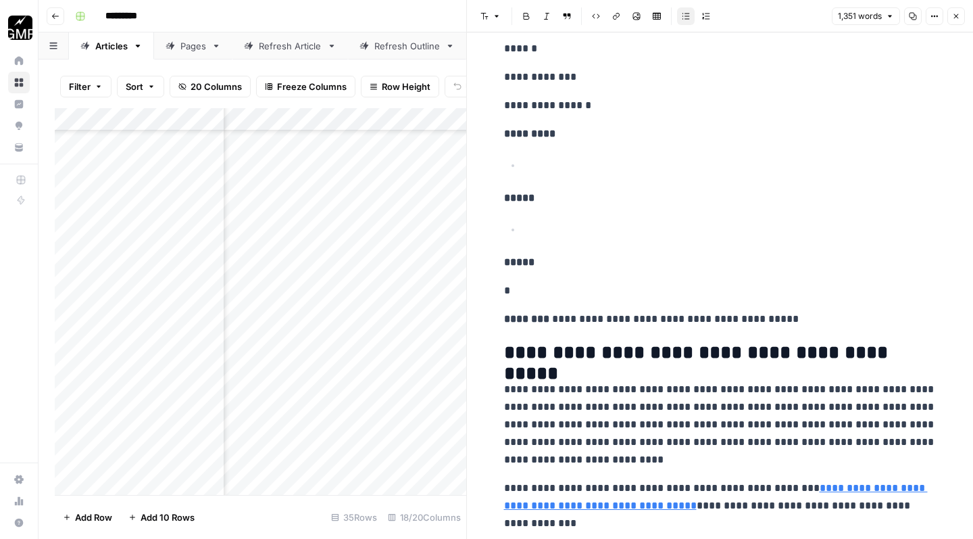
click at [610, 282] on p "*" at bounding box center [720, 291] width 433 height 18
click at [683, 18] on icon "button" at bounding box center [686, 16] width 8 height 8
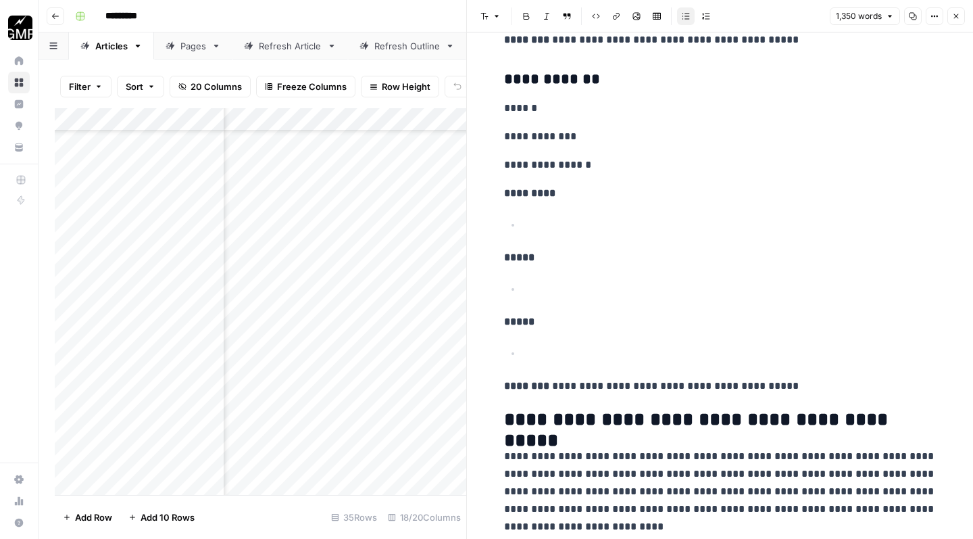
scroll to position [3996, 0]
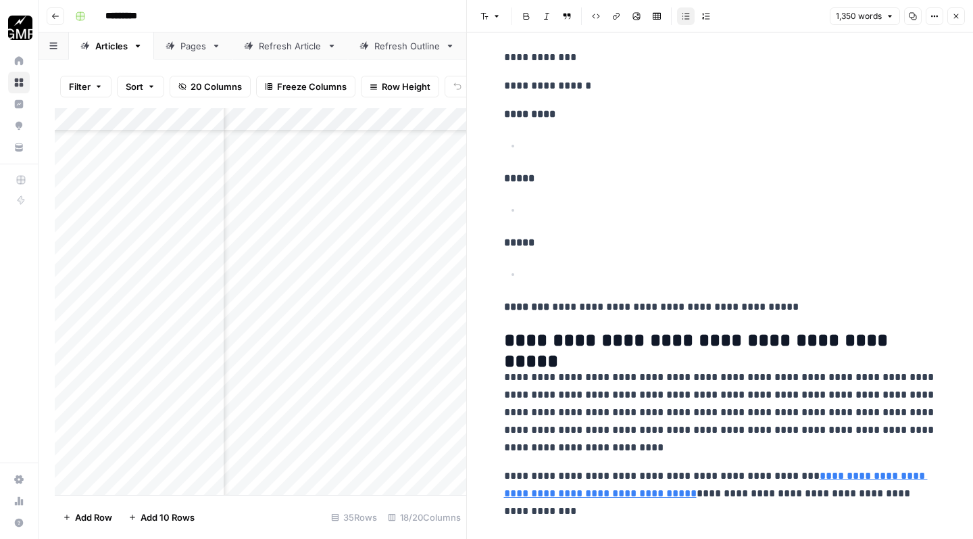
click at [779, 298] on p "**********" at bounding box center [720, 307] width 433 height 18
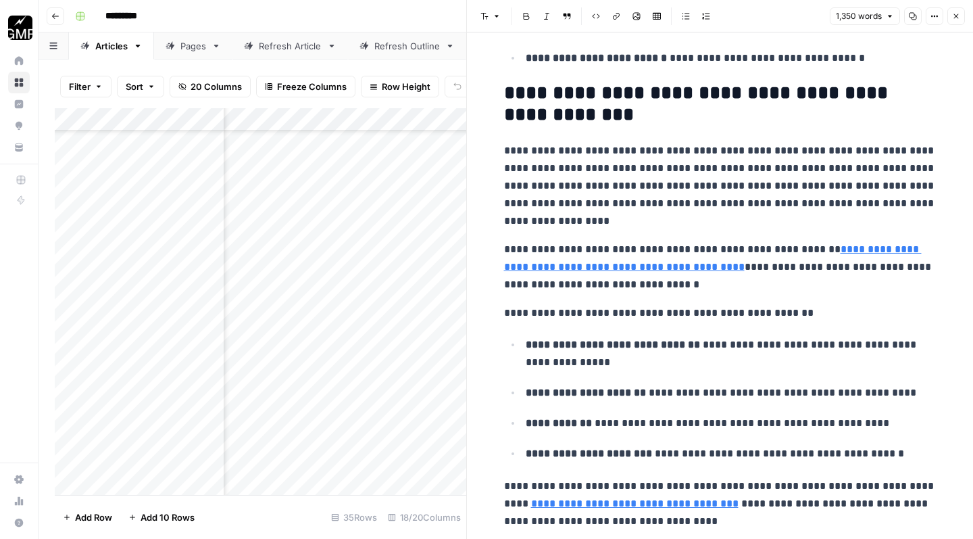
scroll to position [6087, 0]
click at [745, 487] on p "**********" at bounding box center [720, 504] width 433 height 53
click at [958, 15] on icon "button" at bounding box center [956, 16] width 5 height 5
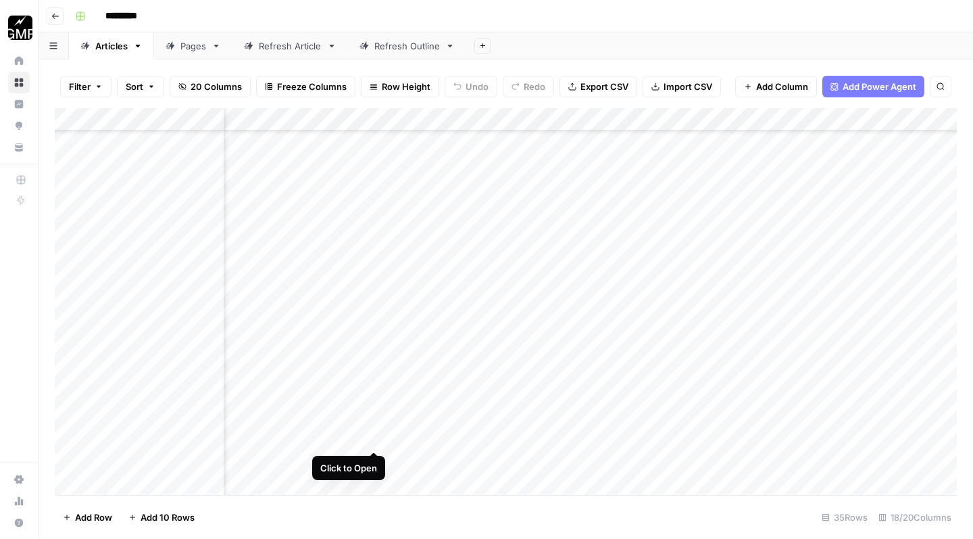
click at [372, 439] on div "Add Column" at bounding box center [506, 303] width 902 height 391
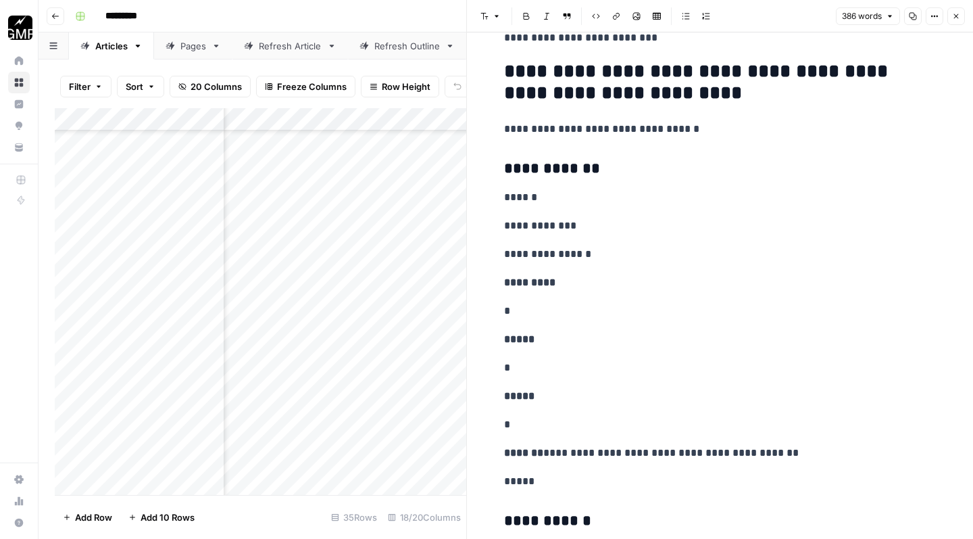
scroll to position [862, 0]
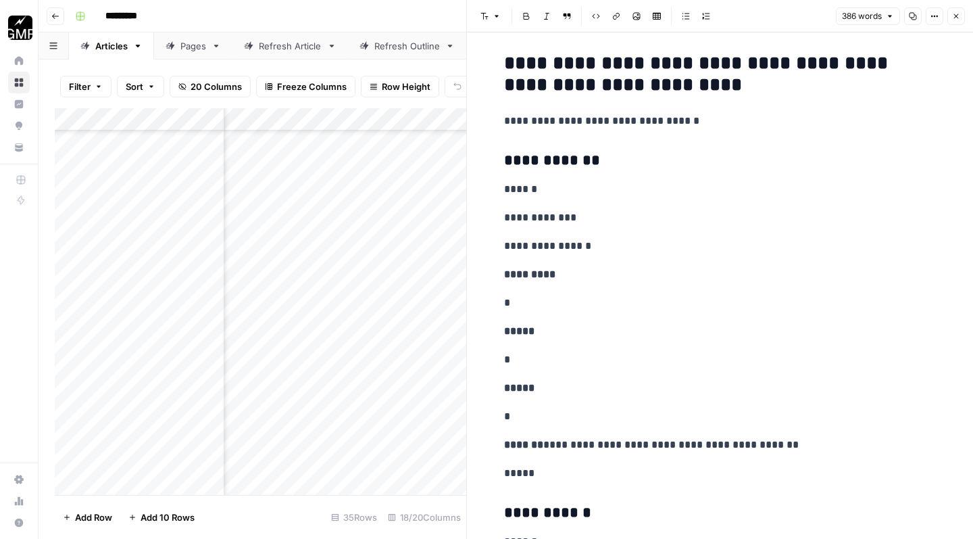
click at [583, 303] on p "*" at bounding box center [720, 303] width 433 height 18
click at [685, 18] on icon "button" at bounding box center [686, 16] width 8 height 8
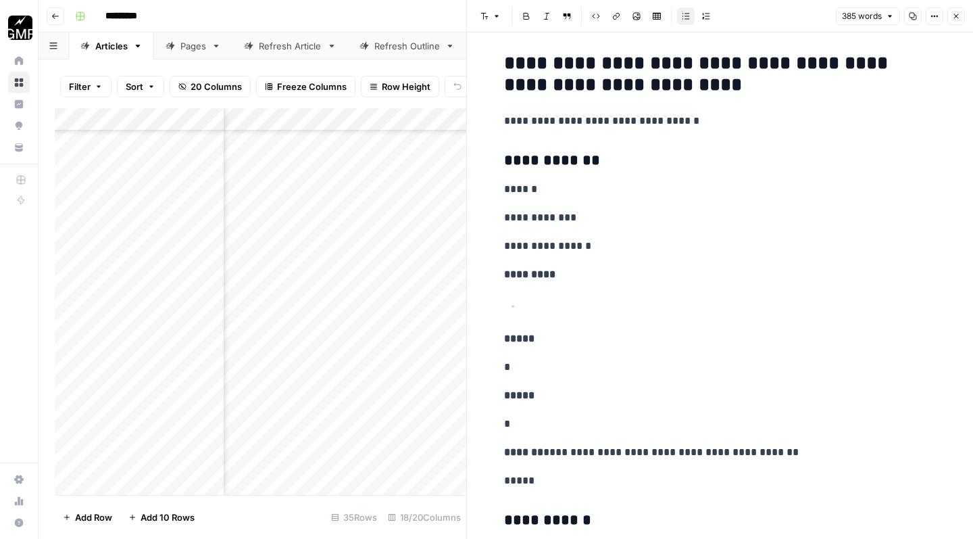
click at [573, 369] on p "*" at bounding box center [720, 367] width 433 height 18
click at [685, 16] on icon "button" at bounding box center [686, 16] width 7 height 6
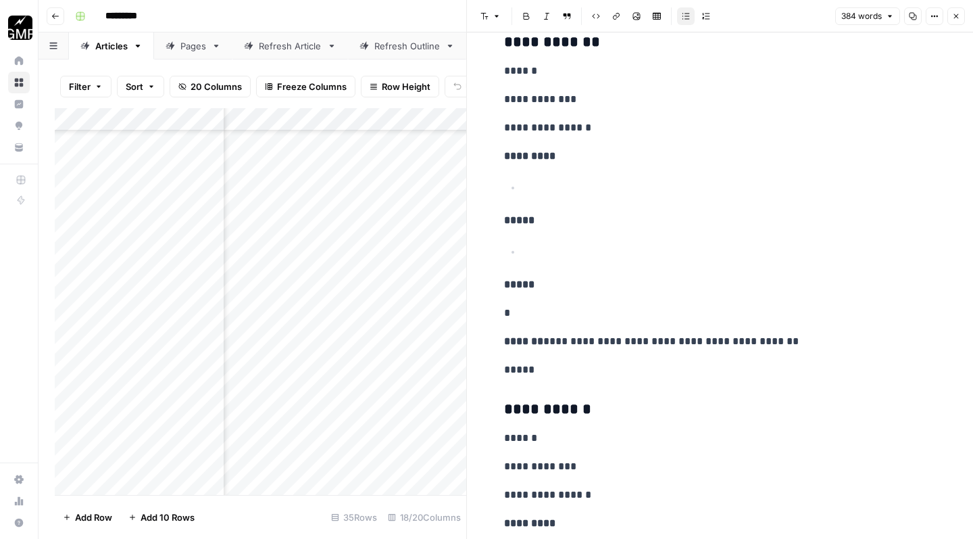
scroll to position [986, 0]
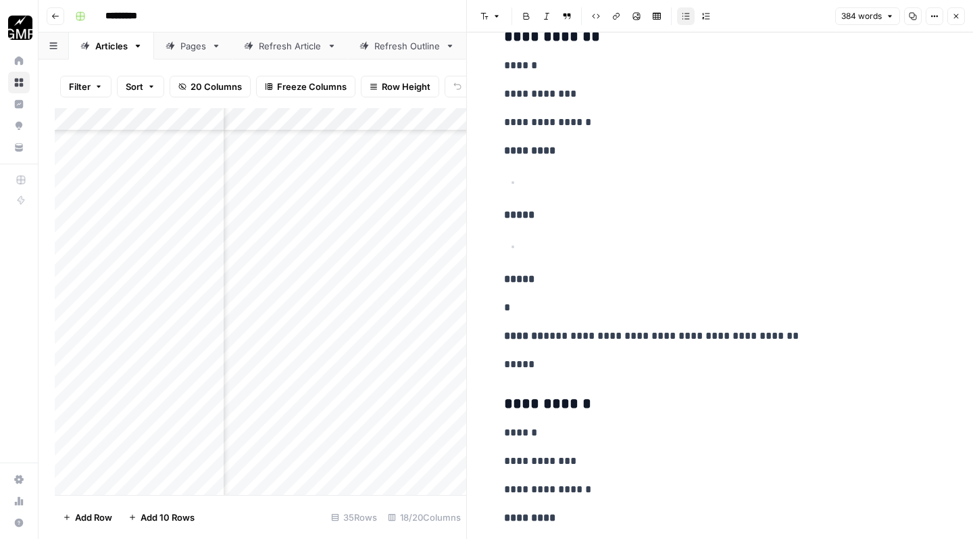
click at [593, 311] on p "*" at bounding box center [720, 308] width 433 height 18
click at [687, 22] on button "Bulleted list" at bounding box center [686, 16] width 18 height 18
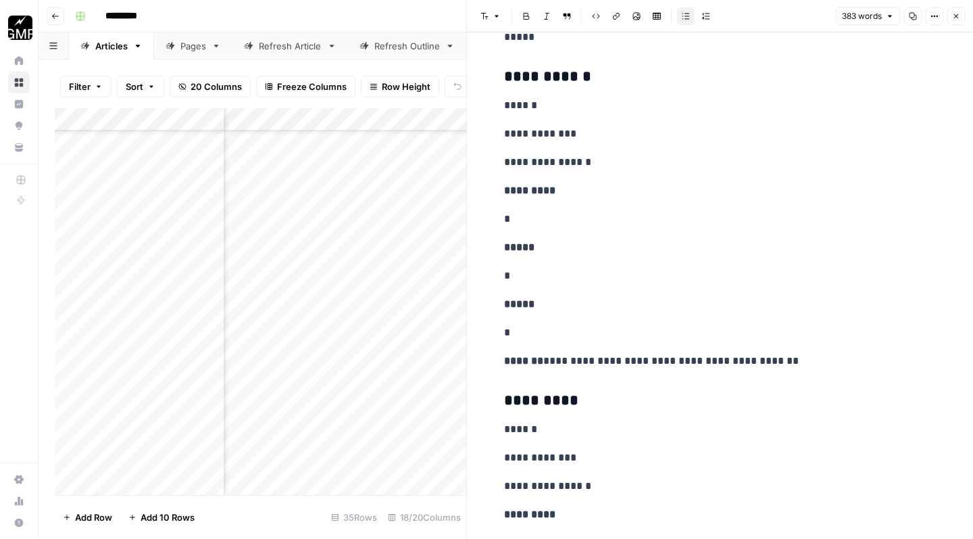
scroll to position [1321, 0]
click at [590, 226] on p "*" at bounding box center [720, 219] width 433 height 18
click at [690, 22] on button "Bulleted list" at bounding box center [686, 16] width 18 height 18
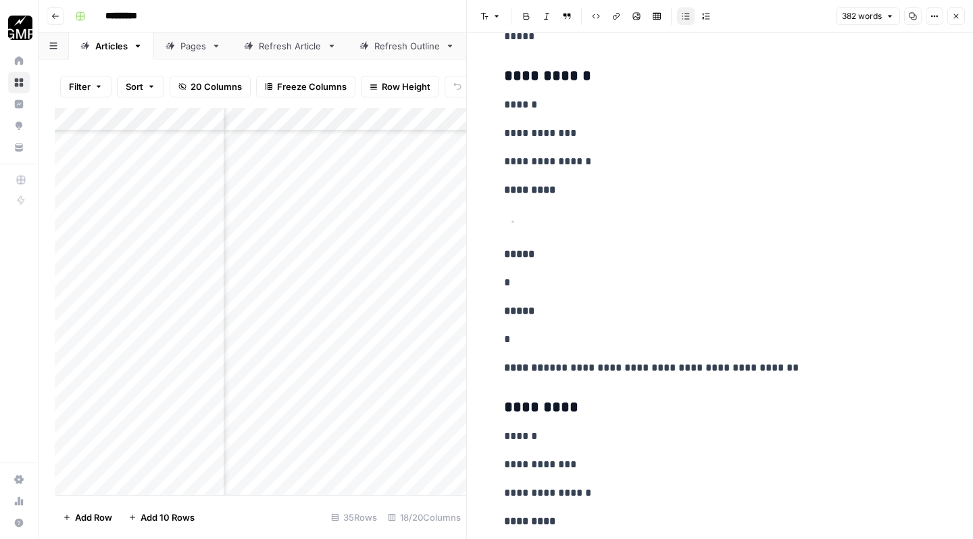
click at [585, 285] on p "*" at bounding box center [720, 283] width 433 height 18
click at [684, 18] on icon "button" at bounding box center [686, 16] width 8 height 8
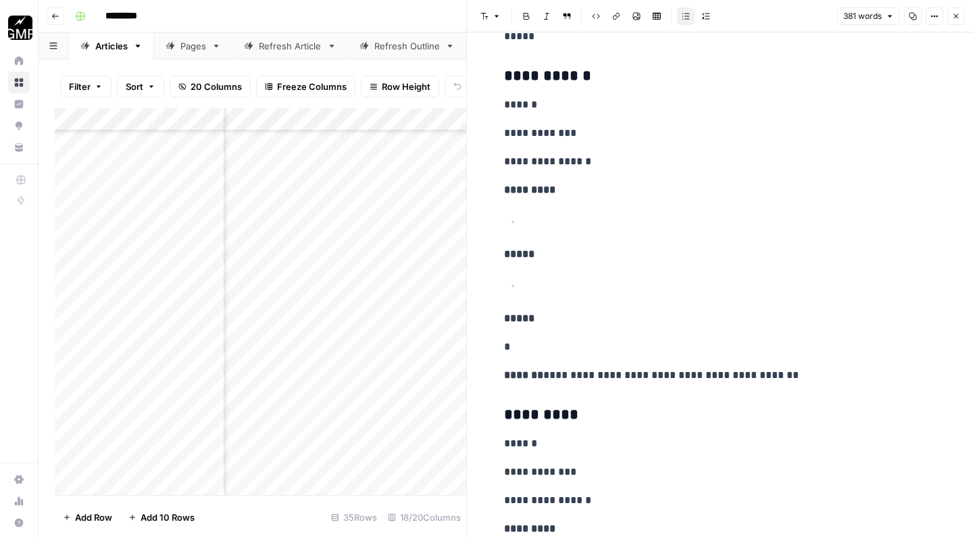
click at [622, 352] on p "*" at bounding box center [720, 347] width 433 height 18
click at [683, 14] on icon "button" at bounding box center [686, 16] width 8 height 8
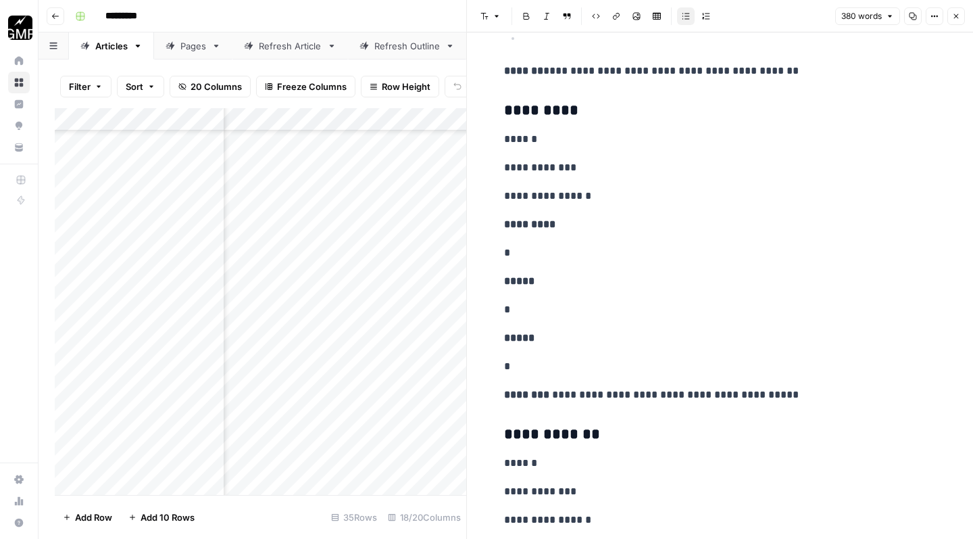
scroll to position [1647, 0]
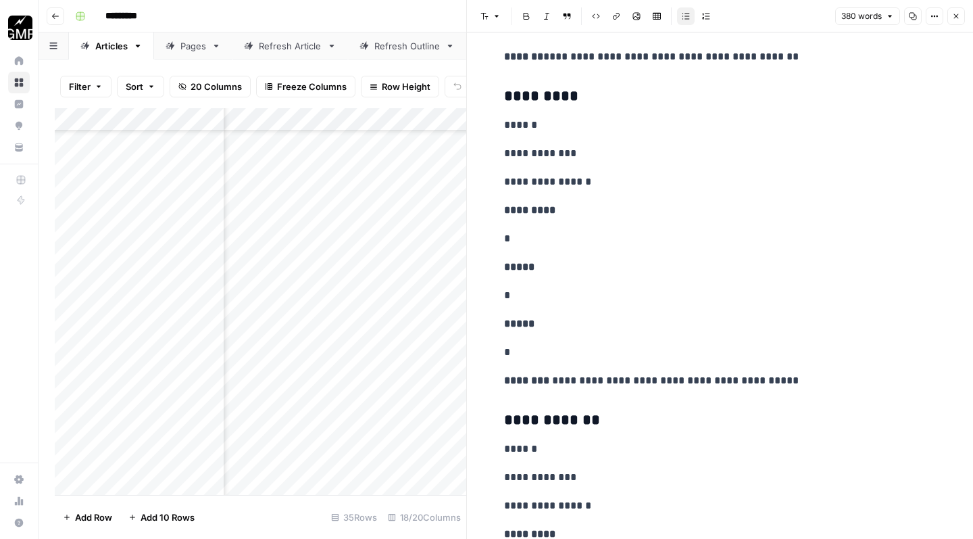
click at [542, 233] on p "*" at bounding box center [720, 239] width 433 height 18
click at [687, 19] on icon "button" at bounding box center [686, 16] width 7 height 6
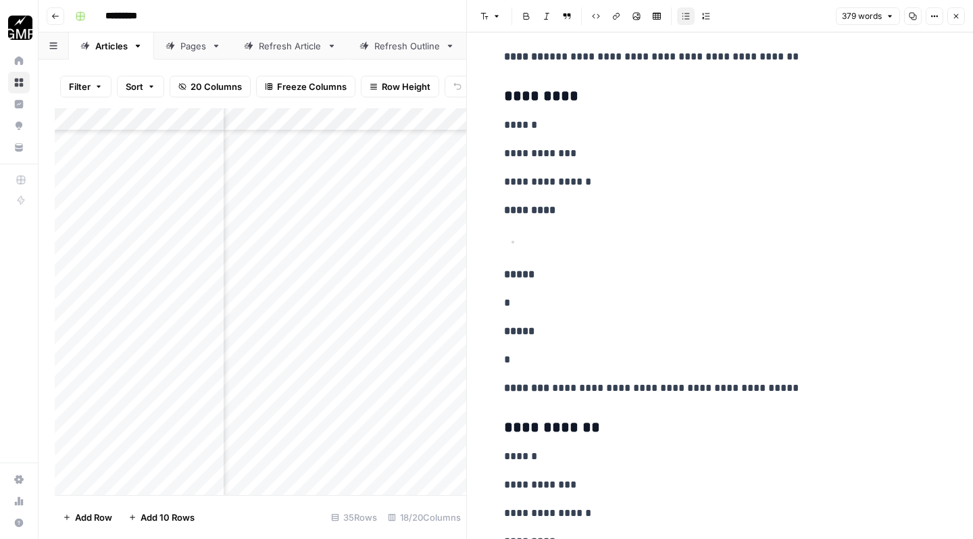
click at [541, 310] on p "*" at bounding box center [720, 303] width 433 height 18
click at [685, 21] on button "Bulleted list" at bounding box center [686, 16] width 18 height 18
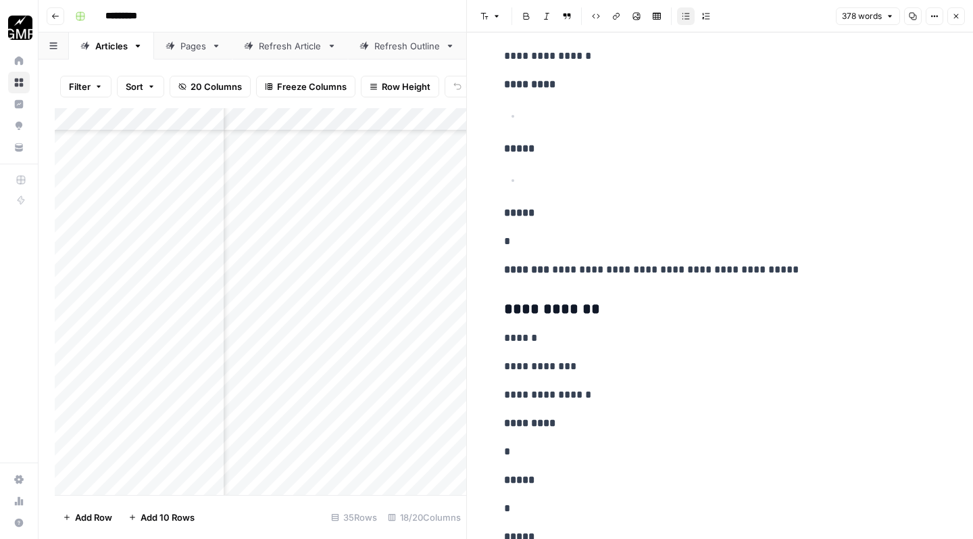
scroll to position [1776, 0]
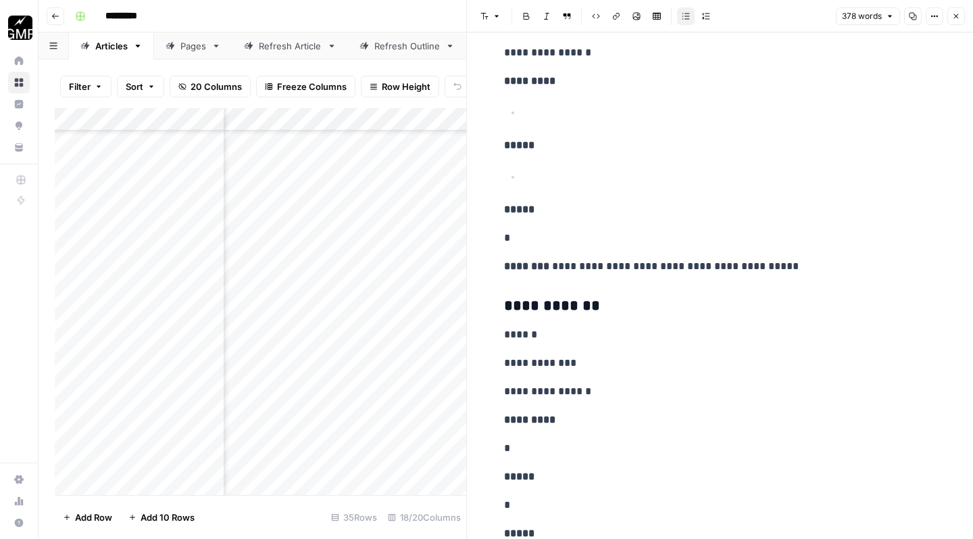
click at [577, 241] on p "*" at bounding box center [720, 238] width 433 height 18
click at [681, 24] on button "Bulleted list" at bounding box center [686, 16] width 18 height 18
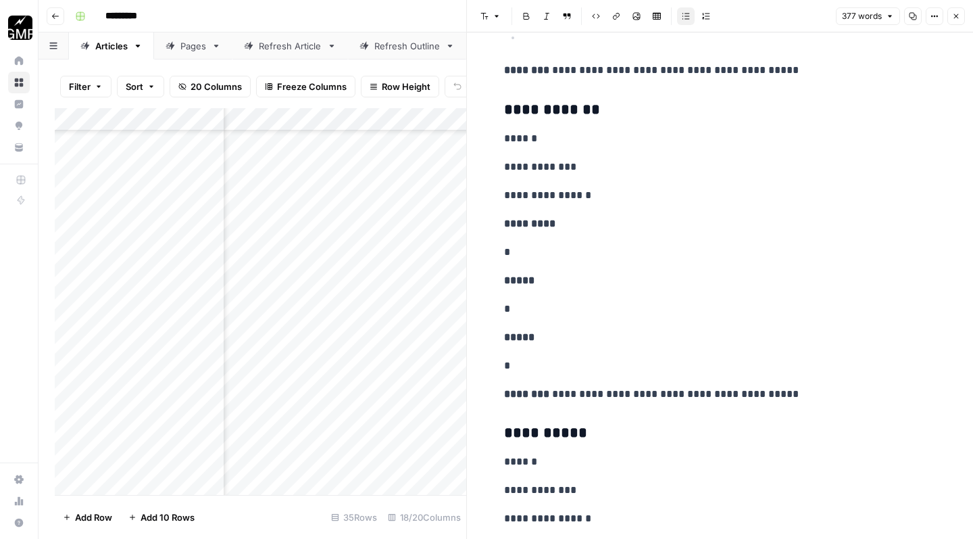
scroll to position [2007, 0]
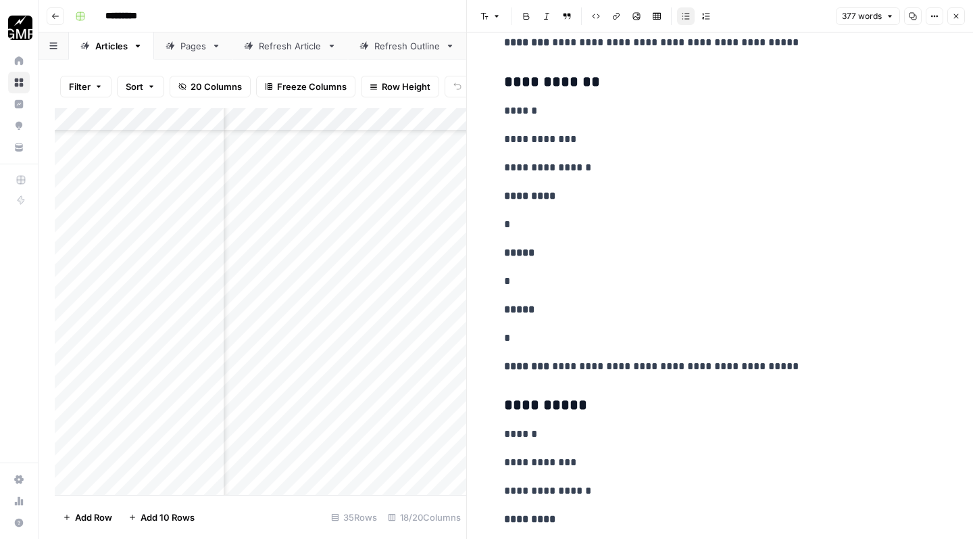
click at [541, 226] on p "*" at bounding box center [720, 225] width 433 height 18
click at [683, 13] on icon "button" at bounding box center [686, 16] width 8 height 8
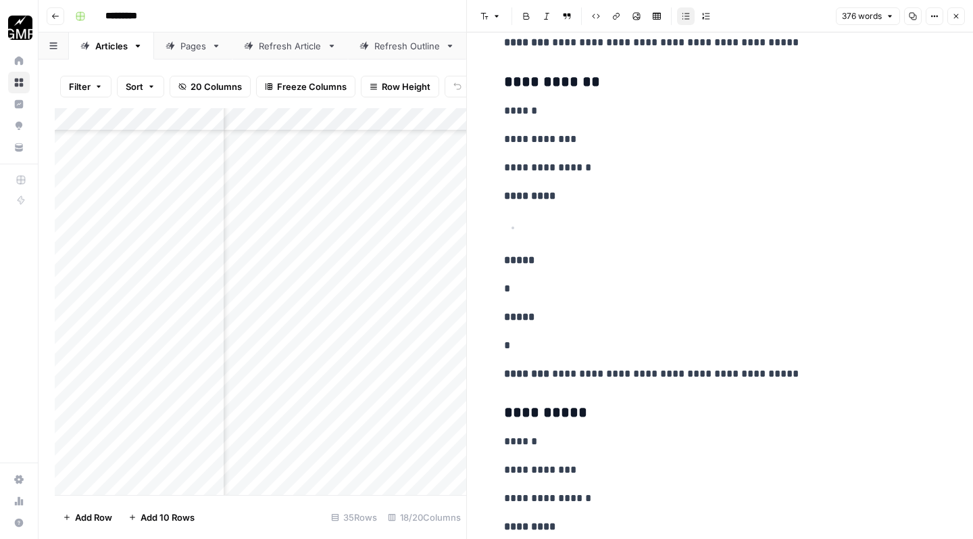
click at [629, 287] on p "*" at bounding box center [720, 289] width 433 height 18
click at [686, 20] on button "Bulleted list" at bounding box center [686, 16] width 18 height 18
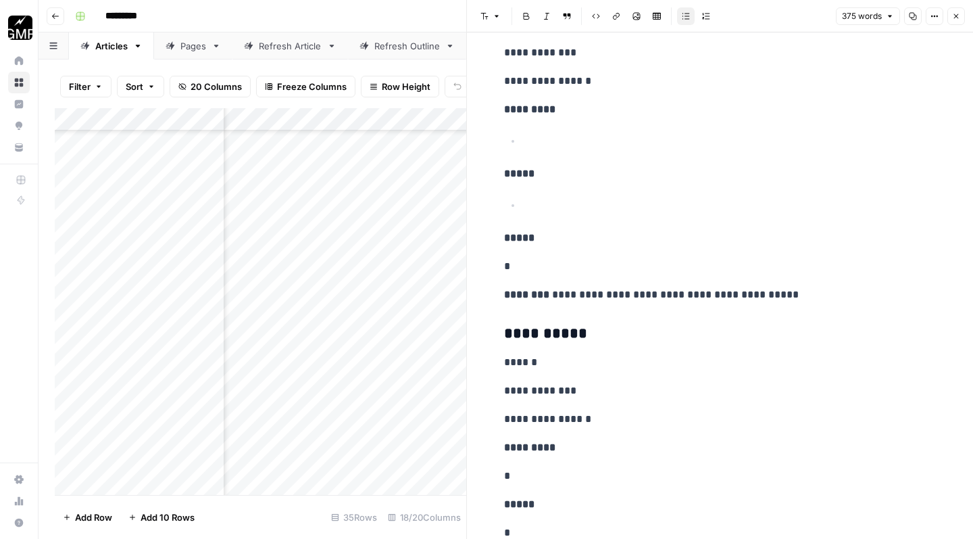
scroll to position [2095, 0]
click at [622, 263] on p "*" at bounding box center [720, 266] width 433 height 18
click at [686, 20] on button "Bulleted list" at bounding box center [686, 16] width 18 height 18
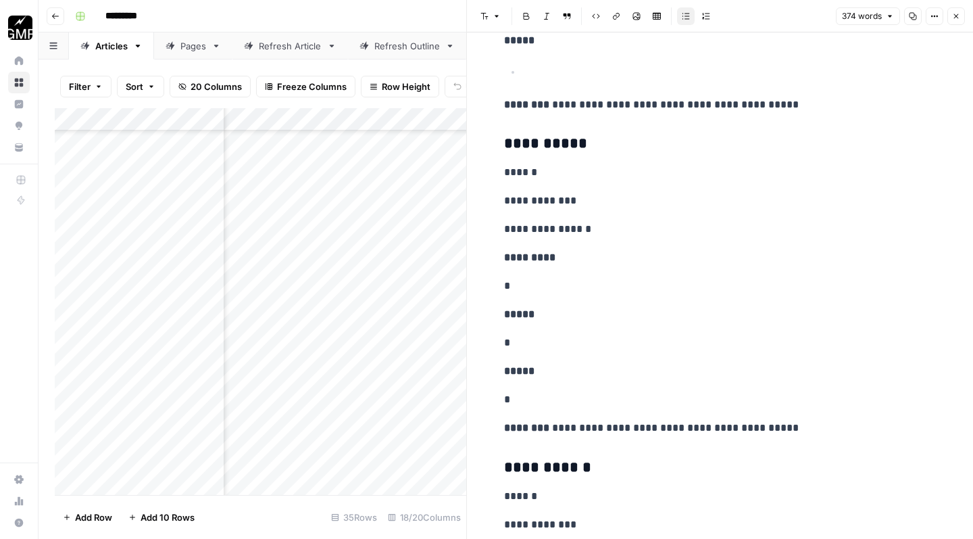
scroll to position [2293, 0]
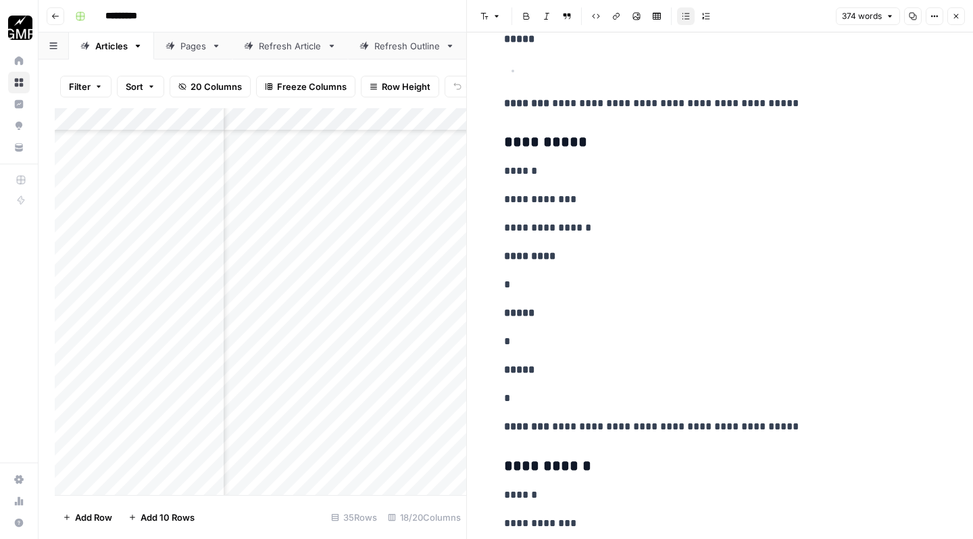
click at [583, 276] on p "*" at bounding box center [720, 285] width 433 height 18
click at [685, 20] on button "Bulleted list" at bounding box center [686, 16] width 18 height 18
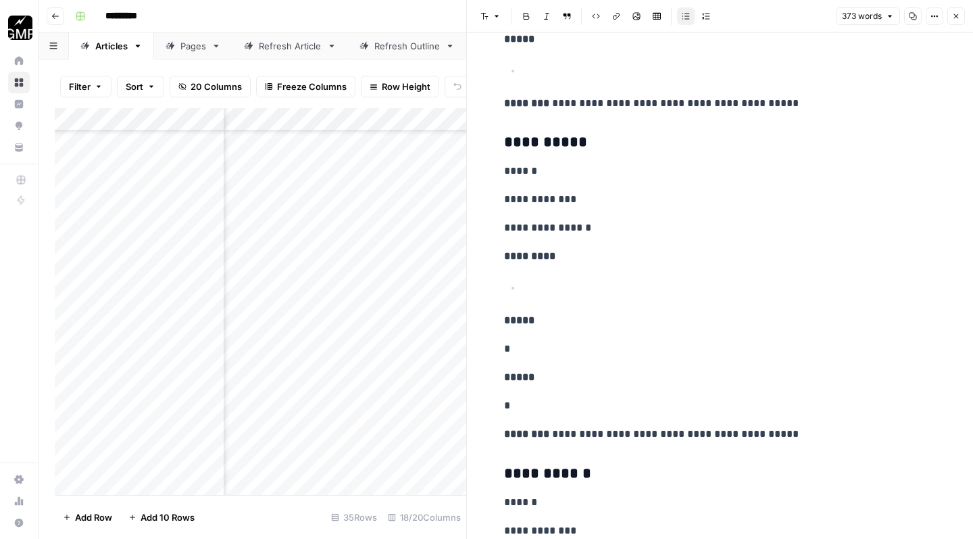
click at [622, 340] on p "*" at bounding box center [720, 349] width 433 height 18
click at [683, 20] on button "Bulleted list" at bounding box center [686, 16] width 18 height 18
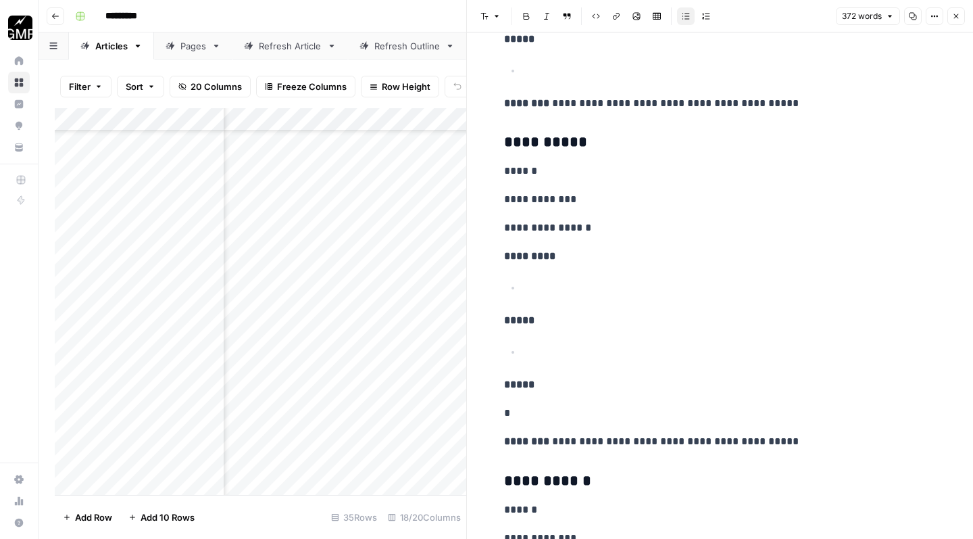
click at [620, 406] on p "*" at bounding box center [720, 413] width 433 height 18
click at [684, 18] on icon "button" at bounding box center [686, 16] width 8 height 8
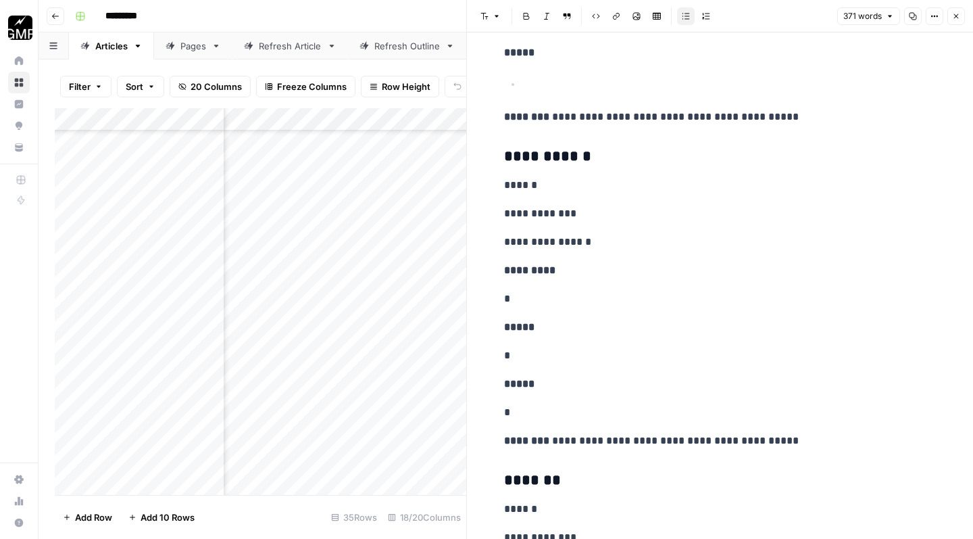
scroll to position [2635, 0]
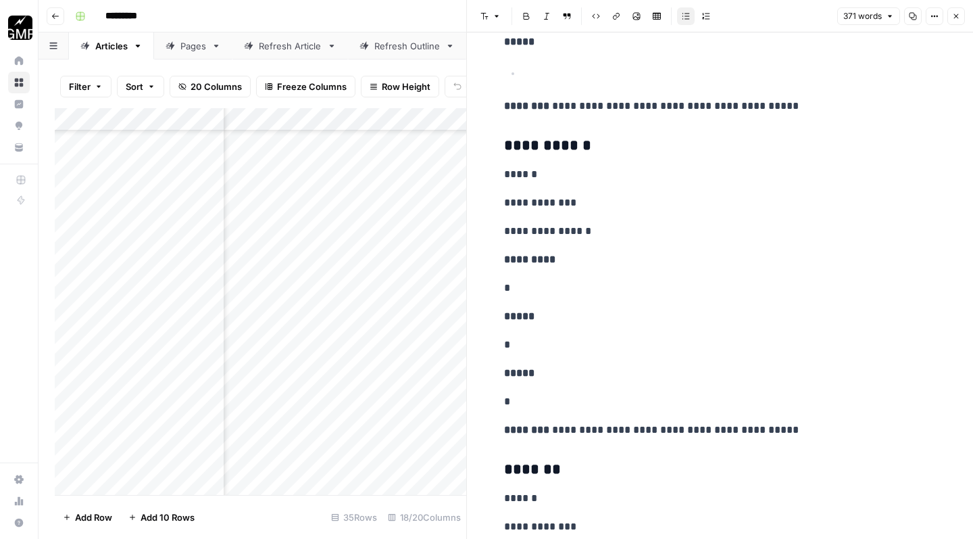
click at [577, 282] on p "*" at bounding box center [720, 288] width 433 height 18
click at [686, 20] on icon "button" at bounding box center [686, 16] width 8 height 8
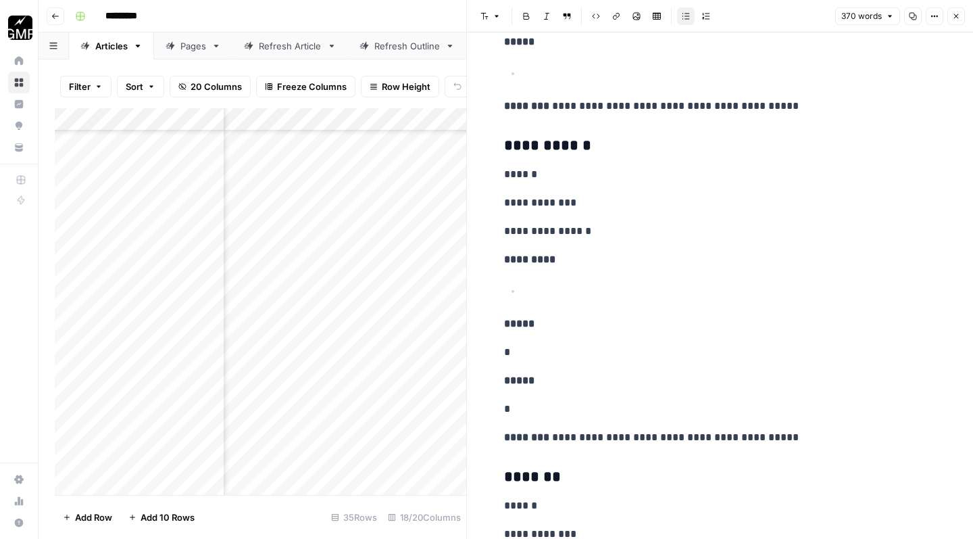
click at [629, 343] on p "*" at bounding box center [720, 352] width 433 height 18
click at [679, 18] on button "Bulleted list" at bounding box center [686, 16] width 18 height 18
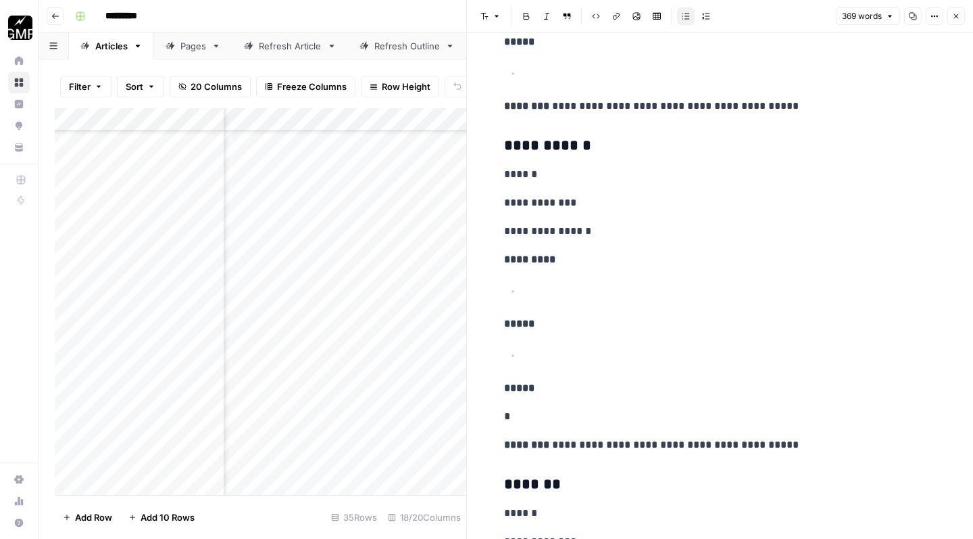
click at [629, 410] on p "*" at bounding box center [720, 417] width 433 height 18
click at [683, 16] on icon "button" at bounding box center [686, 16] width 7 height 6
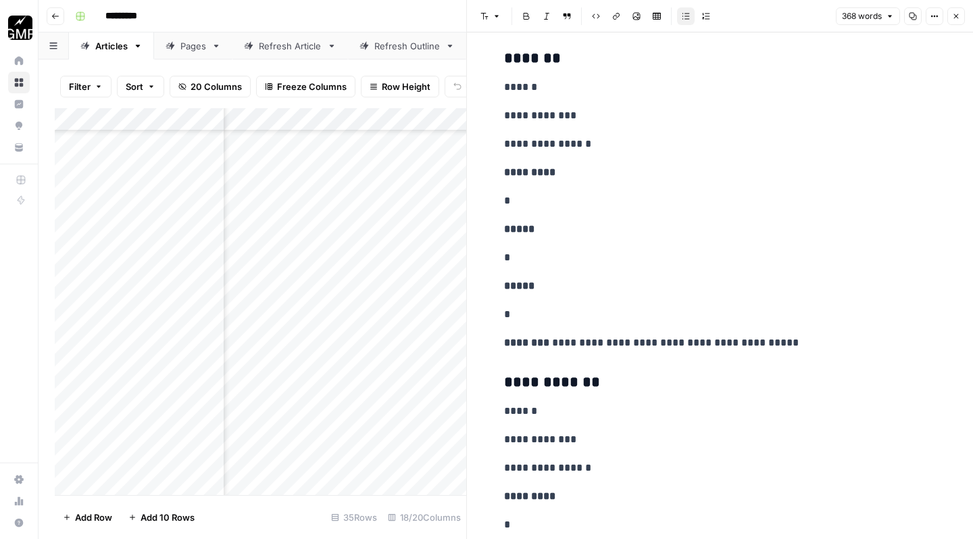
scroll to position [3072, 0]
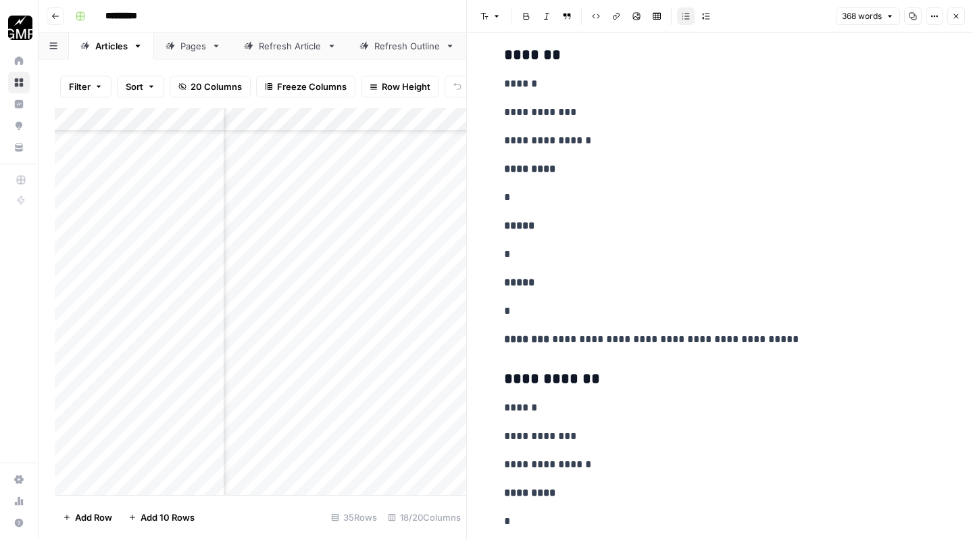
click at [590, 189] on p "*" at bounding box center [720, 198] width 433 height 18
click at [682, 17] on icon "button" at bounding box center [686, 16] width 8 height 8
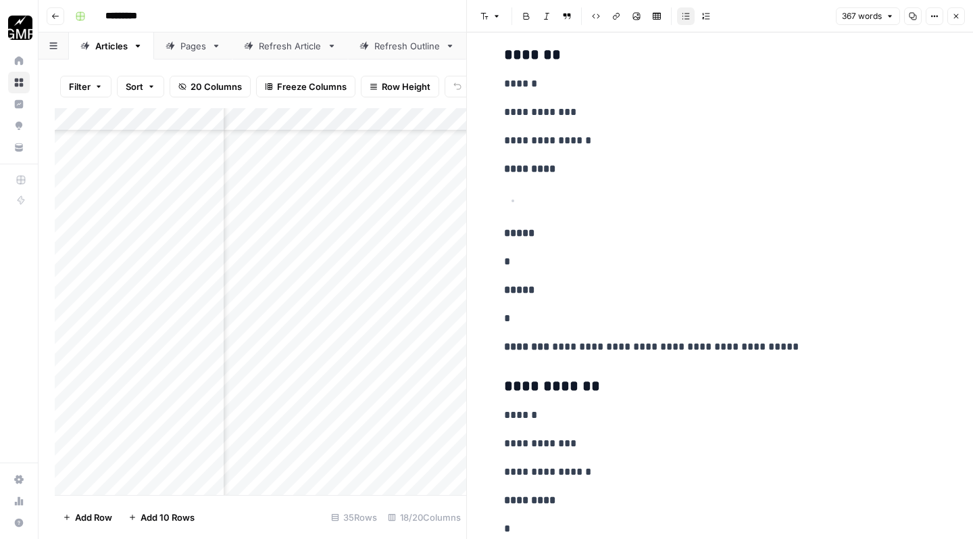
click at [591, 254] on p "*" at bounding box center [720, 262] width 433 height 18
click at [685, 20] on icon "button" at bounding box center [686, 16] width 8 height 8
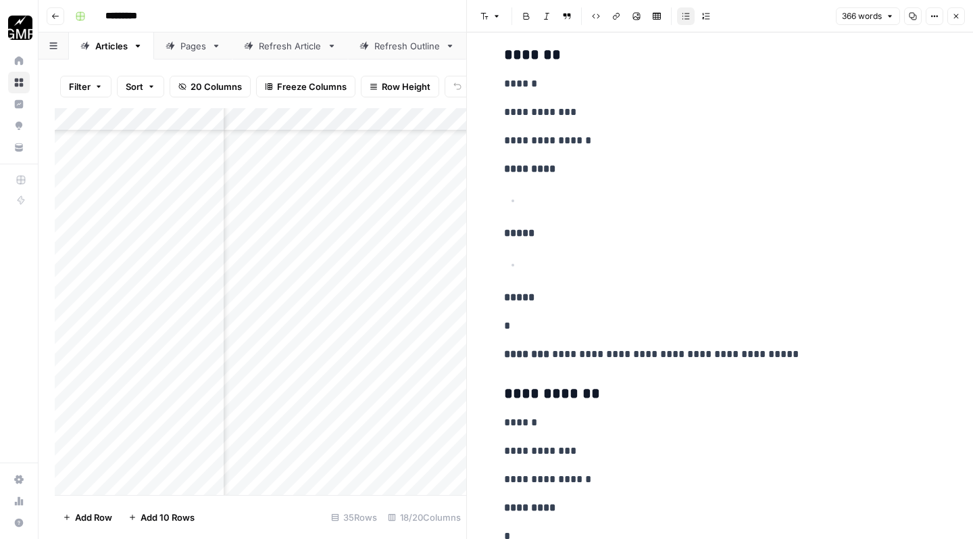
click at [615, 319] on p "*" at bounding box center [720, 326] width 433 height 18
click at [686, 22] on button "Bulleted list" at bounding box center [686, 16] width 18 height 18
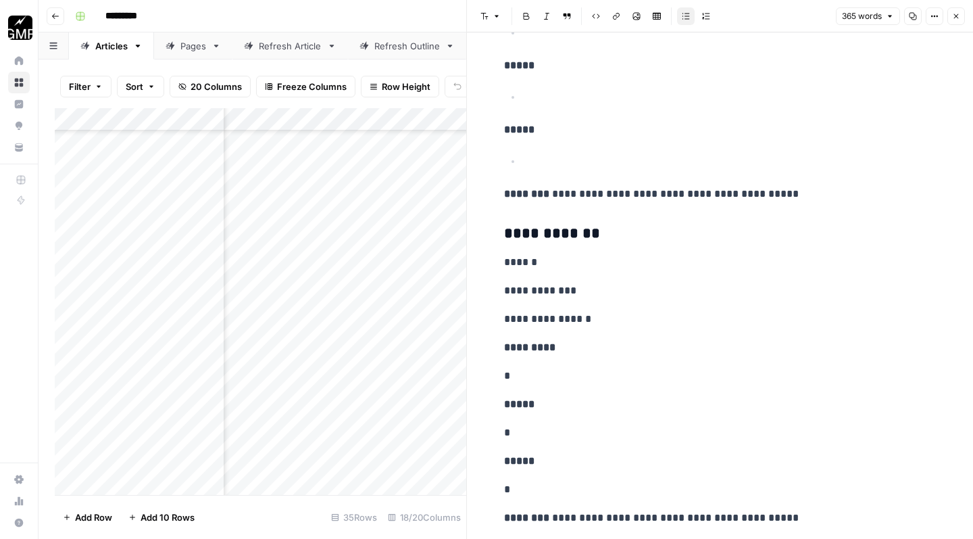
scroll to position [3332, 0]
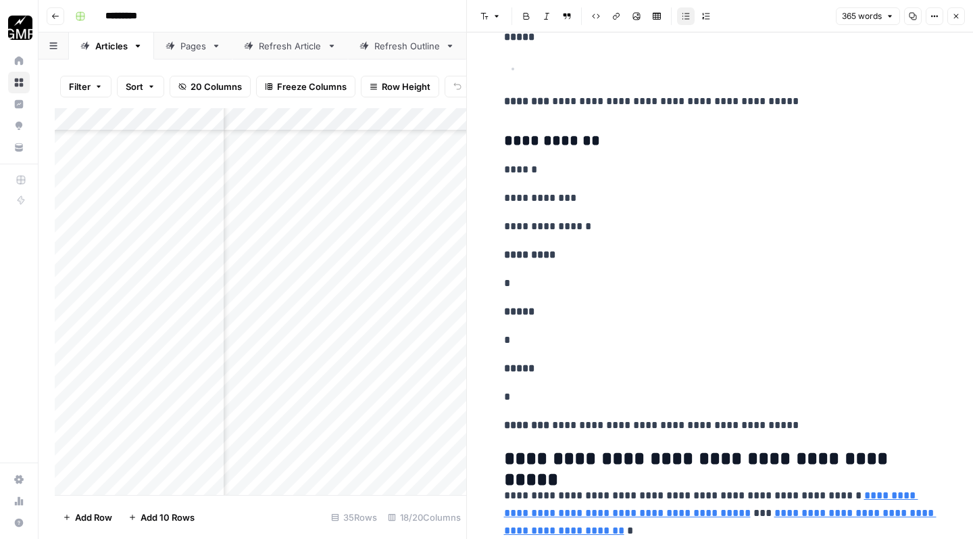
click at [577, 274] on p "*" at bounding box center [720, 283] width 433 height 18
click at [684, 16] on icon "button" at bounding box center [686, 16] width 8 height 8
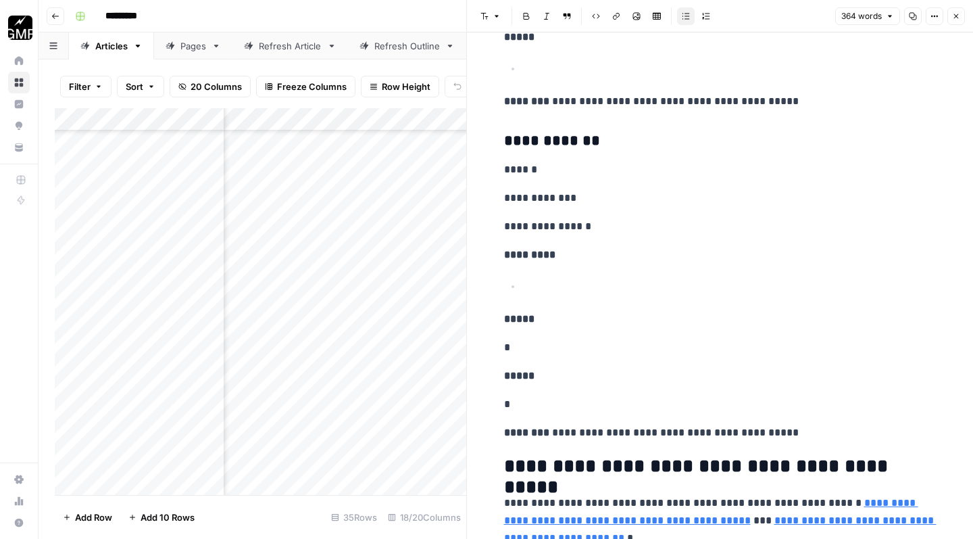
click at [604, 341] on p "*" at bounding box center [720, 348] width 433 height 18
click at [688, 18] on icon "button" at bounding box center [686, 16] width 8 height 8
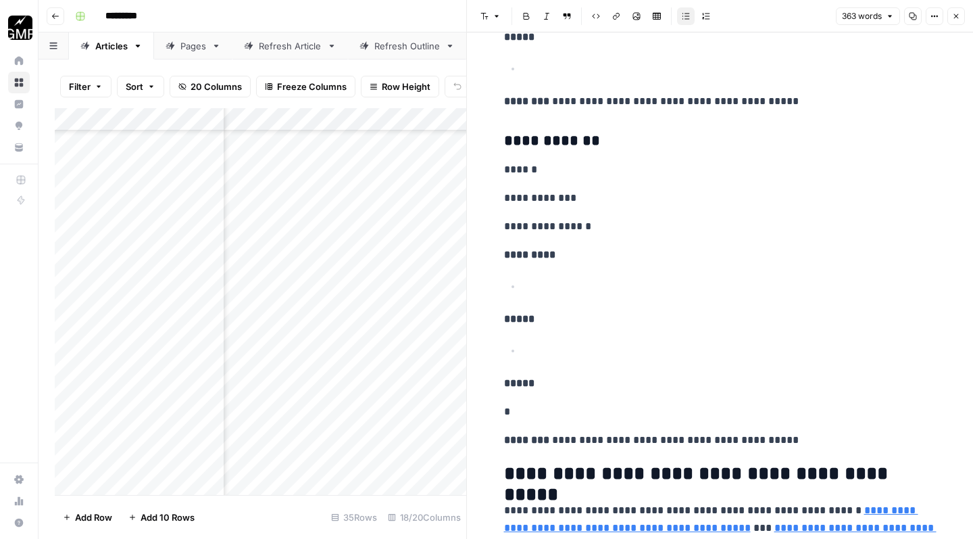
click at [610, 403] on p "*" at bounding box center [720, 412] width 433 height 18
click at [685, 24] on button "Bulleted list" at bounding box center [686, 16] width 18 height 18
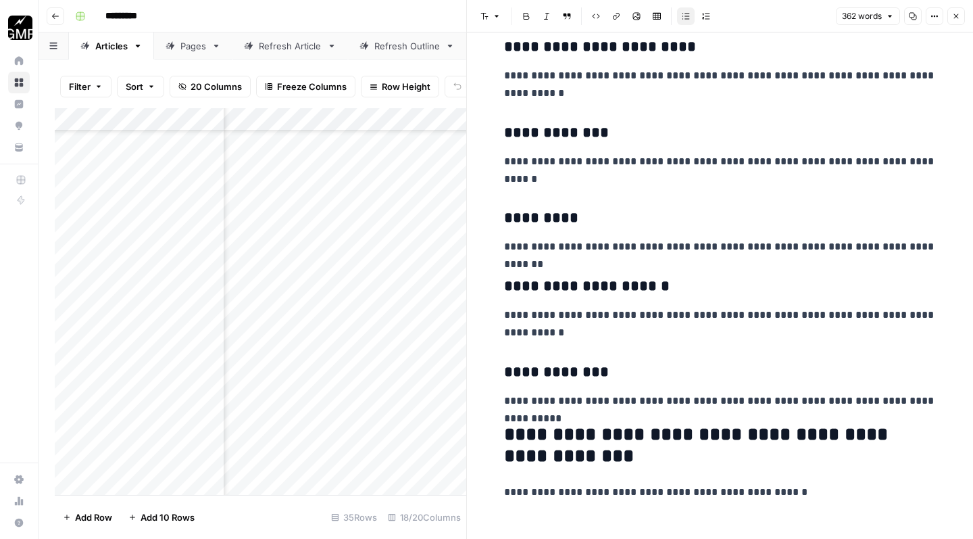
scroll to position [3877, 0]
click at [834, 484] on p "**********" at bounding box center [720, 493] width 433 height 18
click at [960, 18] on button "Close" at bounding box center [957, 16] width 18 height 18
